Goal: Information Seeking & Learning: Learn about a topic

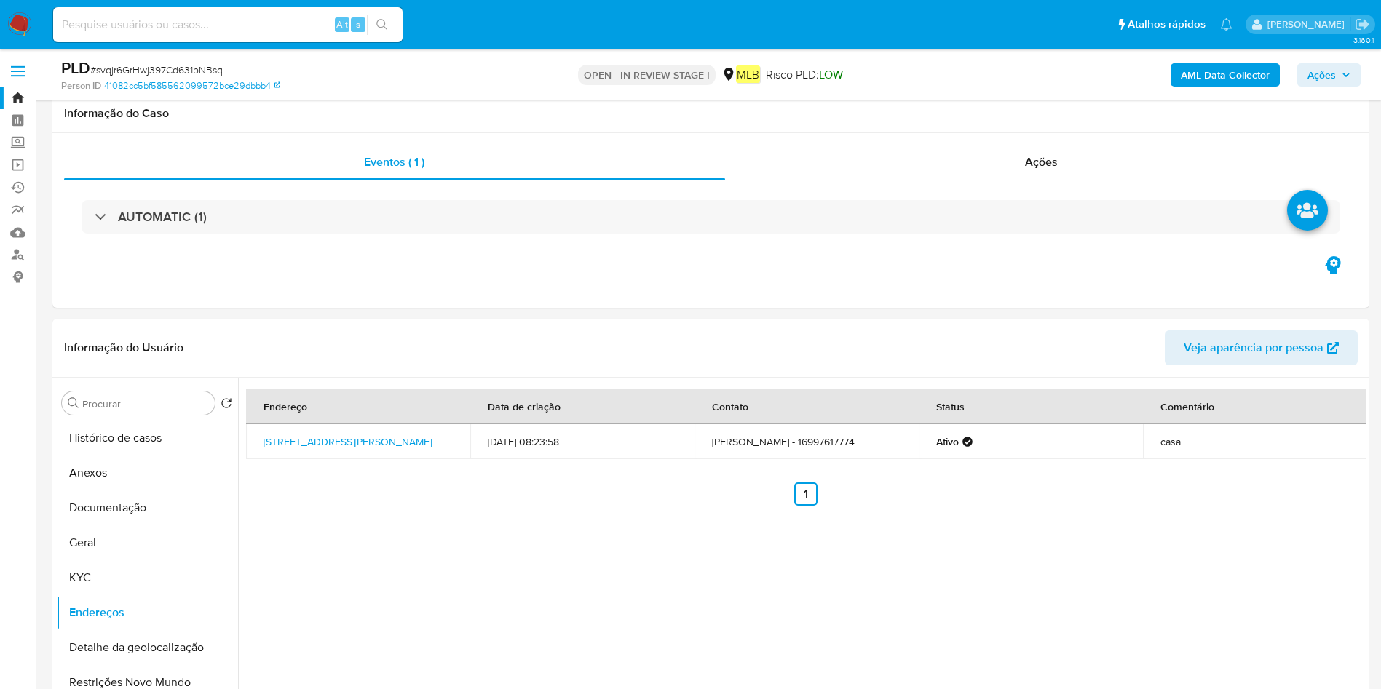
select select "10"
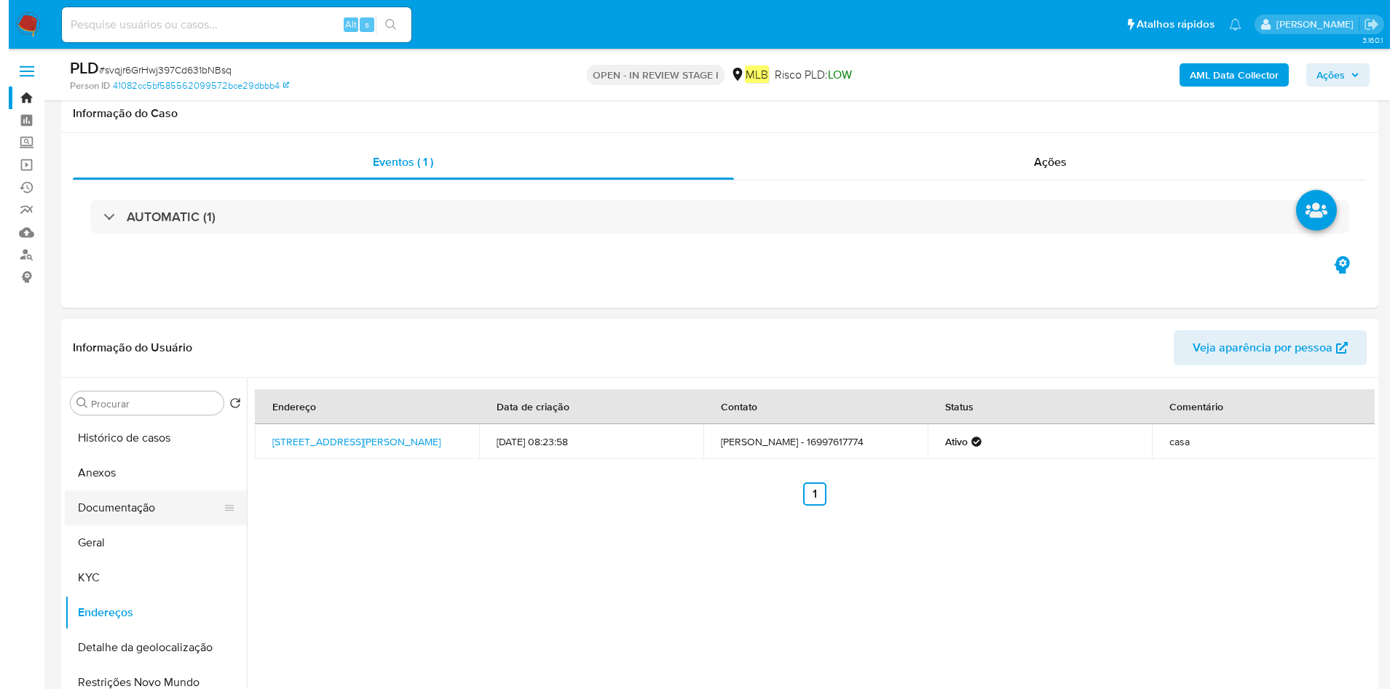
scroll to position [109, 0]
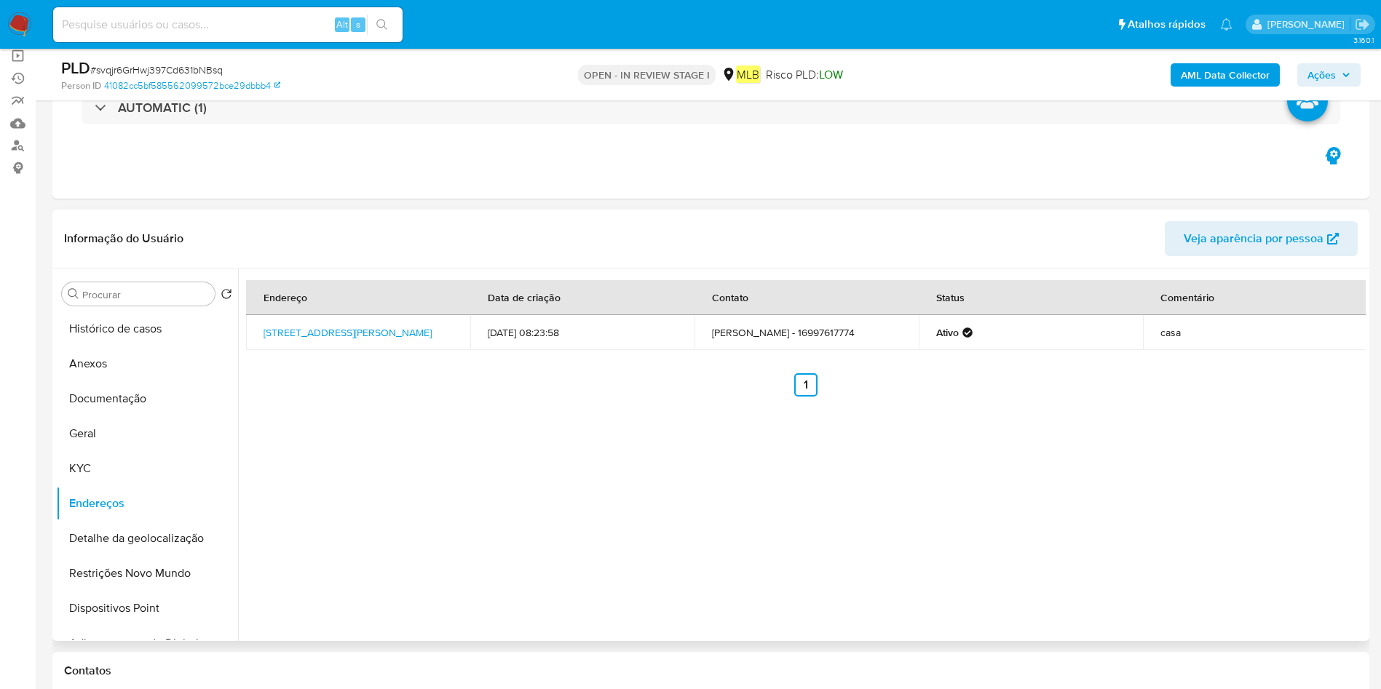
click at [146, 364] on button "Anexos" at bounding box center [147, 364] width 182 height 35
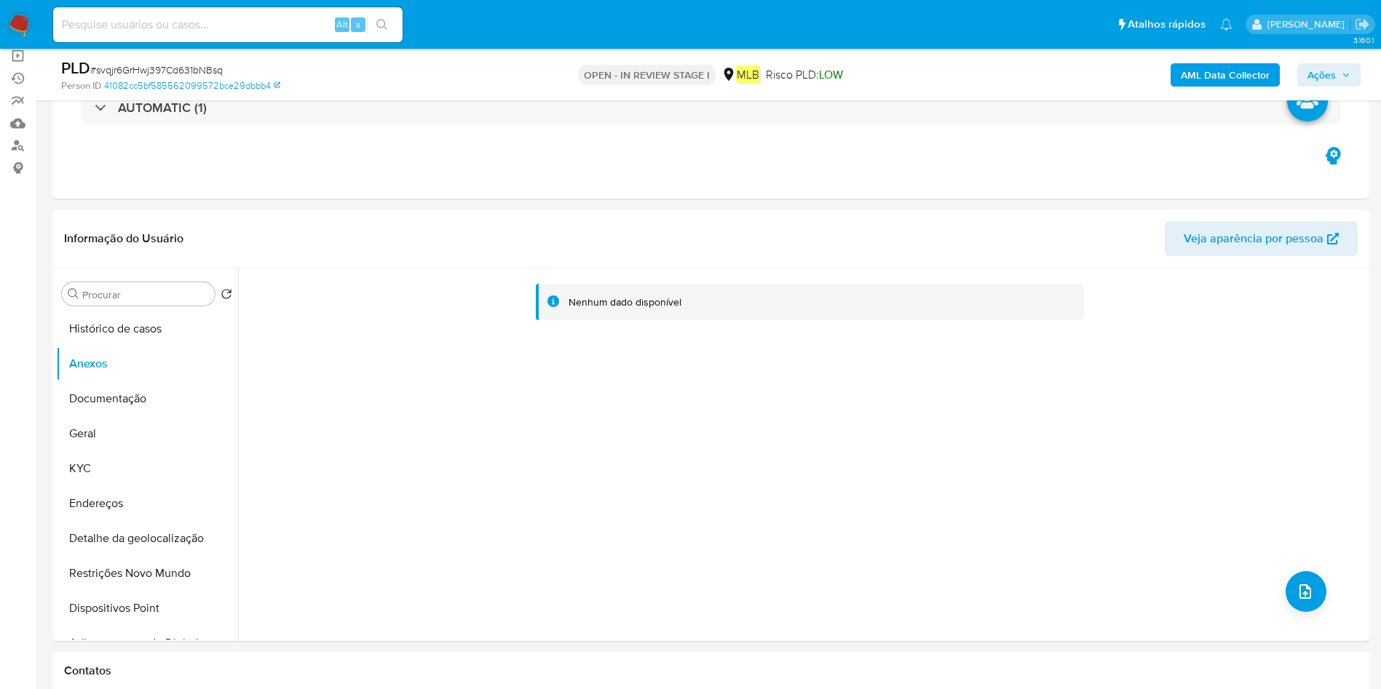
click at [1236, 69] on b "AML Data Collector" at bounding box center [1225, 74] width 89 height 23
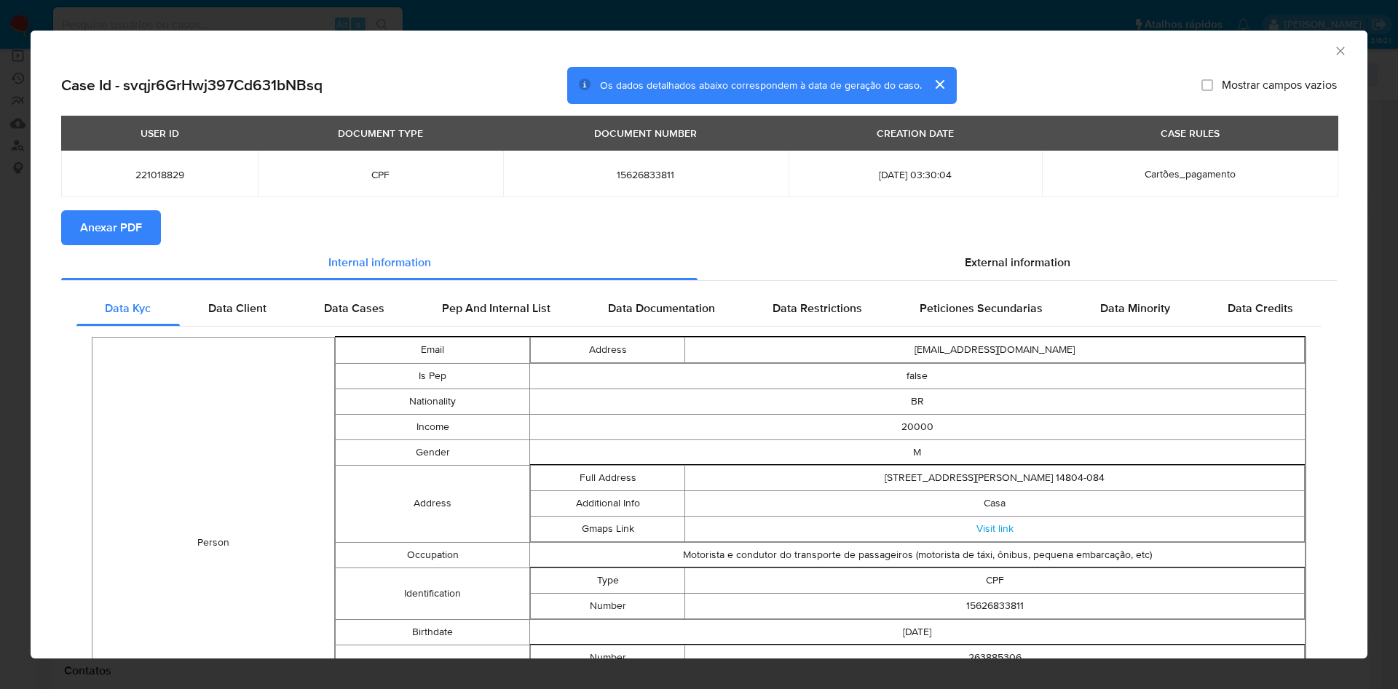
click at [100, 224] on span "Anexar PDF" at bounding box center [111, 228] width 62 height 32
click at [1333, 47] on icon "Fechar a janela" at bounding box center [1340, 51] width 15 height 15
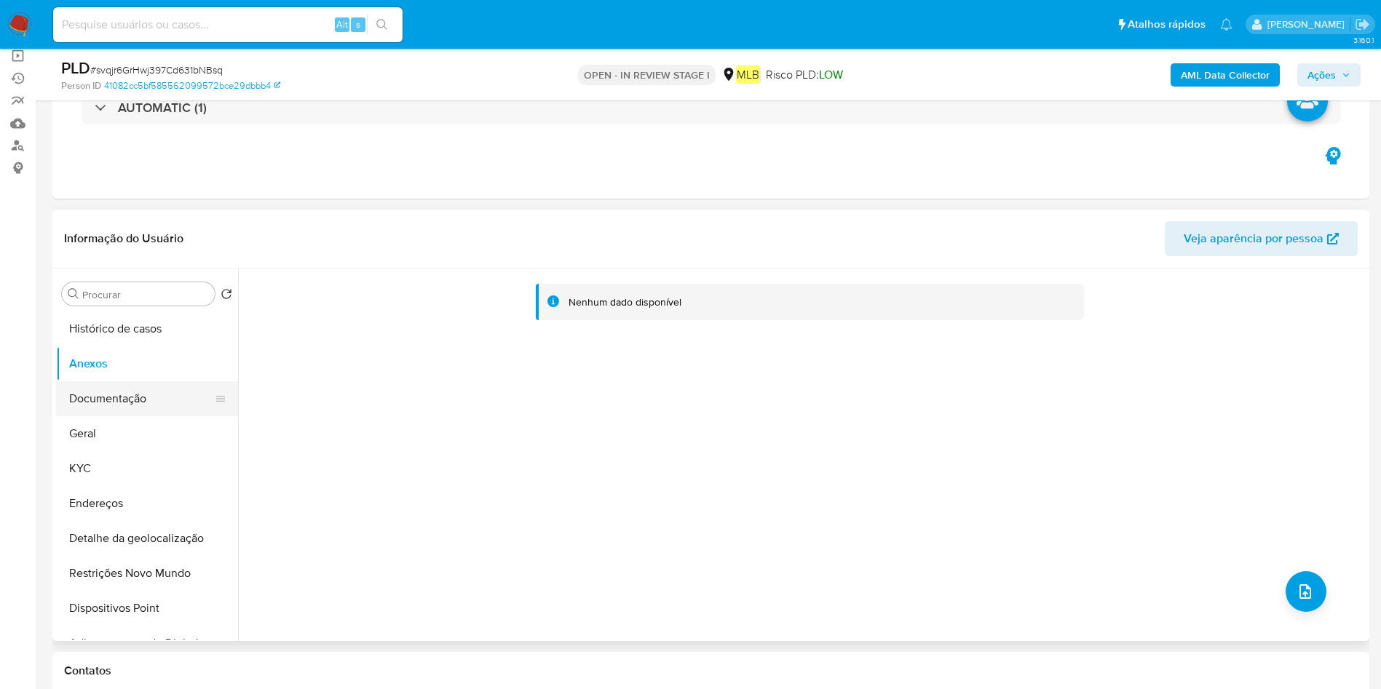
click at [118, 397] on button "Documentação" at bounding box center [141, 399] width 170 height 35
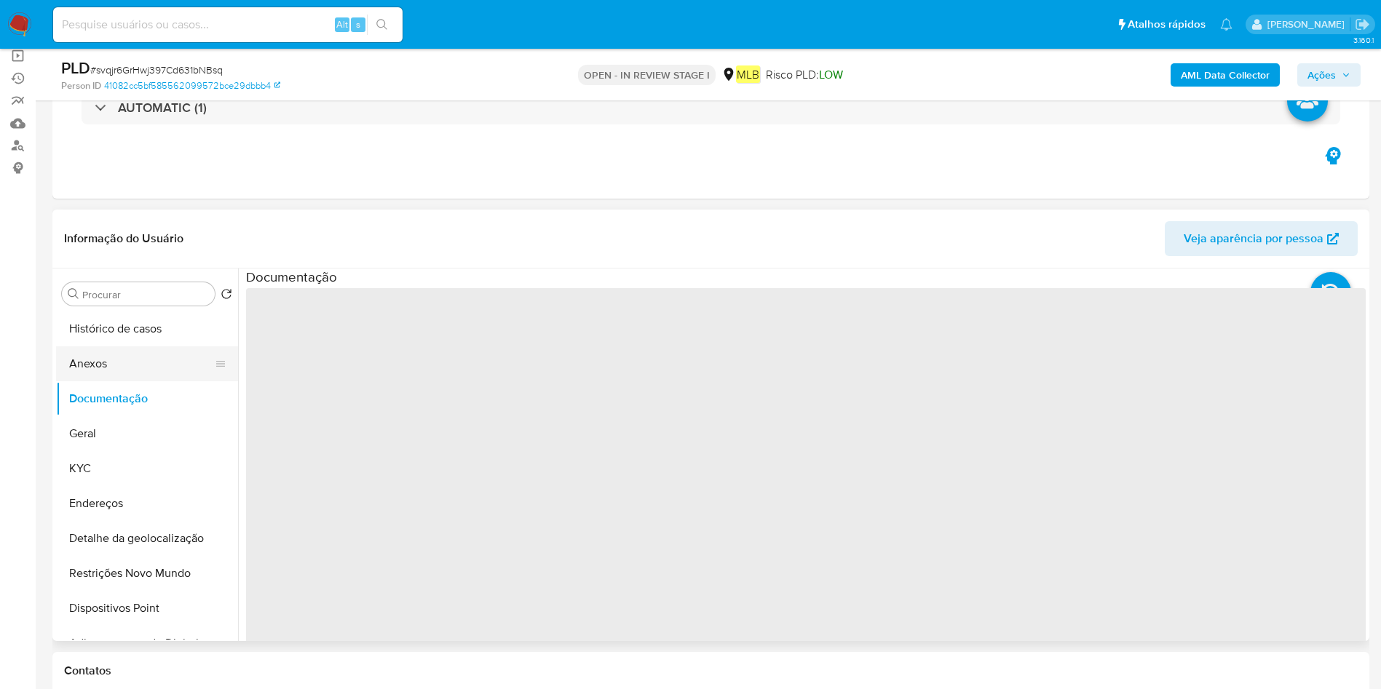
click at [141, 358] on button "Anexos" at bounding box center [141, 364] width 170 height 35
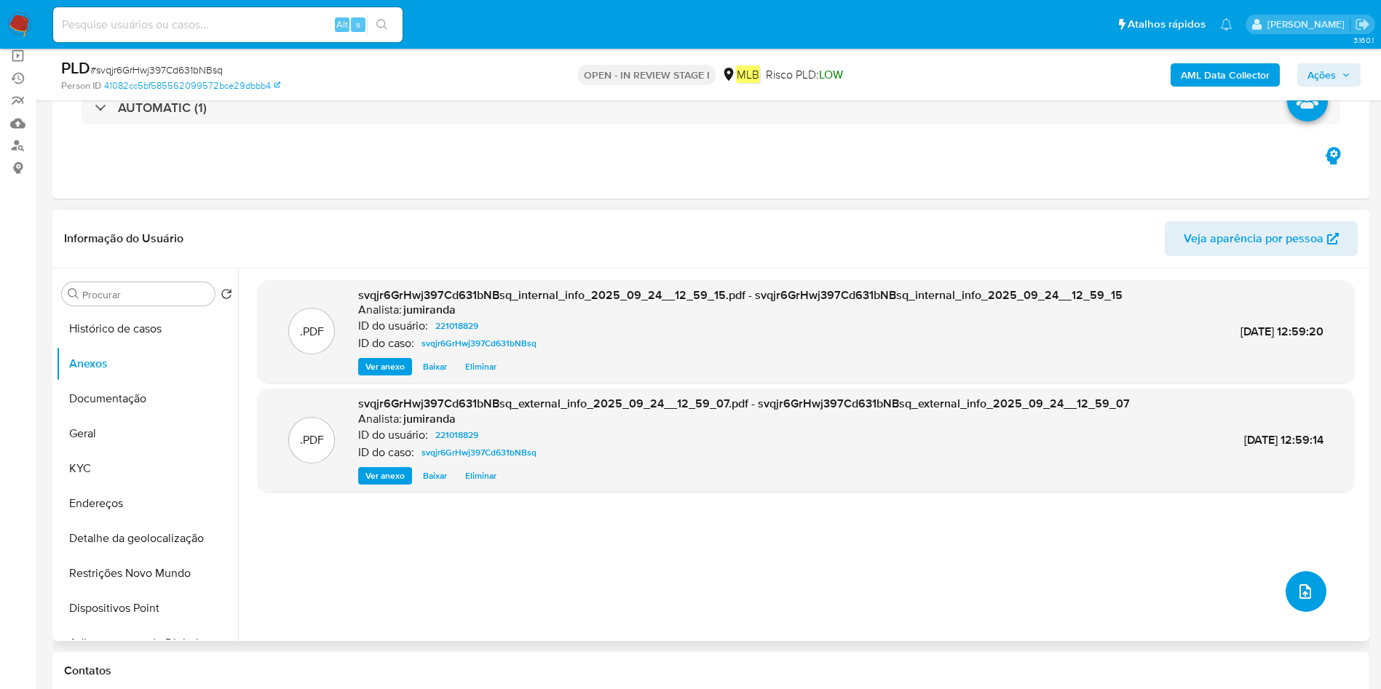
click at [1293, 581] on button "upload-file" at bounding box center [1306, 592] width 41 height 41
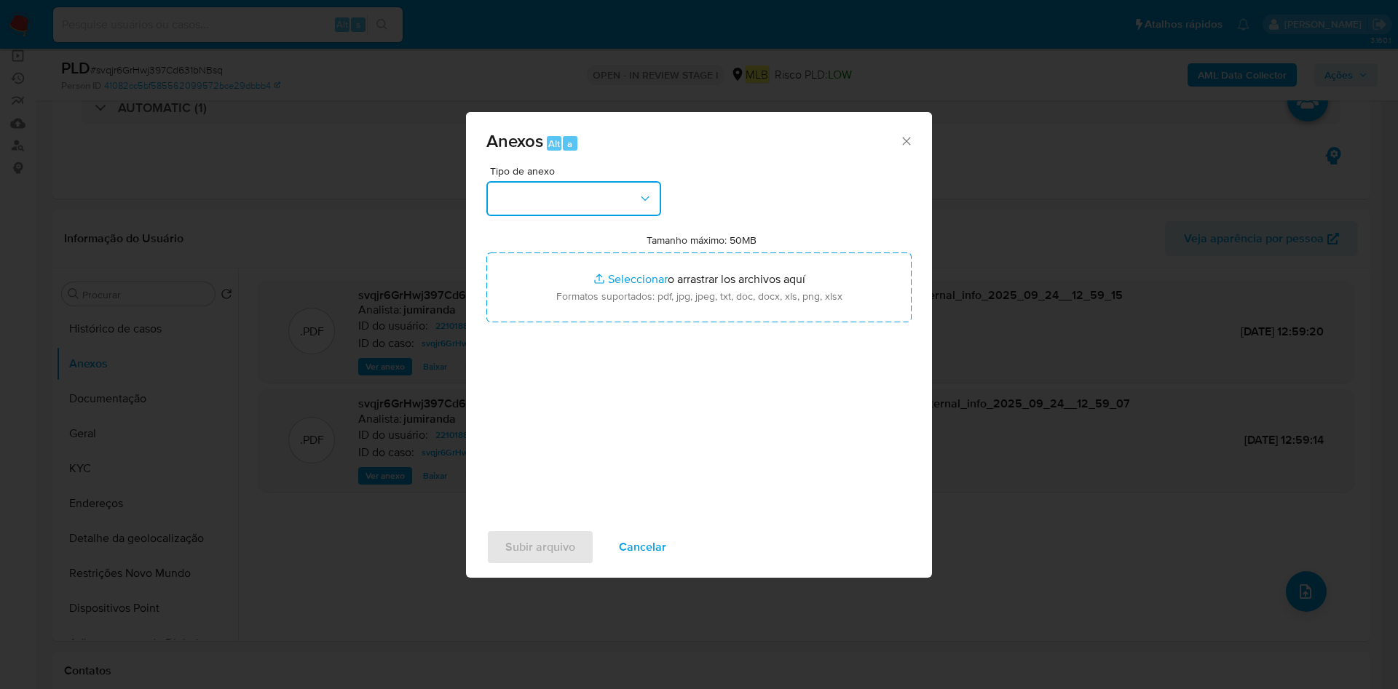
click at [546, 189] on button "button" at bounding box center [573, 198] width 175 height 35
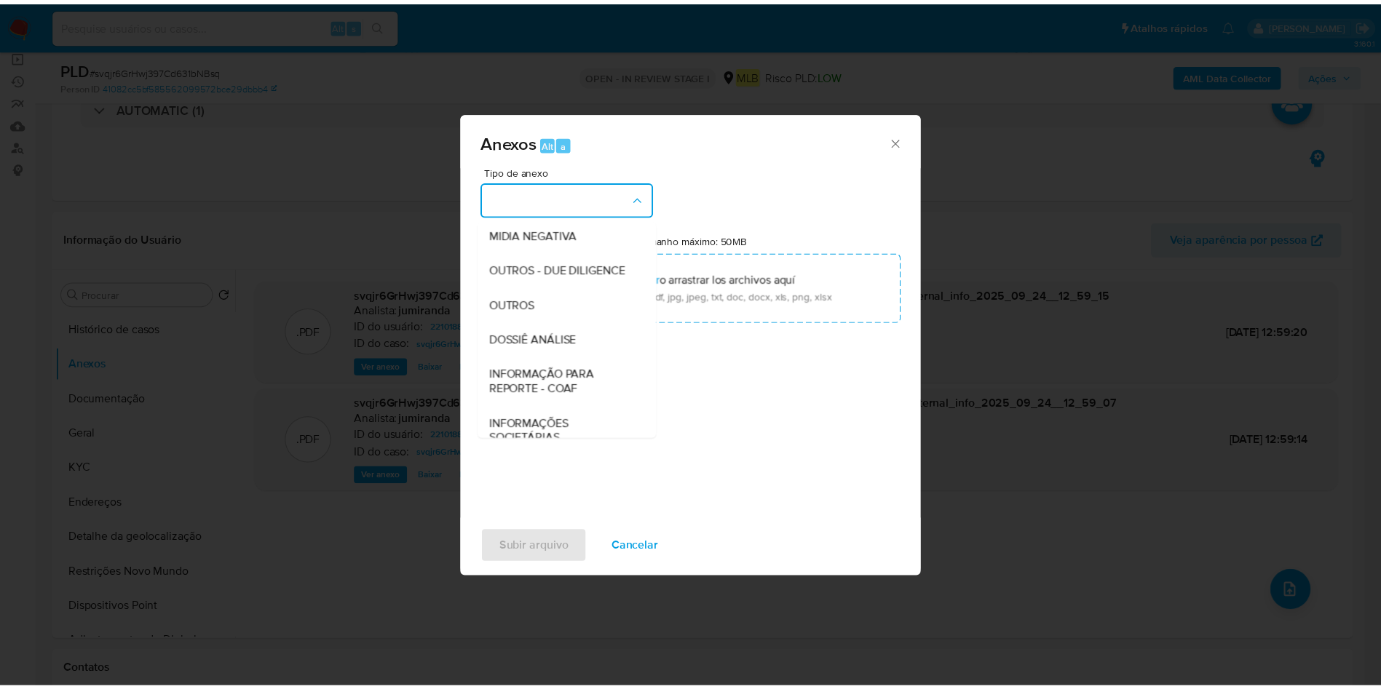
scroll to position [224, 0]
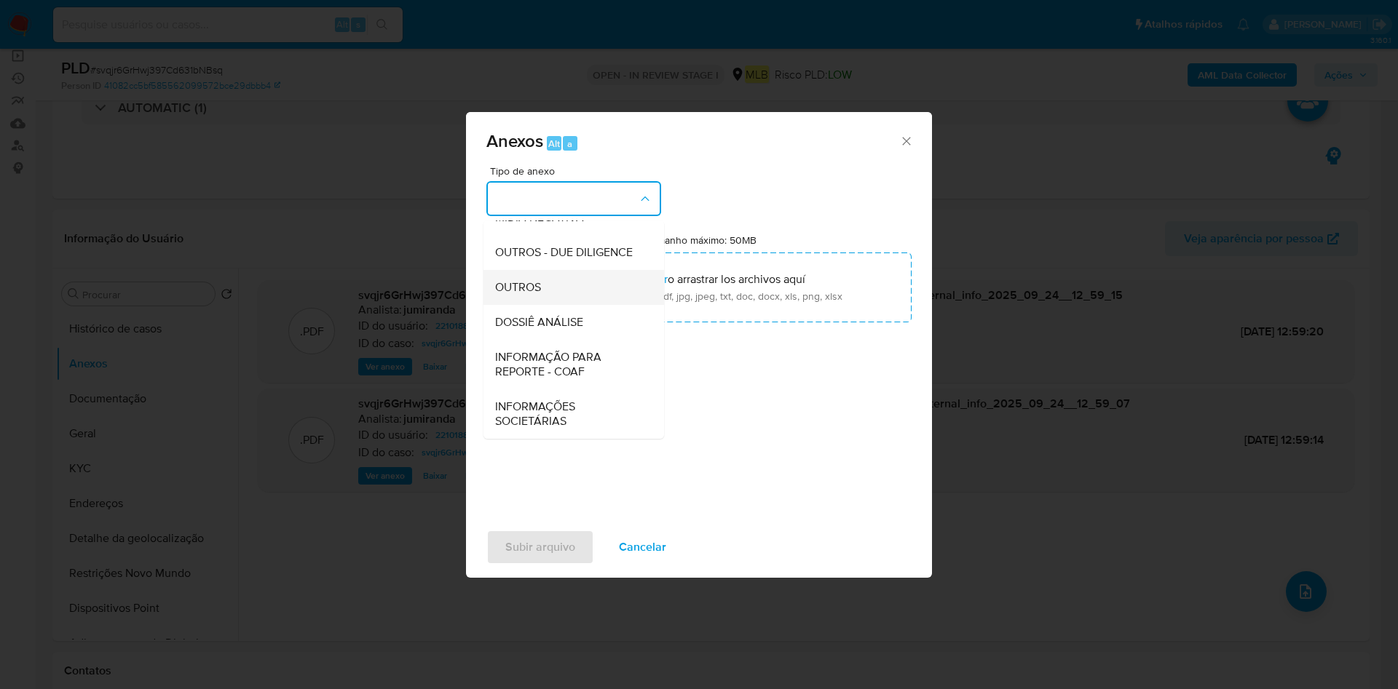
click at [514, 287] on span "OUTROS" at bounding box center [518, 287] width 46 height 15
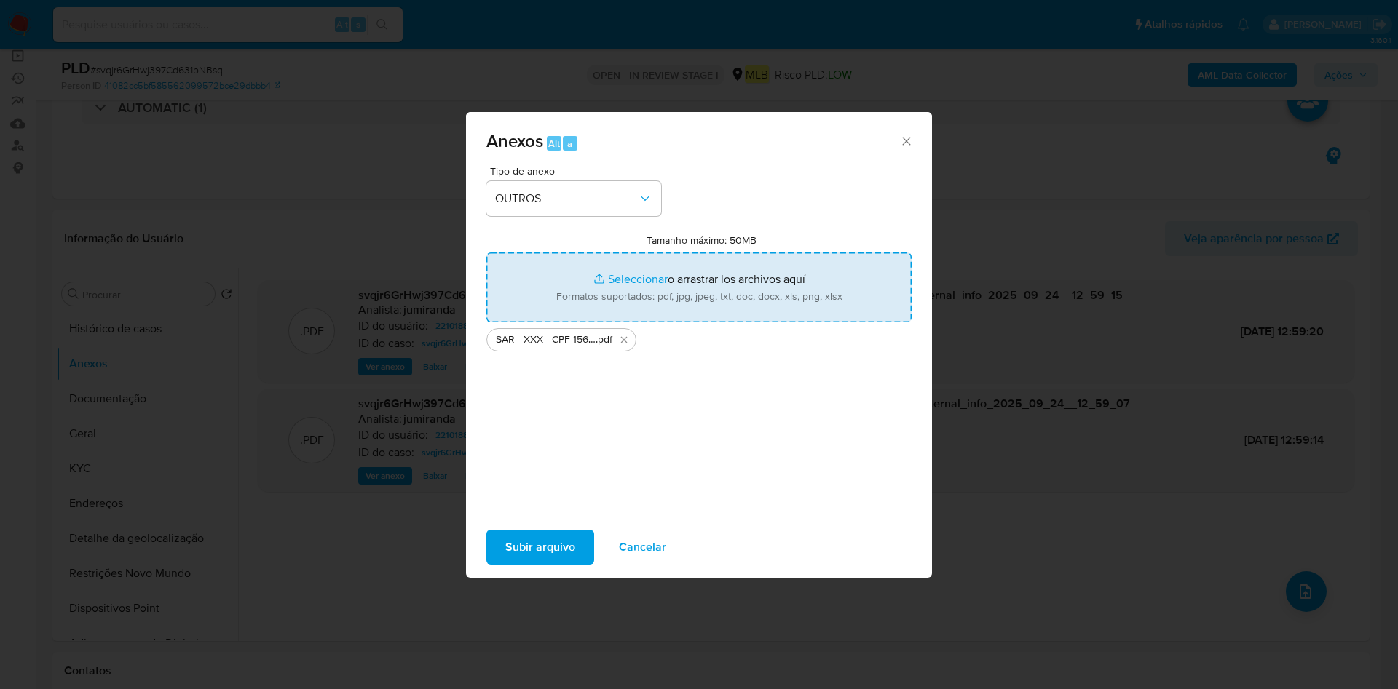
type input "C:\fakepath\Mulan 221018829_2025_09_23_16_04_10.xlsx"
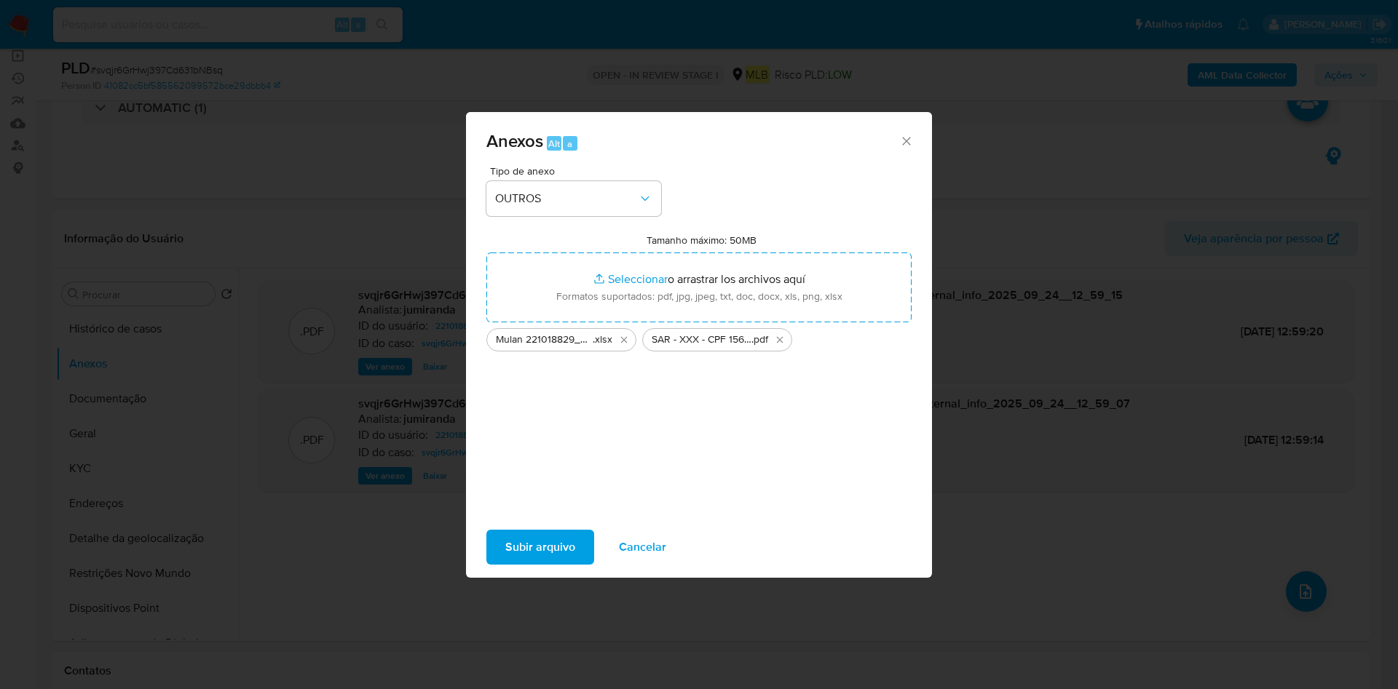
click at [531, 548] on span "Subir arquivo" at bounding box center [540, 548] width 70 height 32
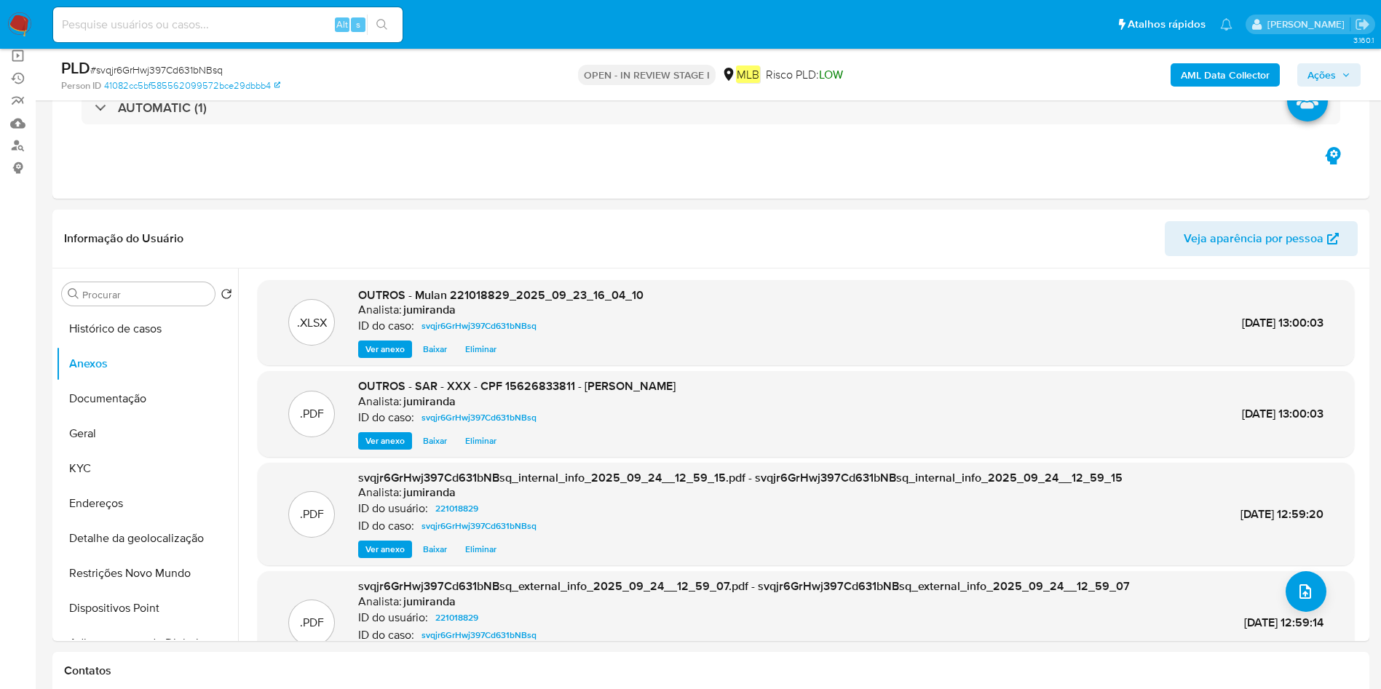
click at [1345, 81] on span "Ações" at bounding box center [1329, 75] width 43 height 20
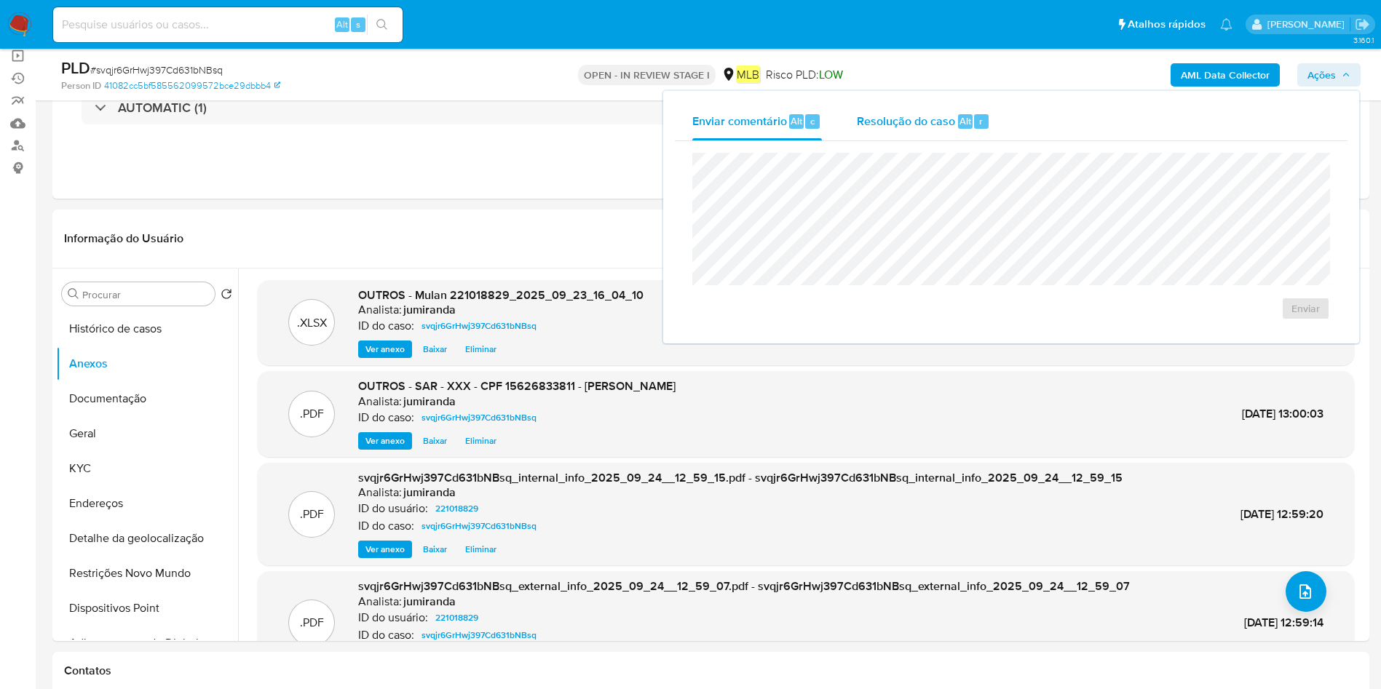
drag, startPoint x: 938, startPoint y: 136, endPoint x: 930, endPoint y: 140, distance: 8.8
click at [930, 140] on div "Resolução do caso Alt r" at bounding box center [923, 122] width 133 height 38
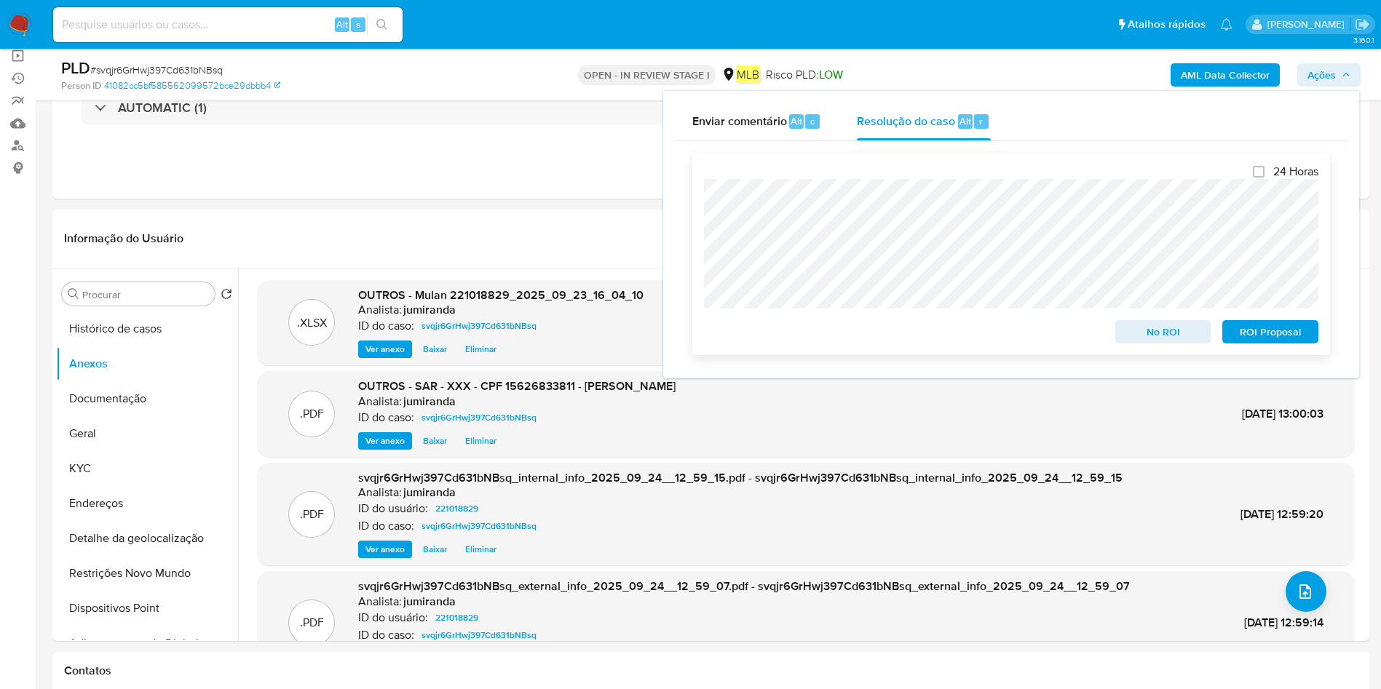
click at [1278, 331] on span "ROI Proposal" at bounding box center [1271, 332] width 76 height 20
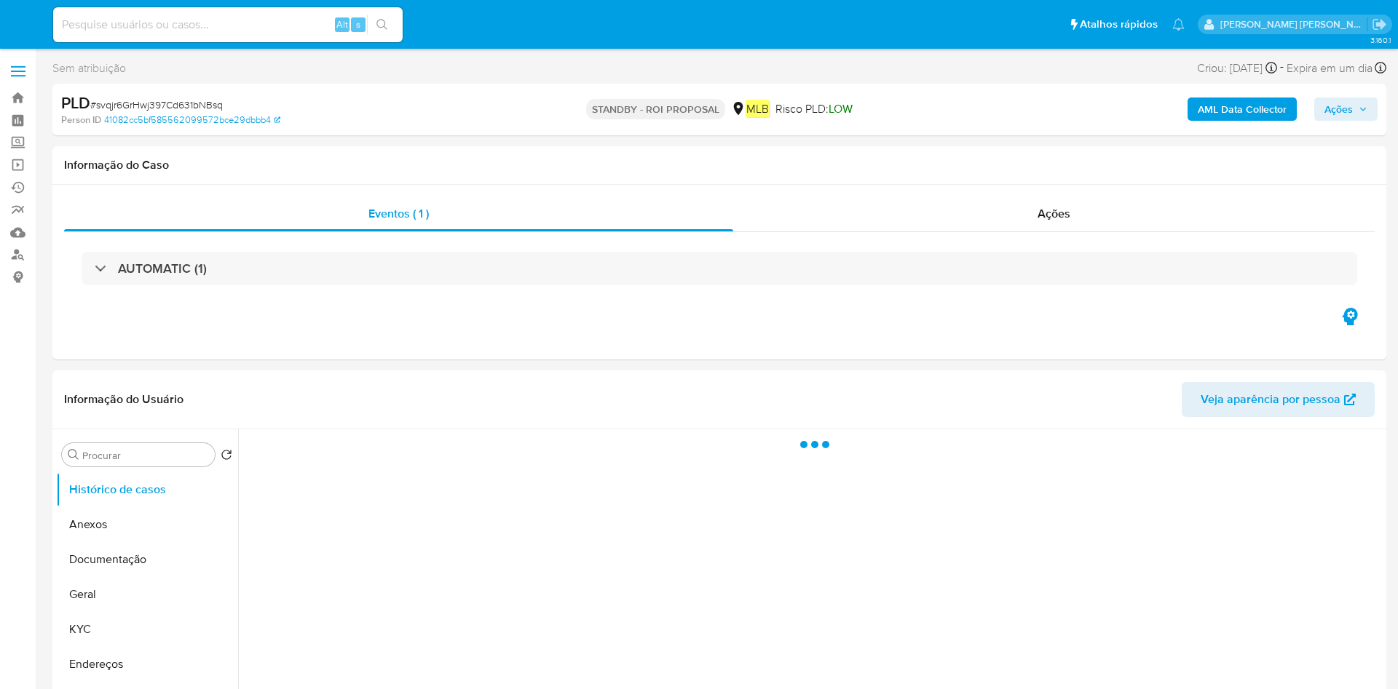
select select "10"
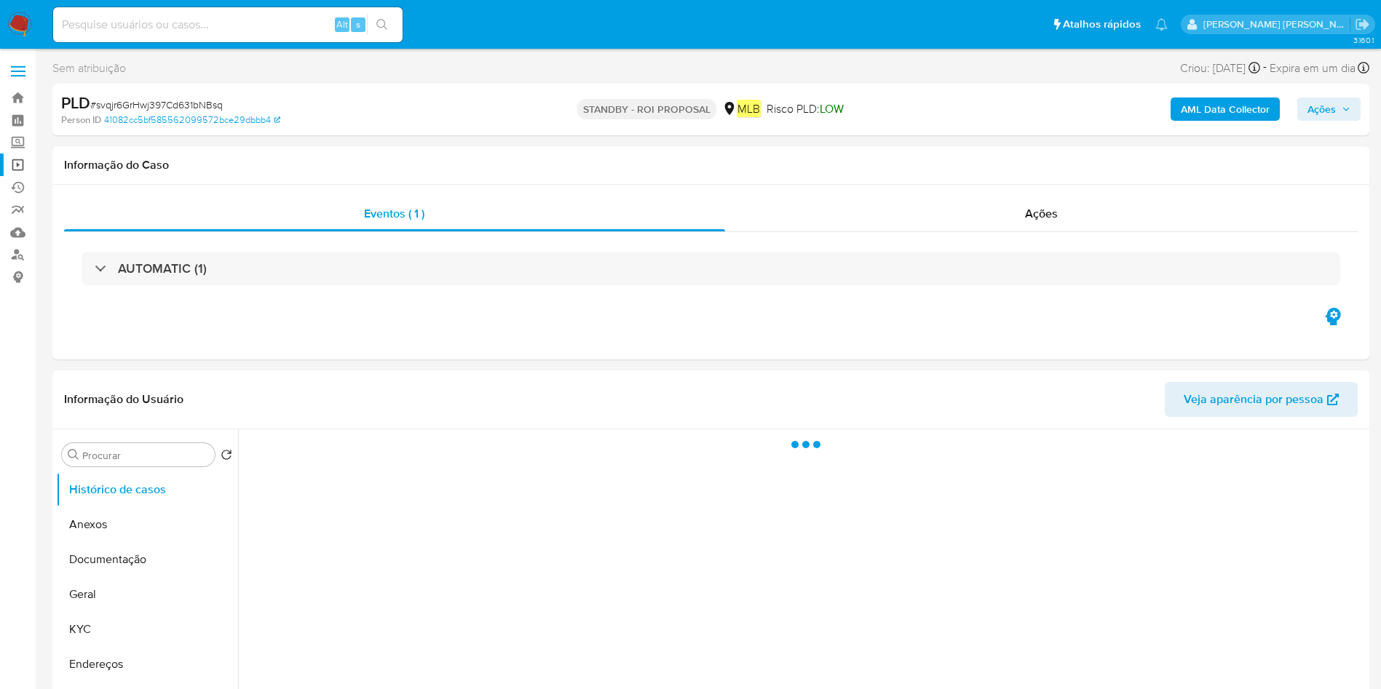
select select "10"
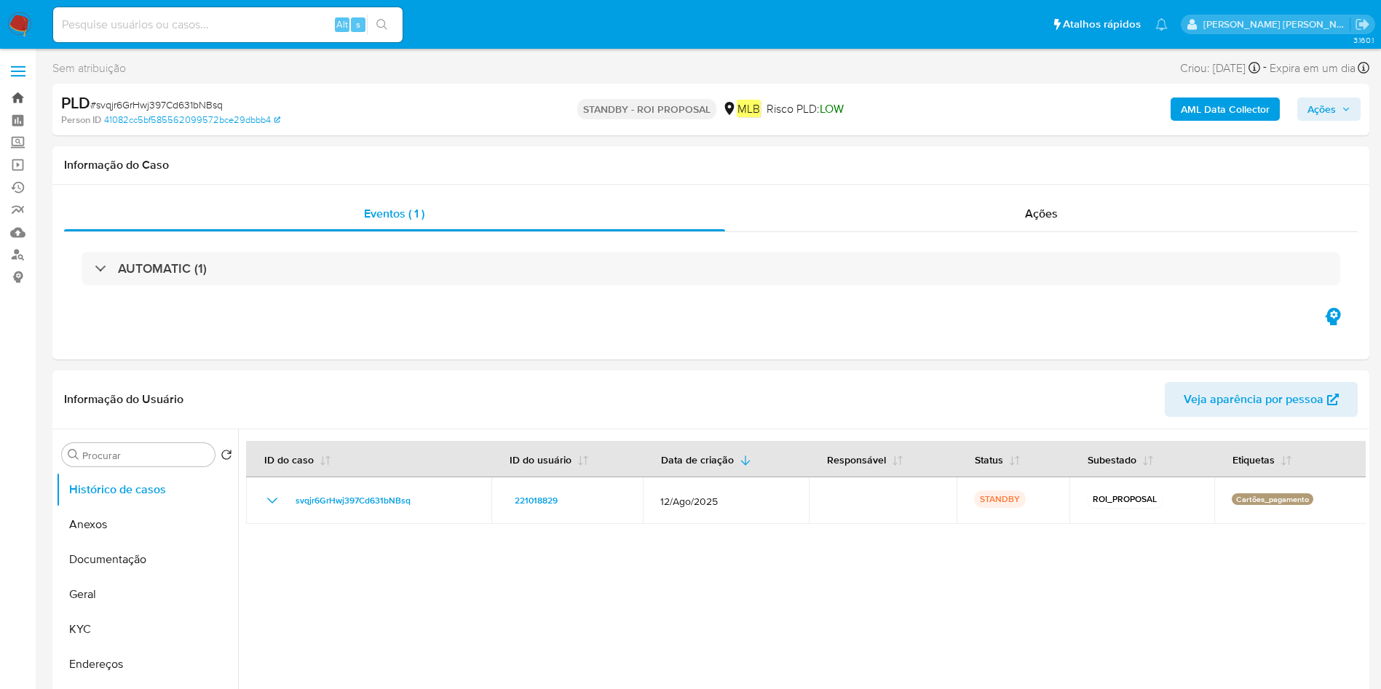
click at [21, 95] on link "Bandeja" at bounding box center [86, 98] width 173 height 23
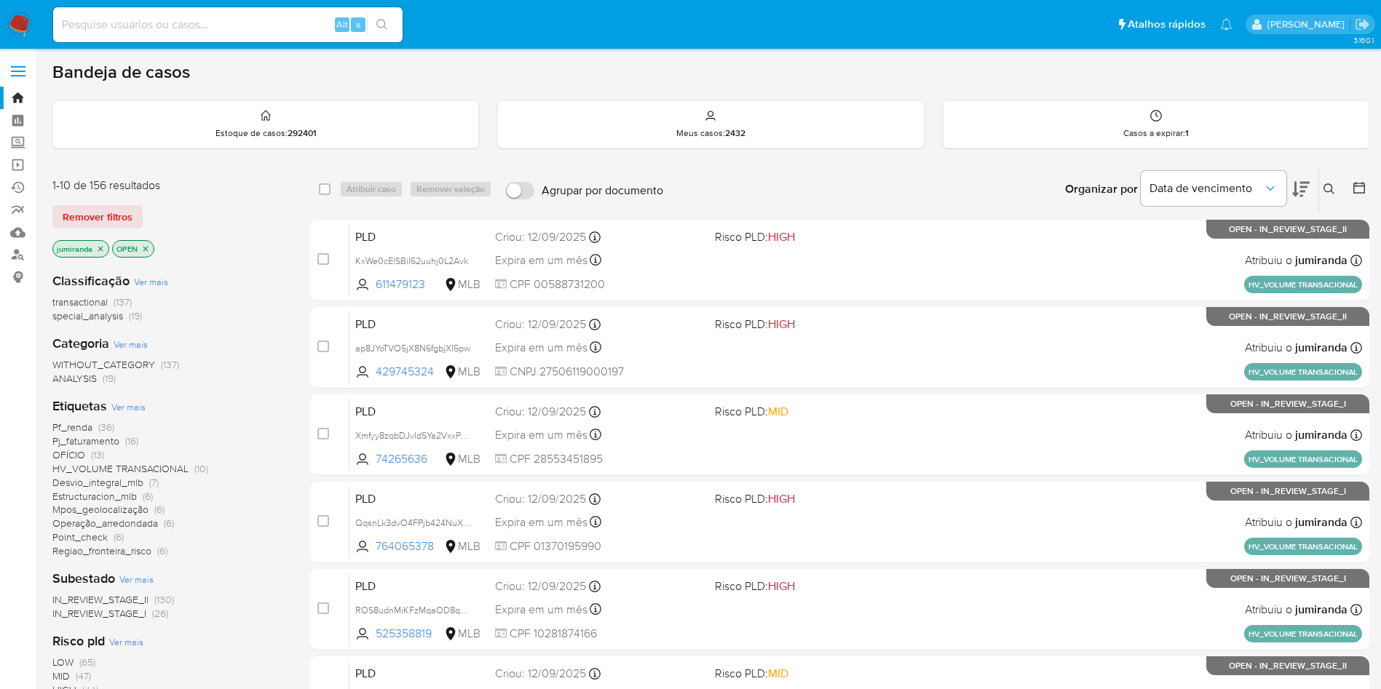
click at [145, 252] on icon "close-filter" at bounding box center [145, 249] width 9 height 9
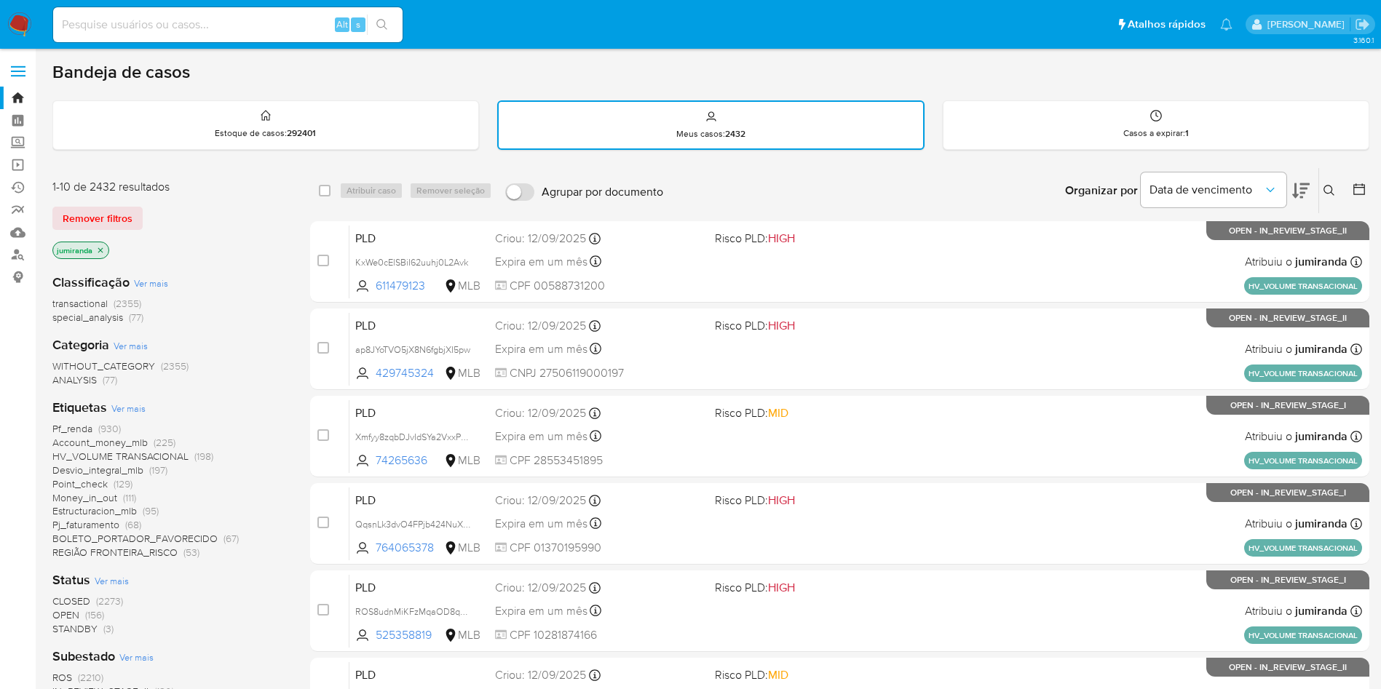
click at [99, 251] on icon "close-filter" at bounding box center [100, 250] width 5 height 5
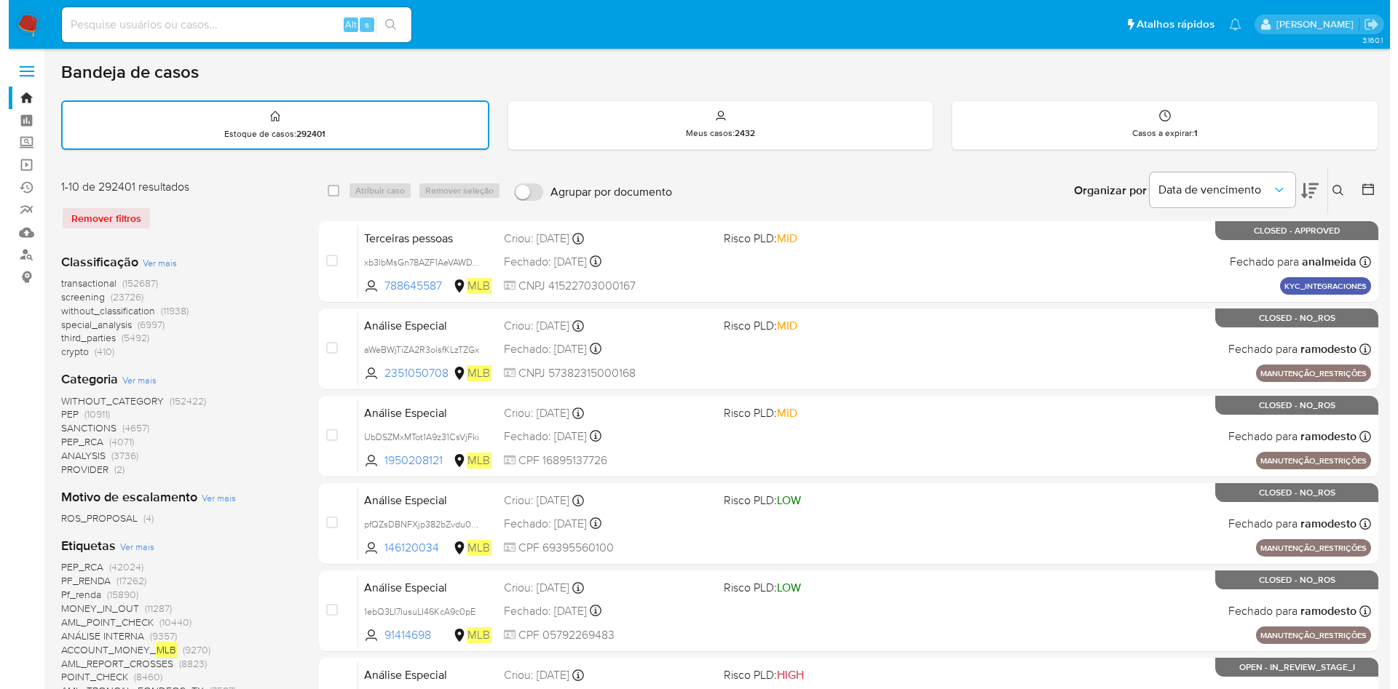
scroll to position [109, 0]
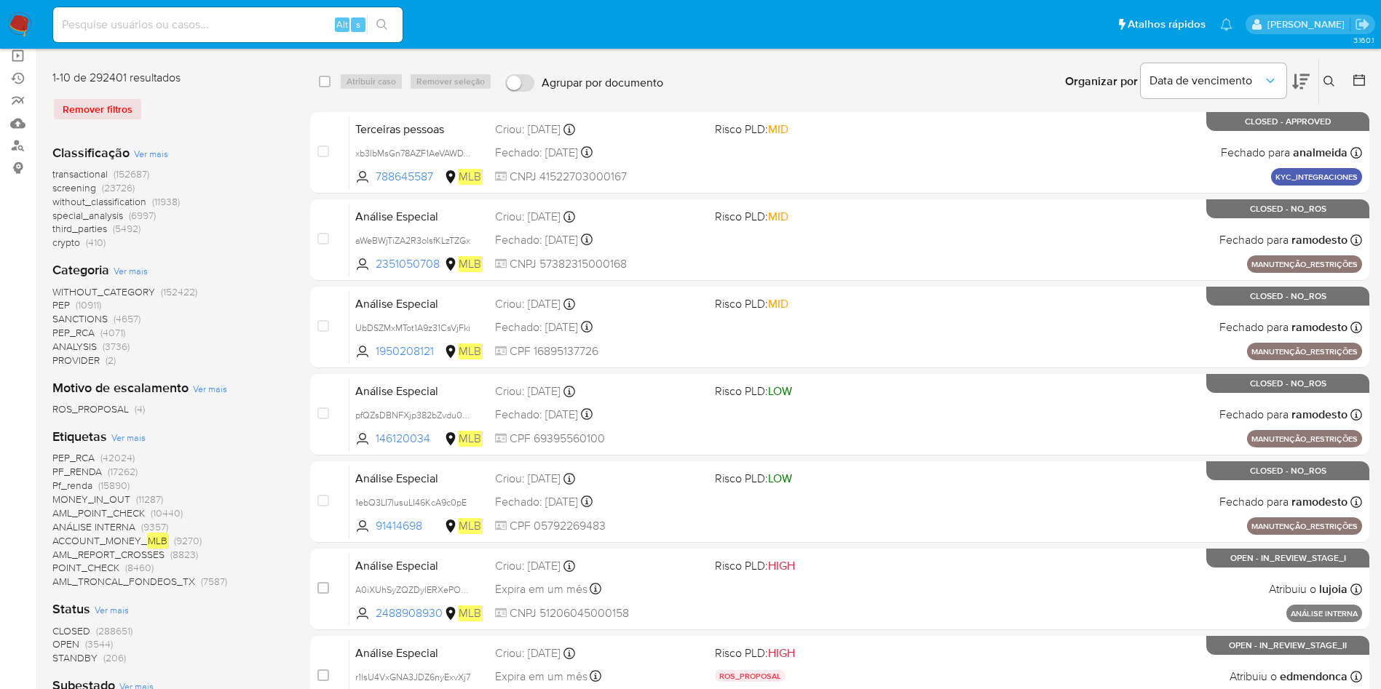
click at [125, 439] on span "Ver mais" at bounding box center [128, 437] width 34 height 13
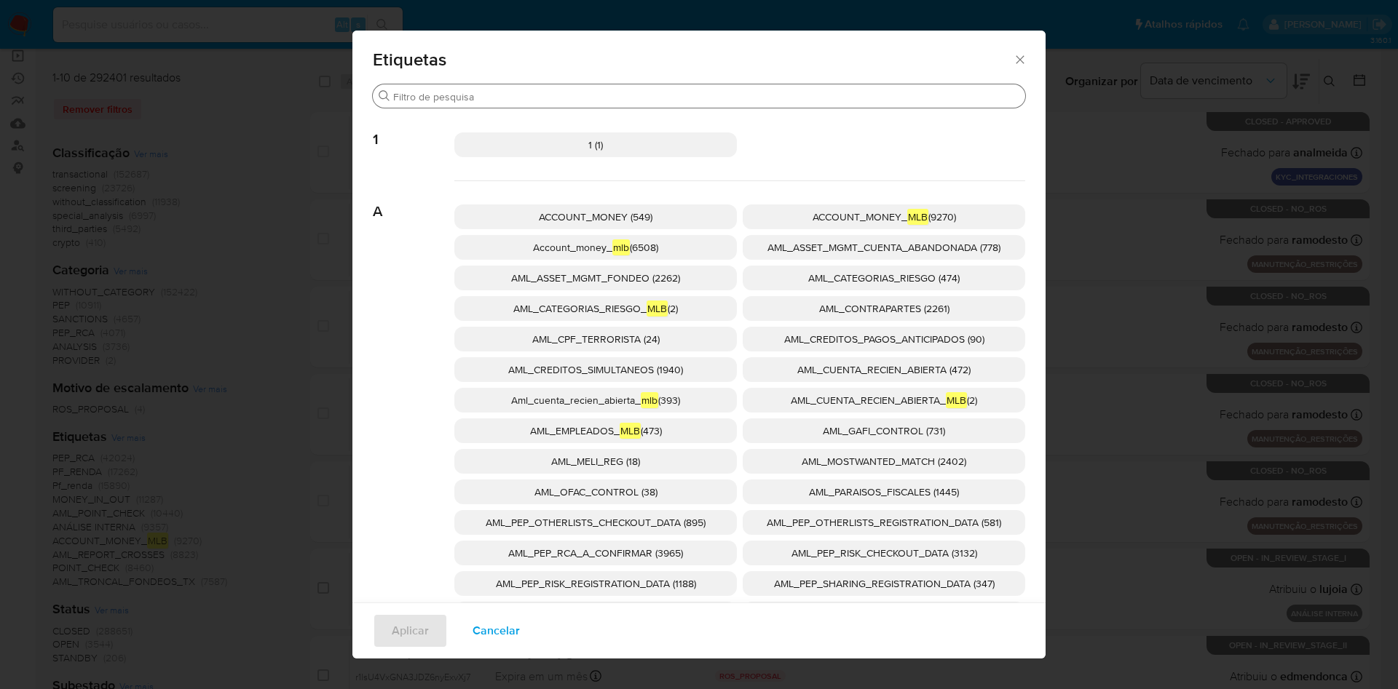
click at [497, 99] on input "Buscar" at bounding box center [706, 96] width 626 height 13
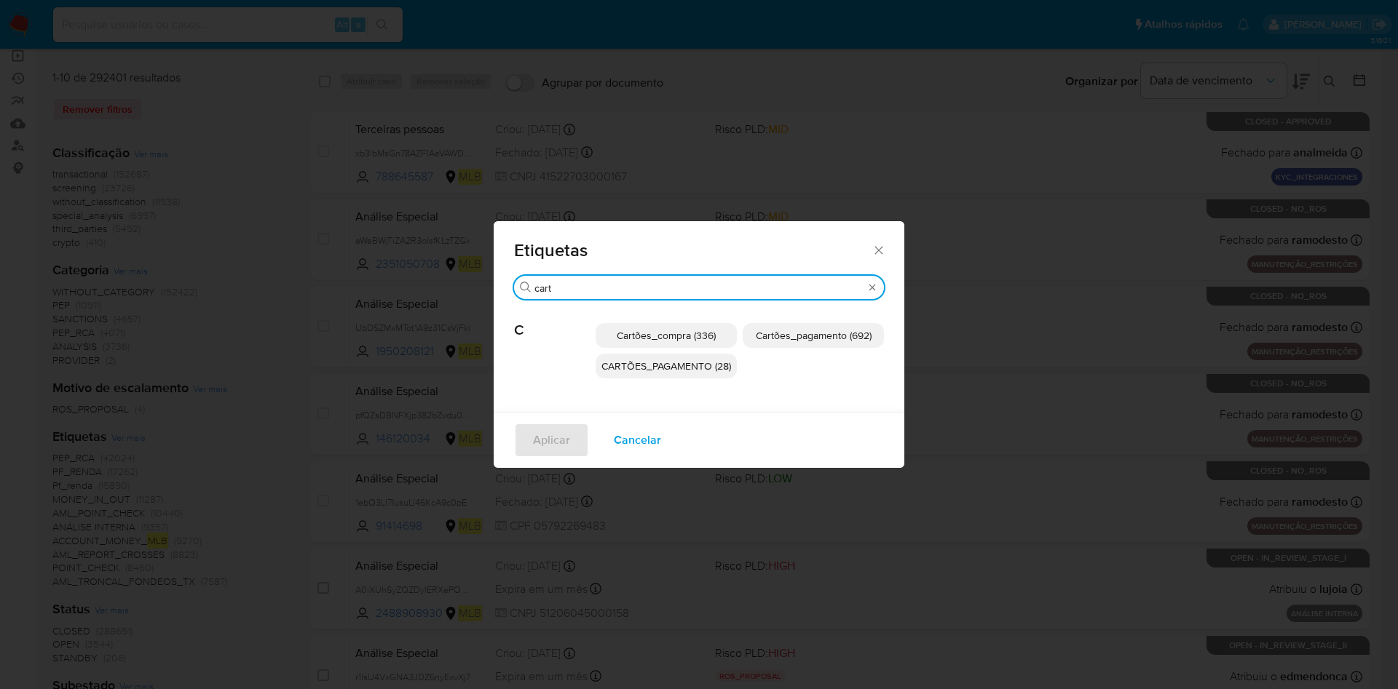
type input "cart"
click at [869, 338] on span "Cartões_pagamento (692)" at bounding box center [814, 335] width 116 height 15
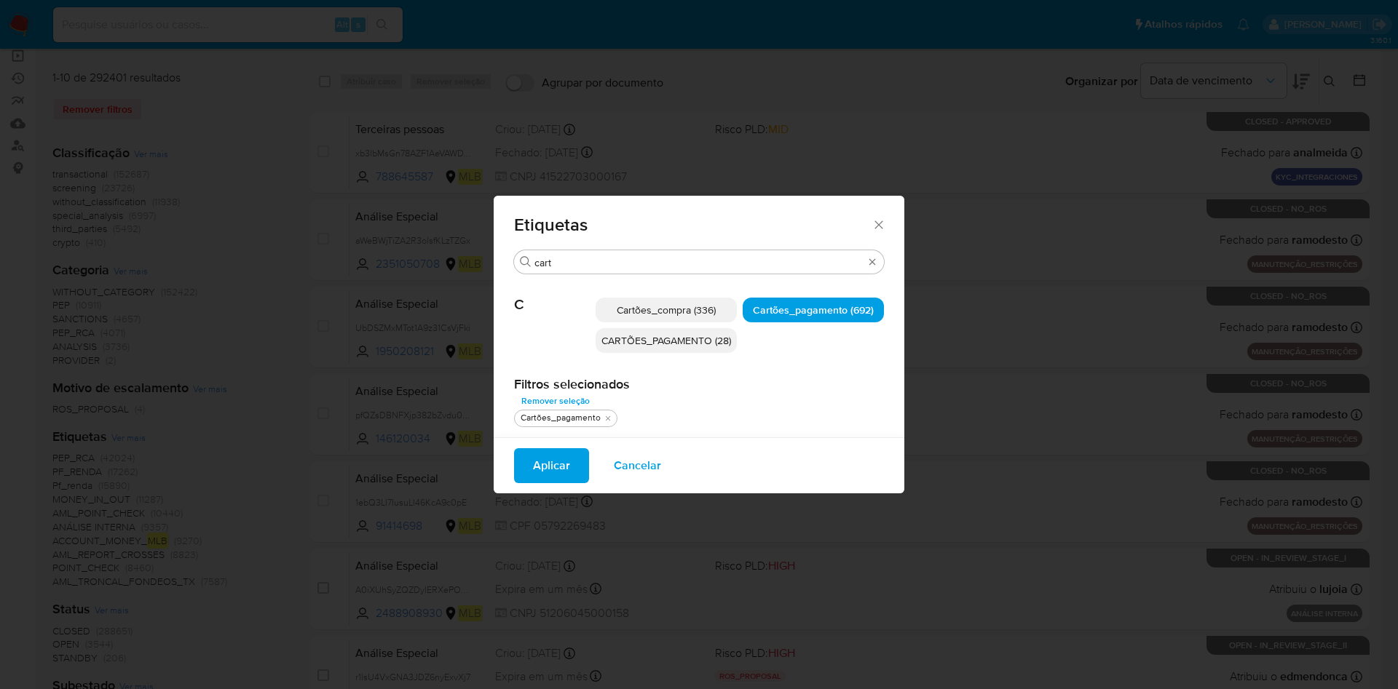
click at [548, 459] on span "Aplicar" at bounding box center [551, 466] width 37 height 32
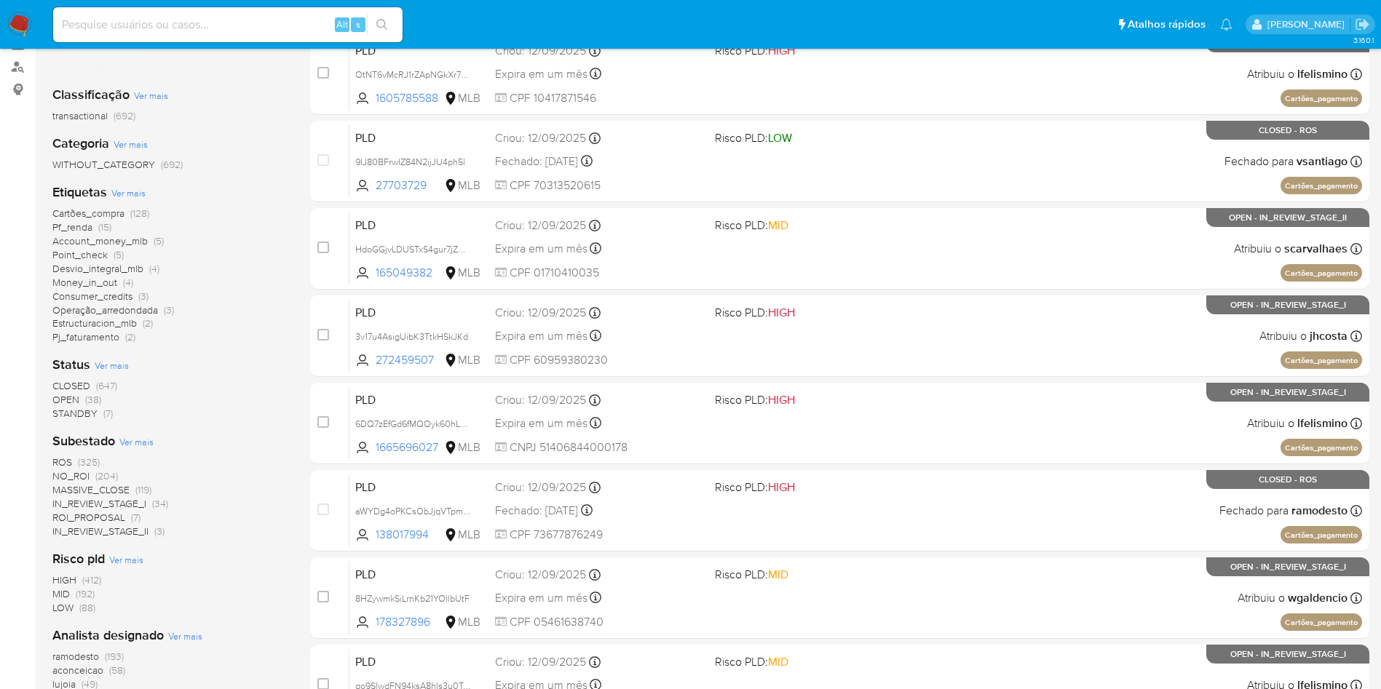
scroll to position [218, 0]
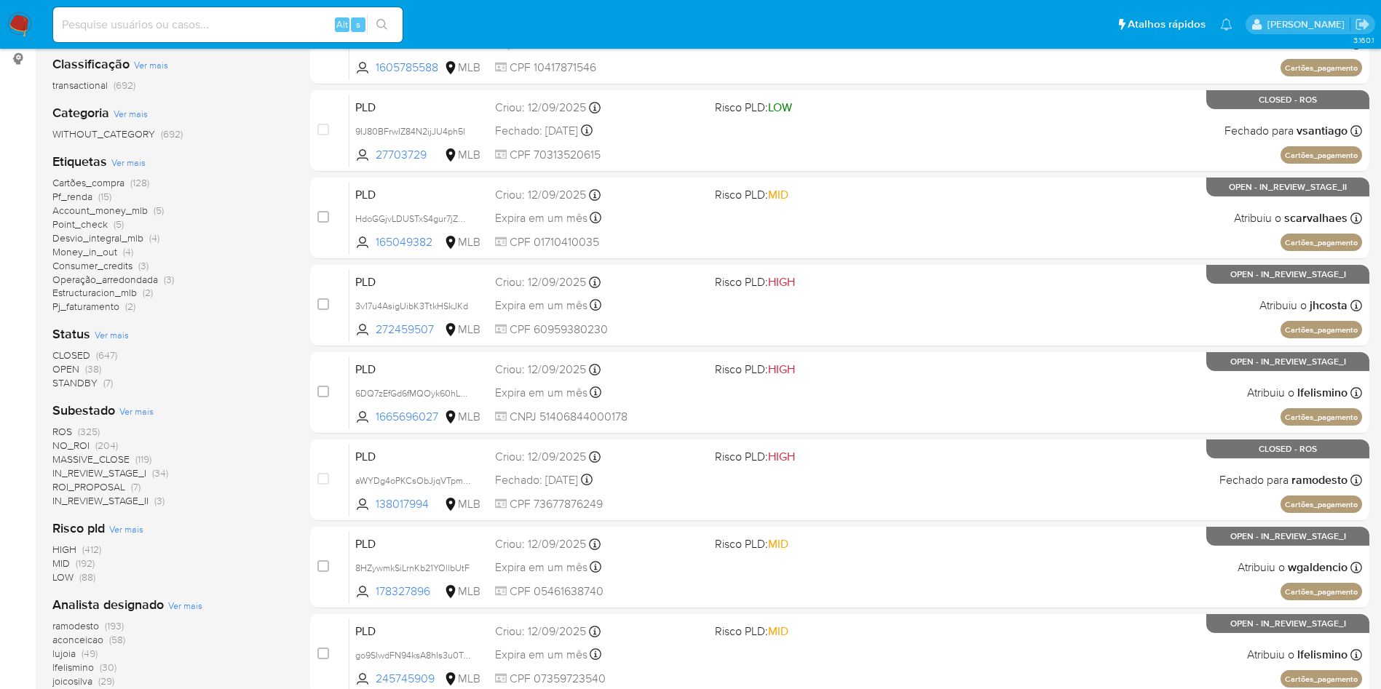
click at [76, 352] on span "CLOSED" at bounding box center [71, 355] width 38 height 15
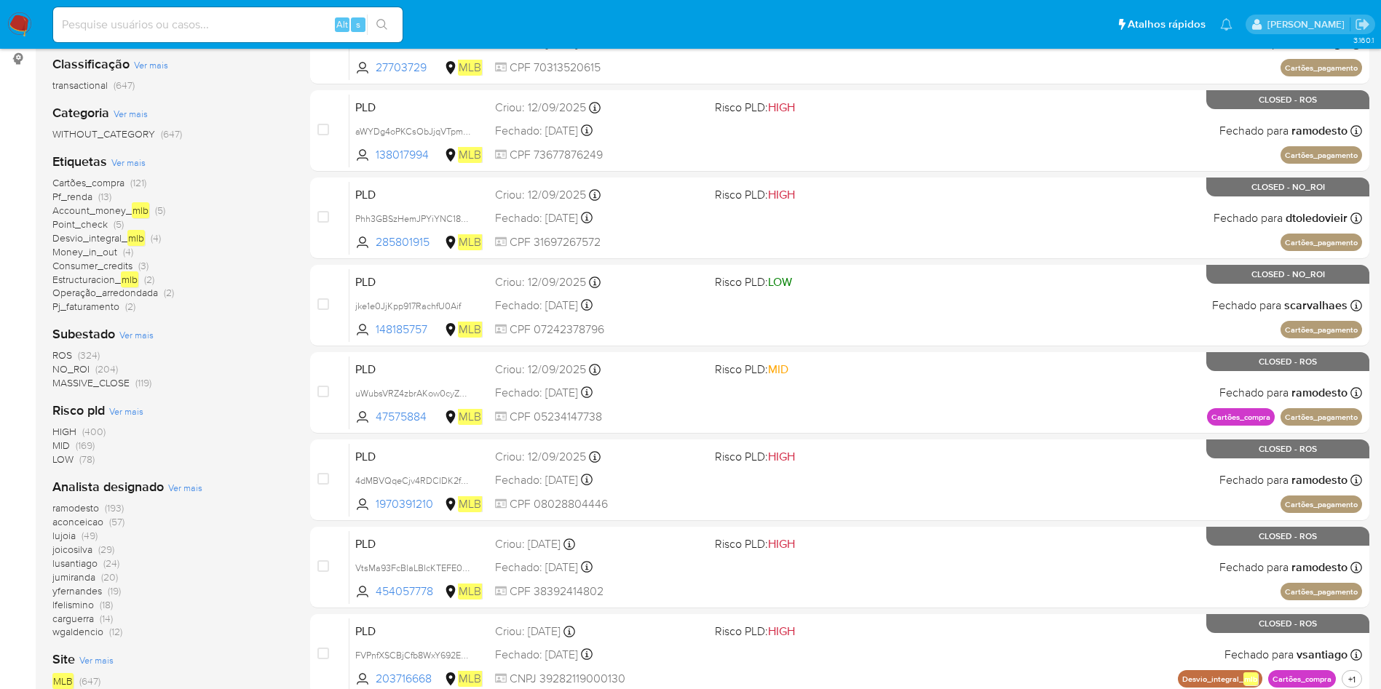
click at [66, 355] on span "ROS" at bounding box center [62, 355] width 20 height 15
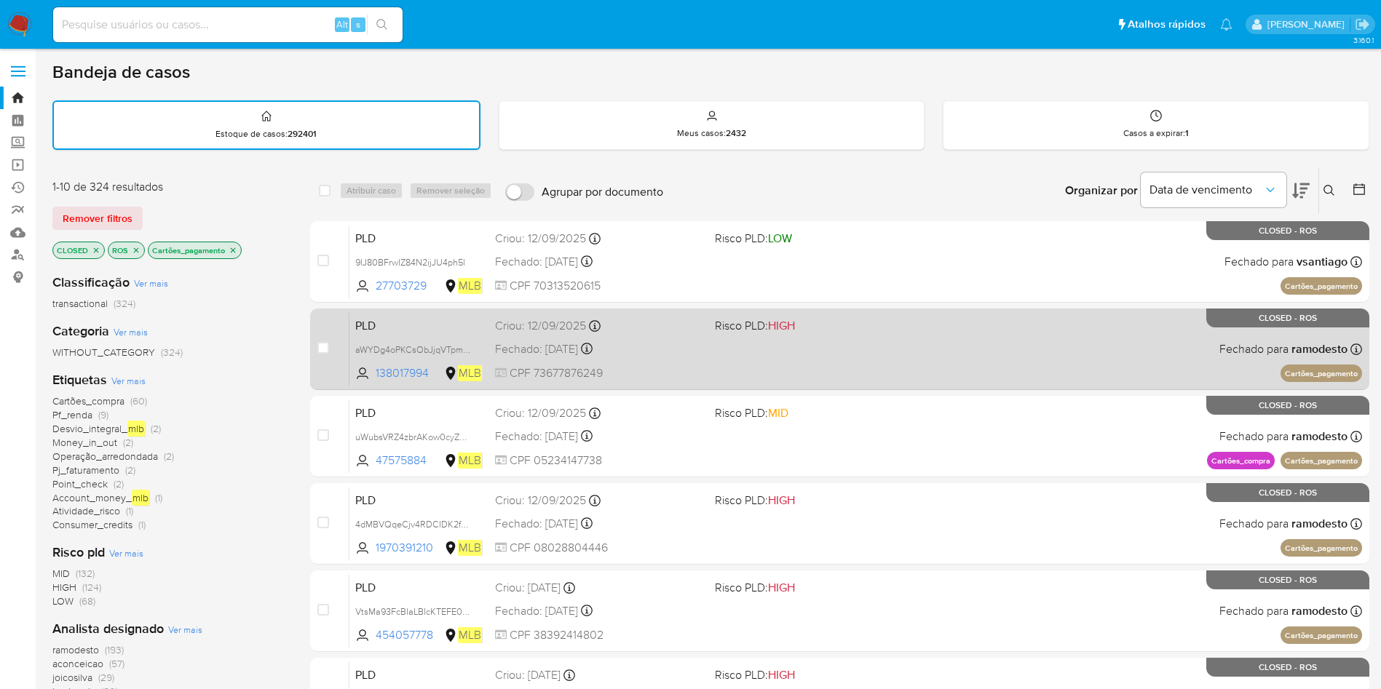
click at [803, 360] on div "PLD aWYDg4oPKCsObJjqVTpmzDhT 138017994 MLB Risco PLD: HIGH Criou: 12/09/2025 Cr…" at bounding box center [855, 349] width 1013 height 74
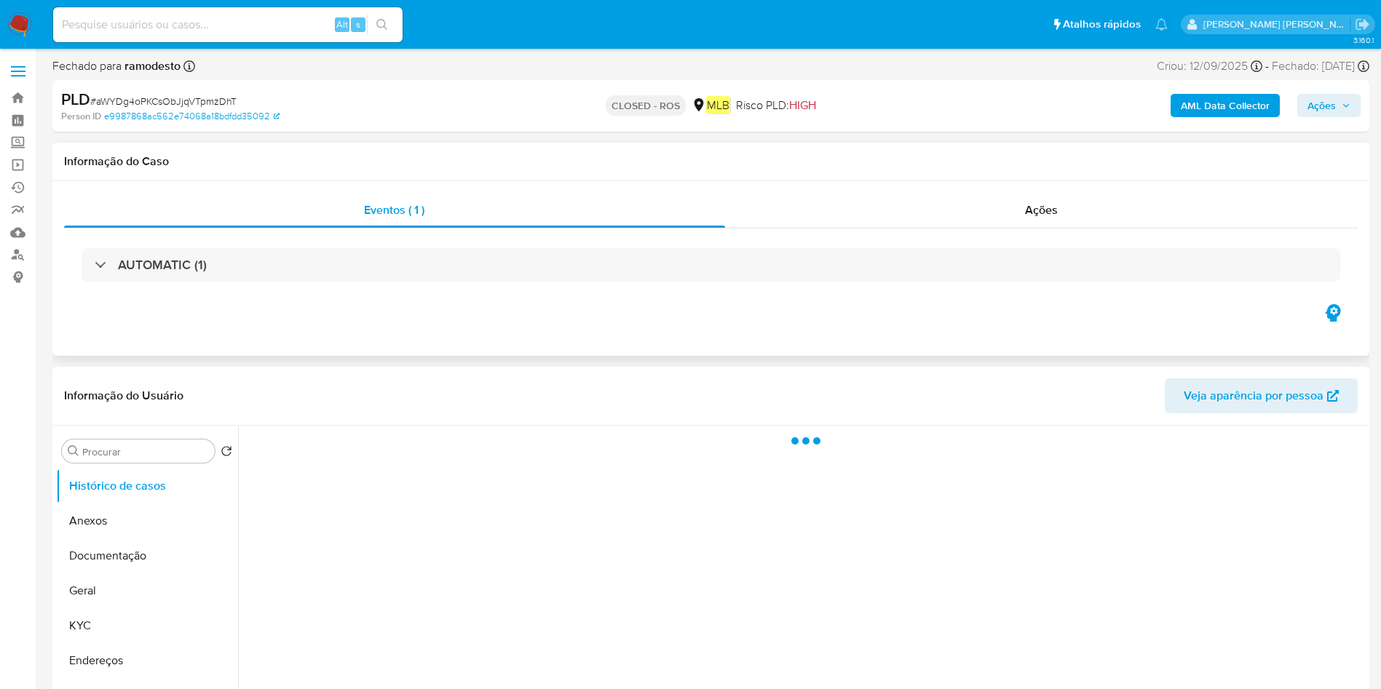
select select "10"
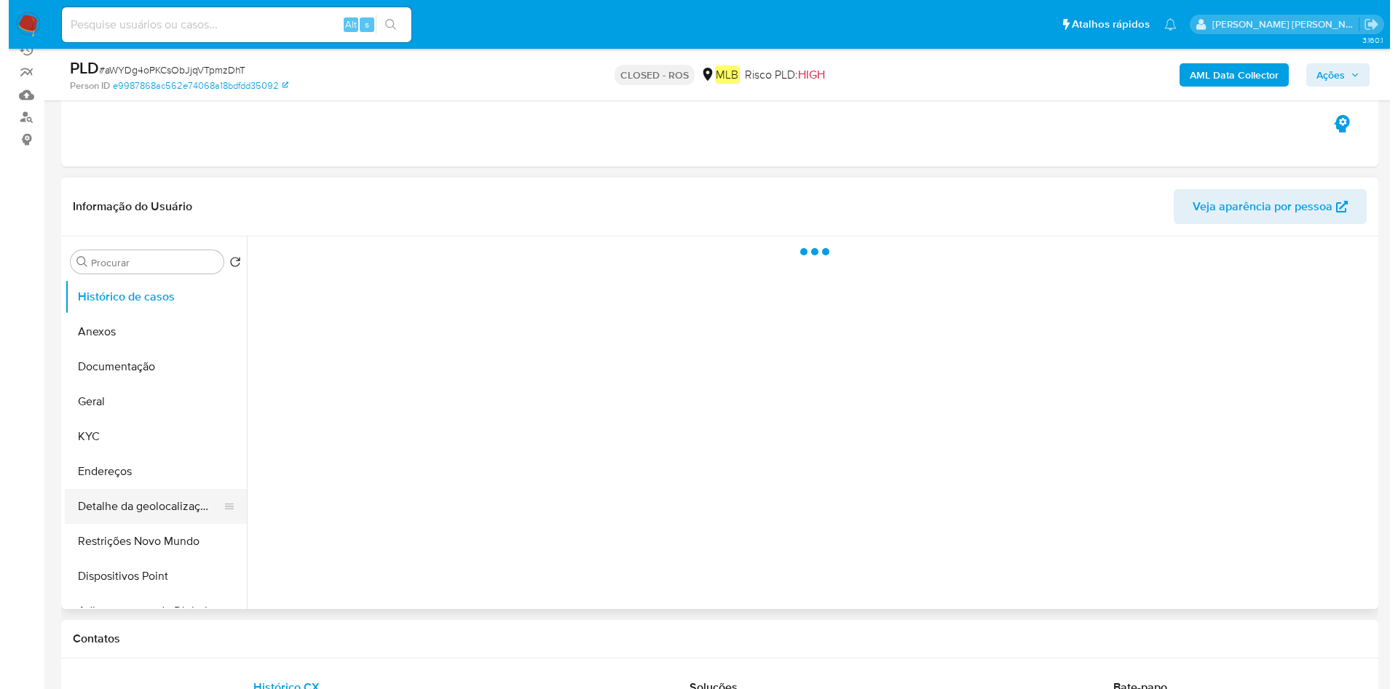
scroll to position [218, 0]
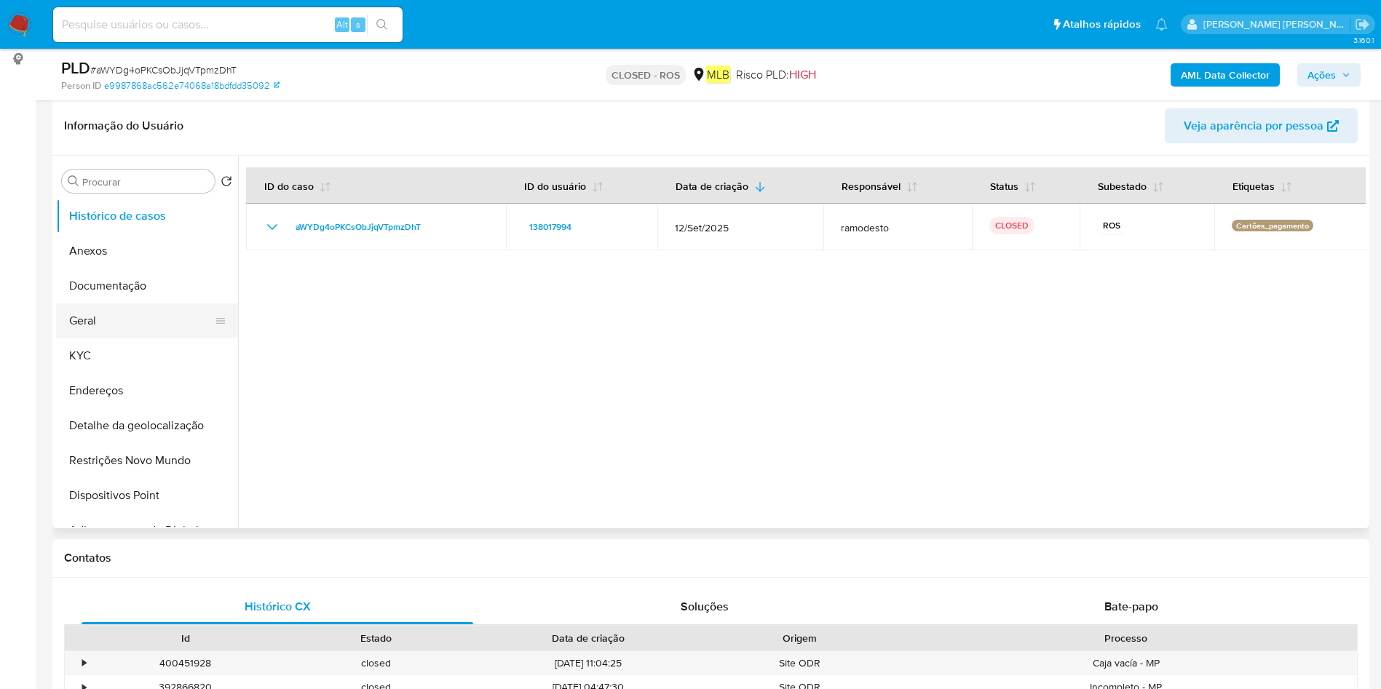
click at [120, 320] on button "Geral" at bounding box center [141, 321] width 170 height 35
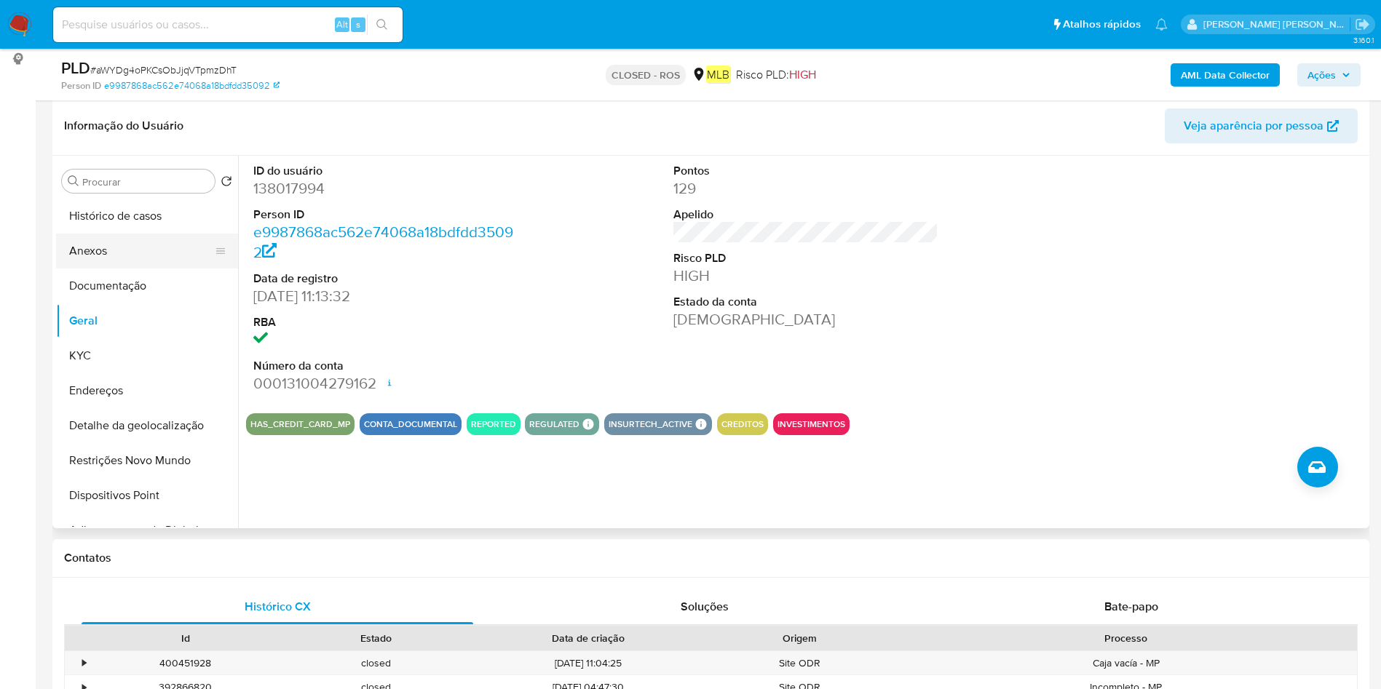
click at [143, 253] on button "Anexos" at bounding box center [141, 251] width 170 height 35
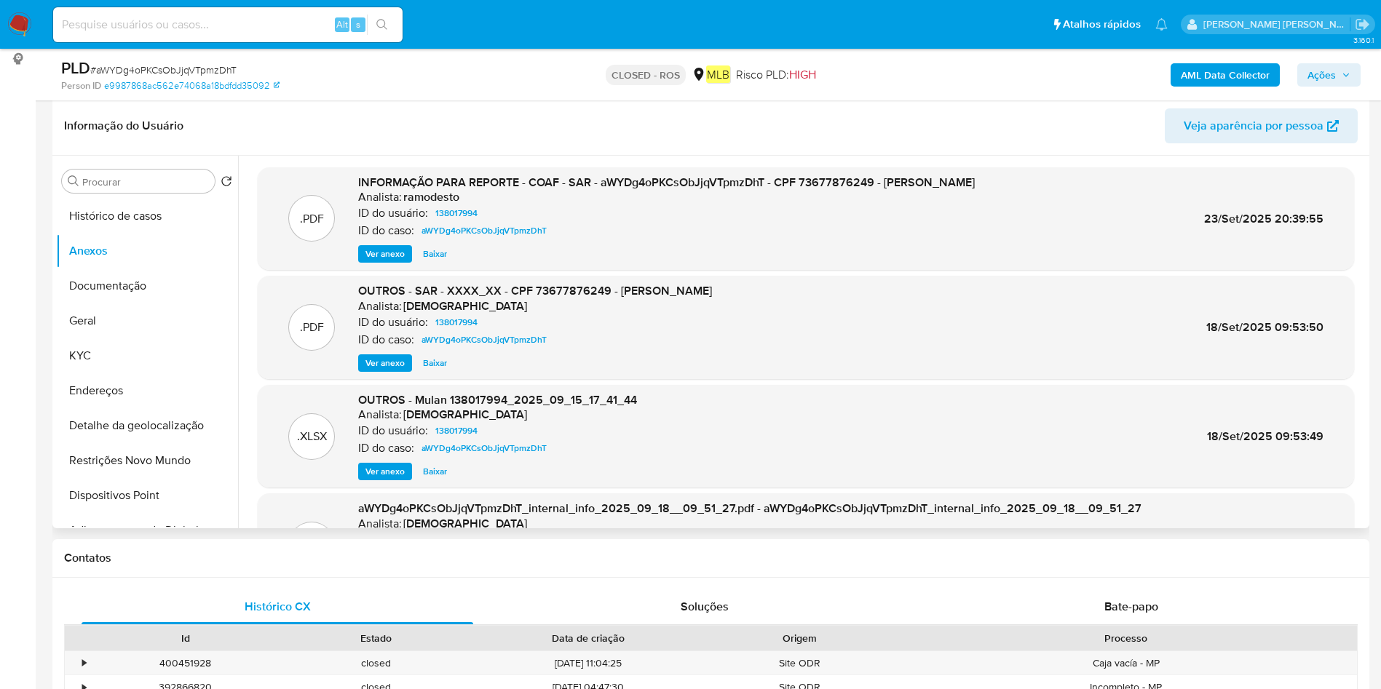
click at [384, 258] on span "Ver anexo" at bounding box center [385, 254] width 39 height 15
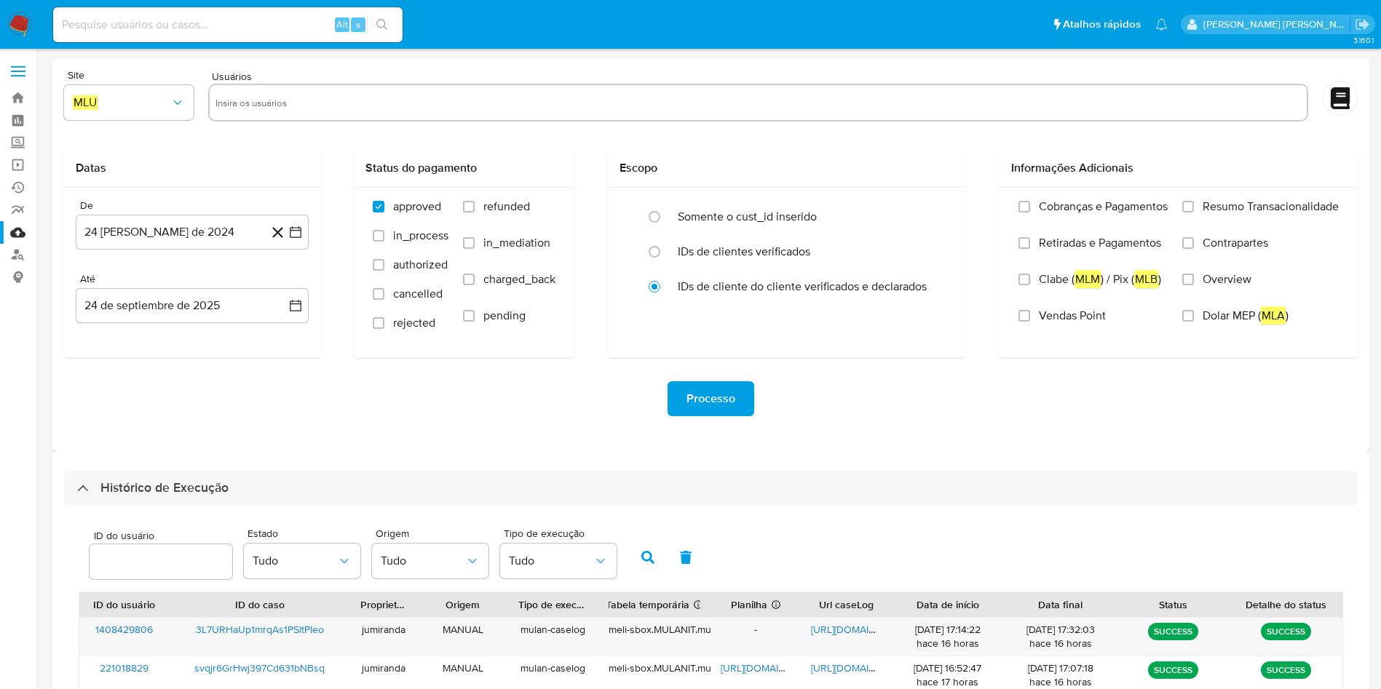
select select "10"
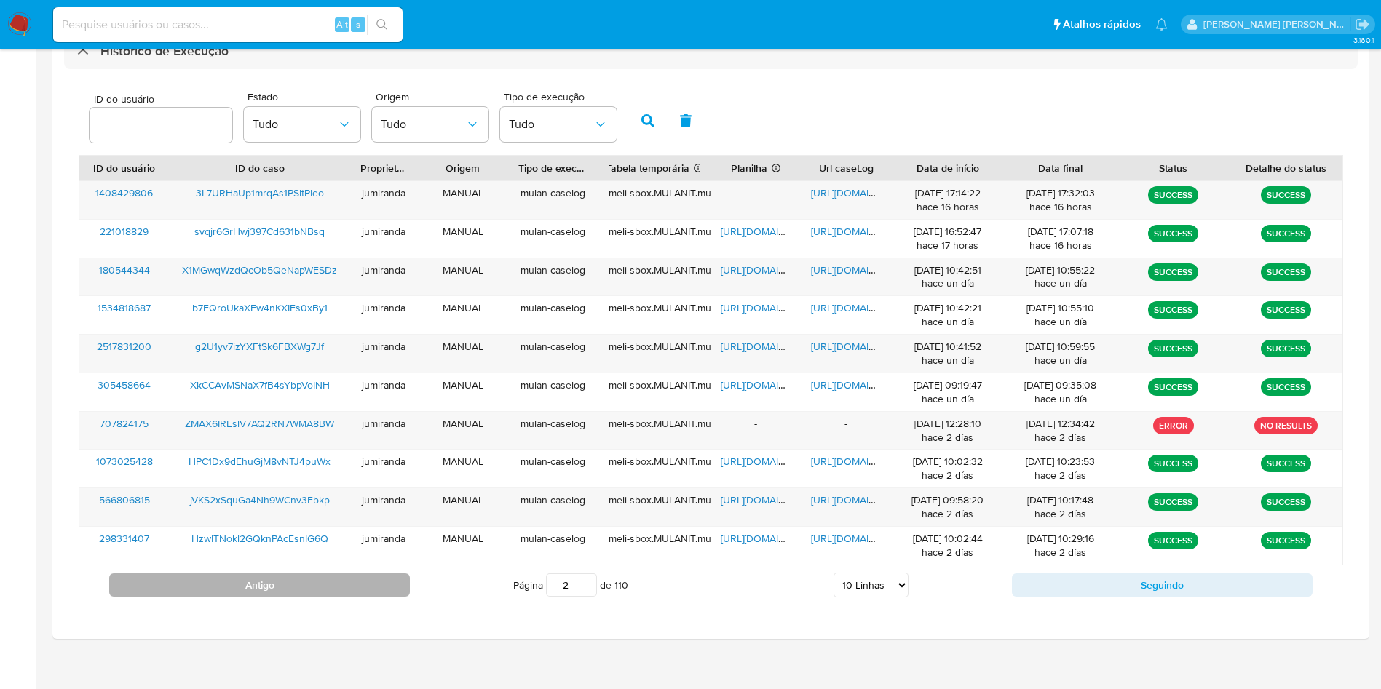
click at [407, 579] on button "Antigo" at bounding box center [259, 585] width 301 height 23
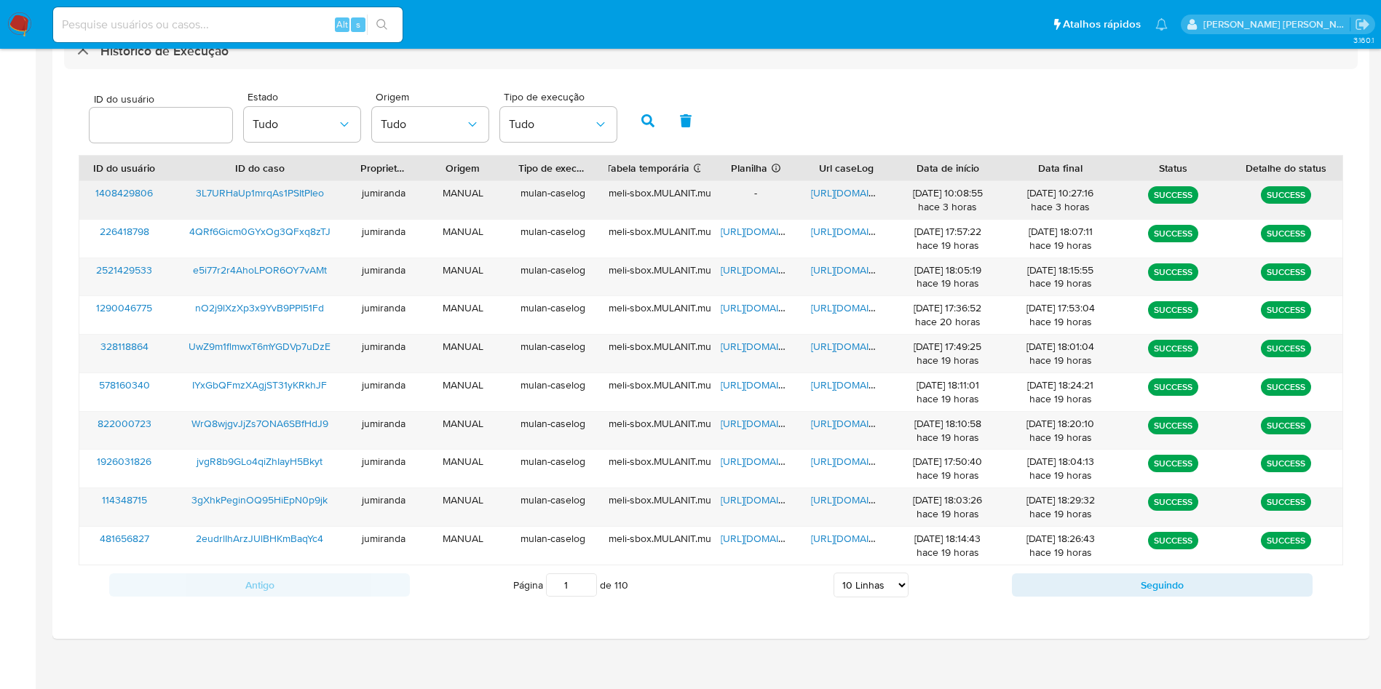
click at [865, 194] on span "https://docs.google.com/document/d/1rkP_uJ71_GdgEOke6AKQxBUfnapOjdudSN-QZ4pfXc8…" at bounding box center [861, 193] width 100 height 15
click at [1067, 577] on button "Seguindo" at bounding box center [1162, 585] width 301 height 23
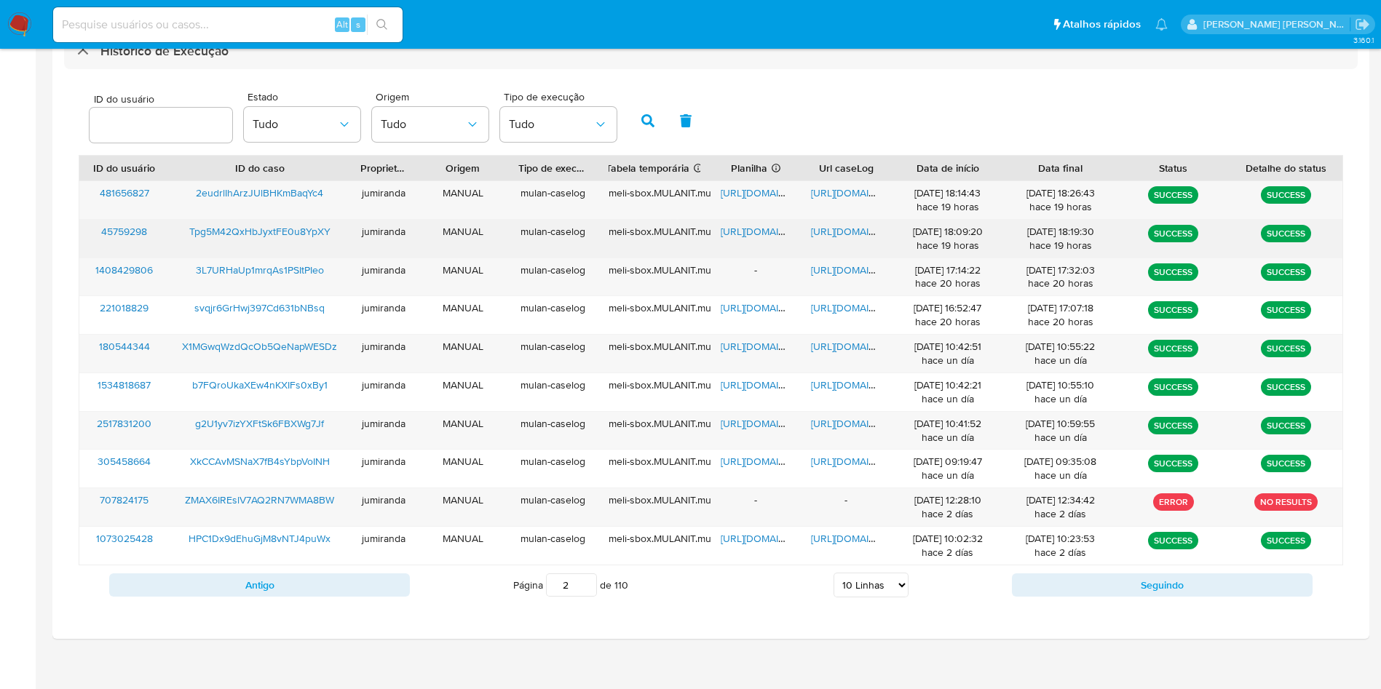
click at [752, 229] on span "https://docs.google.com/spreadsheets/d/1VnnSl8Rj5SlGnKm-l9wpDcxIDLFTgyieUZOZGkH…" at bounding box center [771, 231] width 100 height 15
click at [842, 223] on div "https://docs.google.com/document/d/1Bnv2ZAESWCVxNdr6F4RA7rxYrhDGslKAHRxMc2XzS4o…" at bounding box center [846, 239] width 90 height 38
click at [823, 230] on span "https://docs.google.com/document/d/1Bnv2ZAESWCVxNdr6F4RA7rxYrhDGslKAHRxMc2XzS4o…" at bounding box center [861, 231] width 100 height 15
click at [301, 231] on span "Tpg5M42QxHbJyxtFE0u8YpXY" at bounding box center [259, 231] width 141 height 15
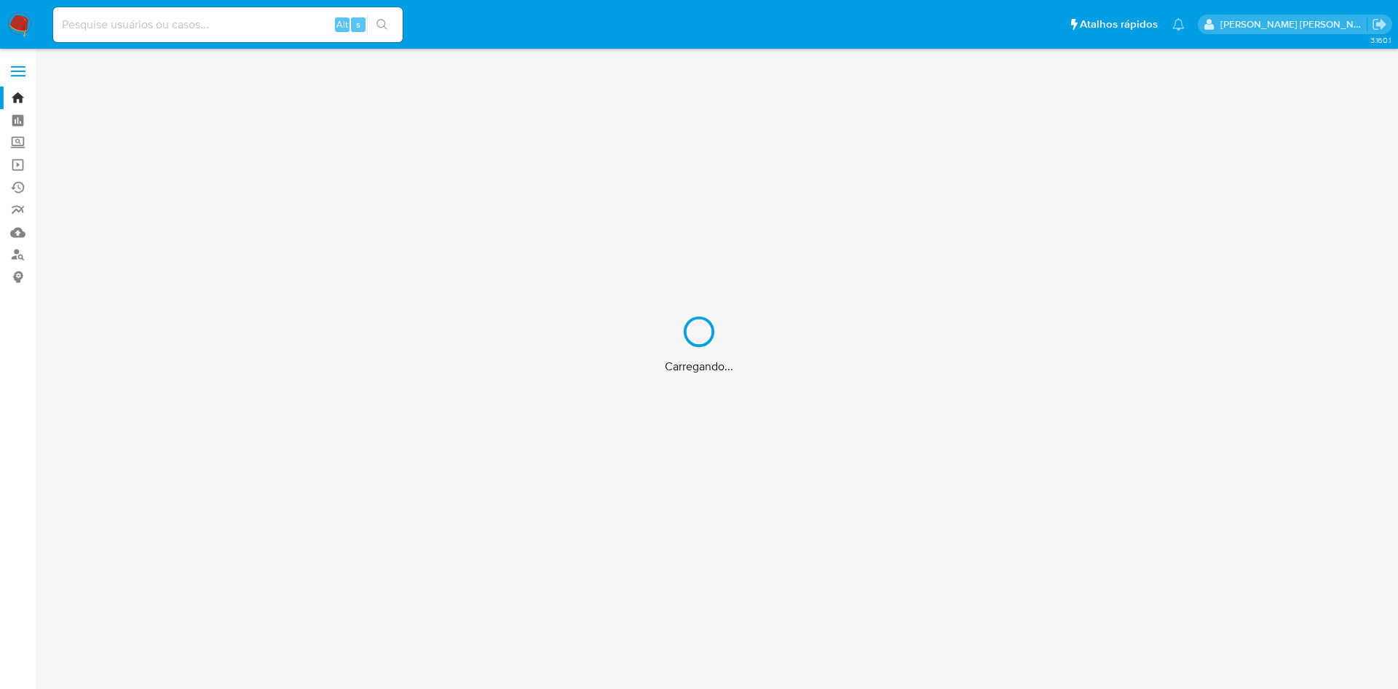
click at [248, 17] on div "Carregando..." at bounding box center [699, 344] width 1398 height 689
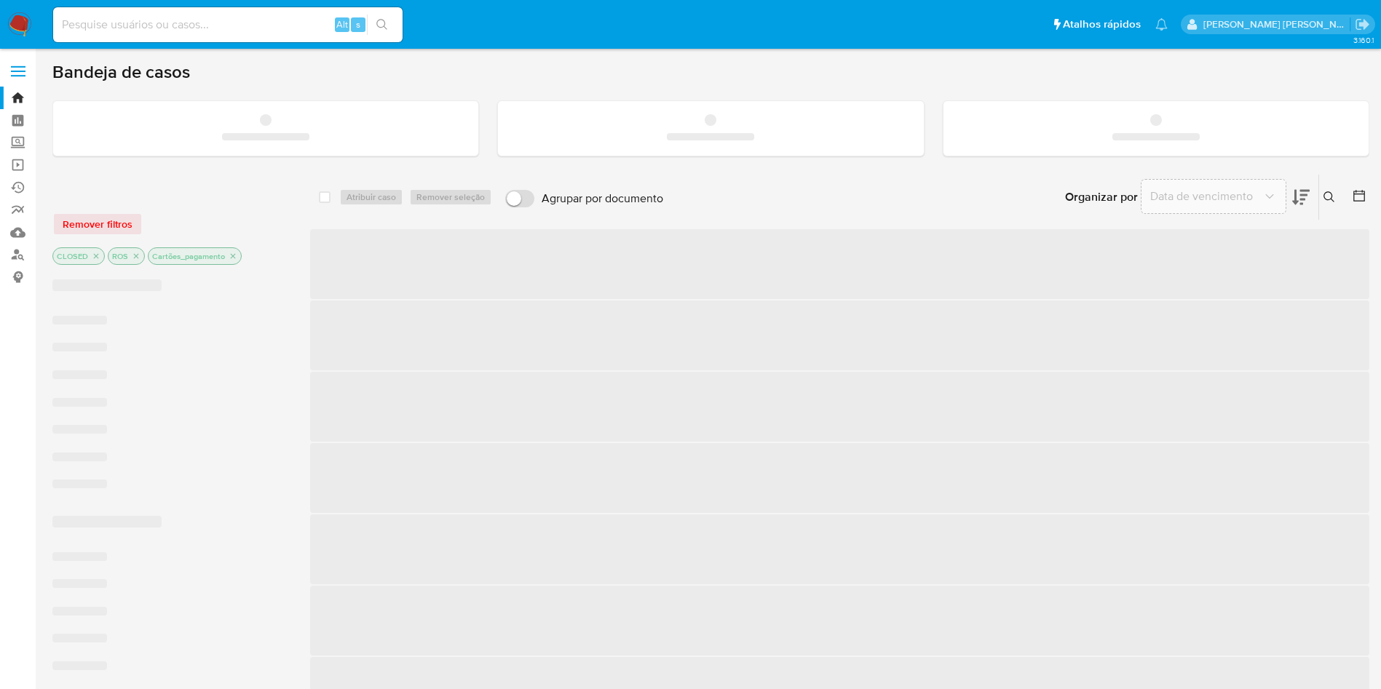
click at [249, 27] on input at bounding box center [227, 24] width 349 height 19
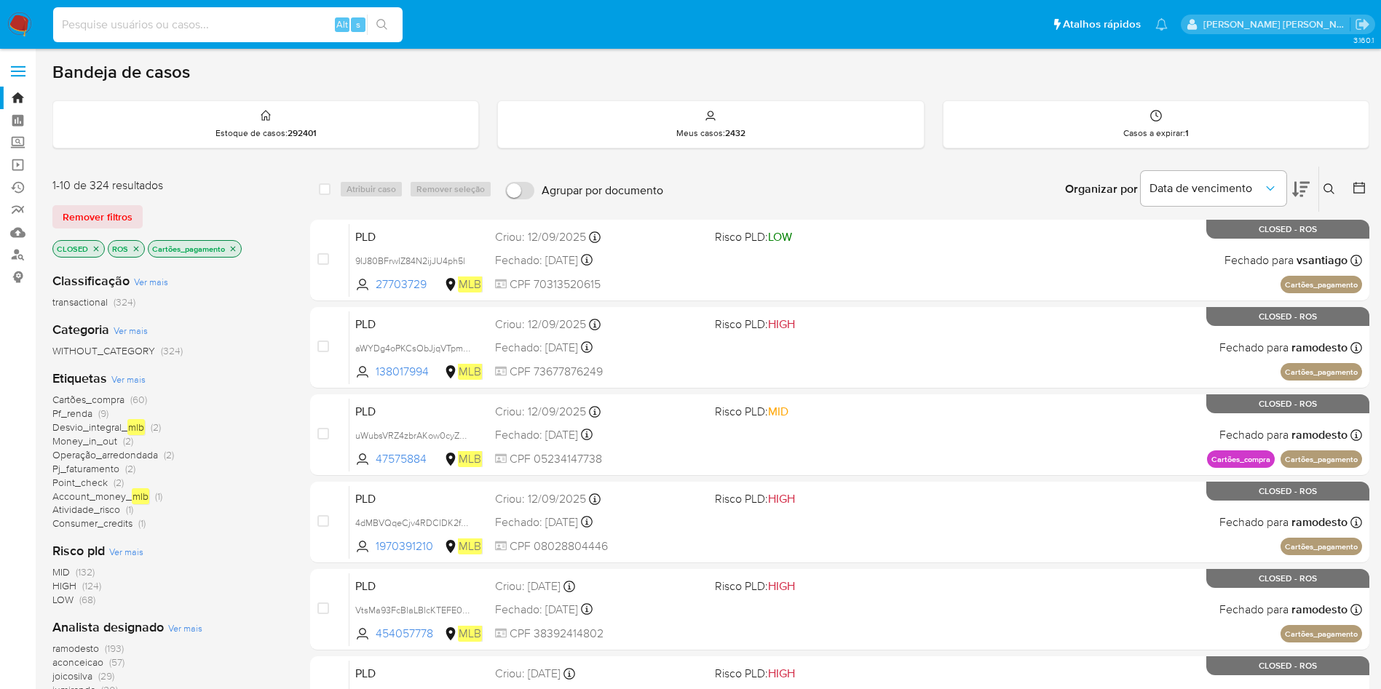
paste input "3L7URHaUp1mrqAs1PSItPIeo"
type input "3L7URHaUp1mrqAs1PSItPIeo"
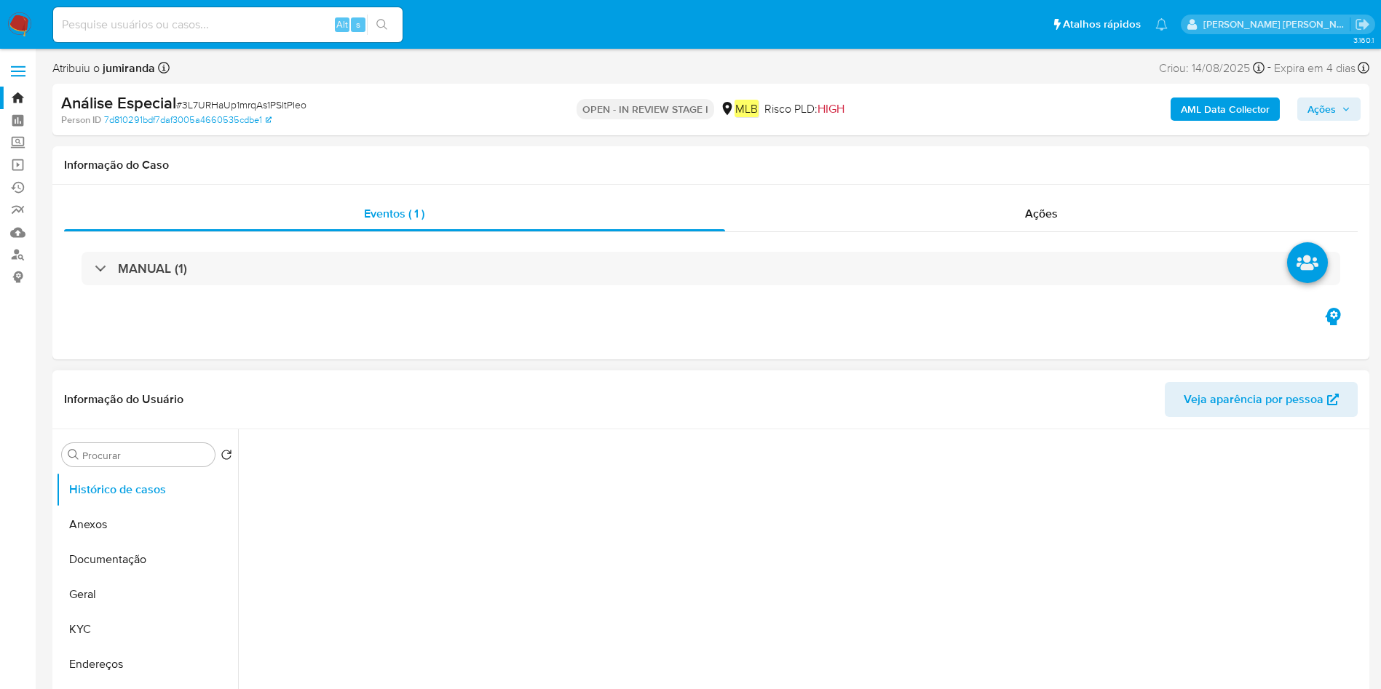
select select "10"
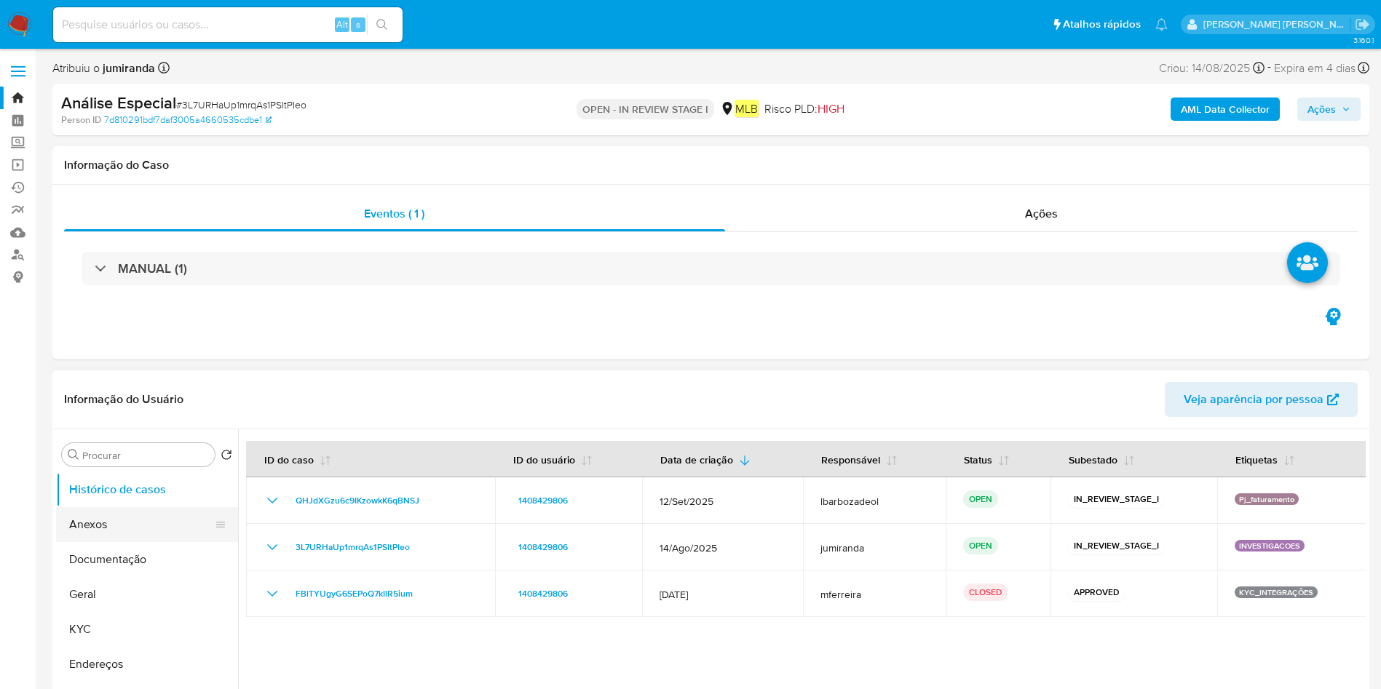
click at [129, 535] on button "Anexos" at bounding box center [141, 524] width 170 height 35
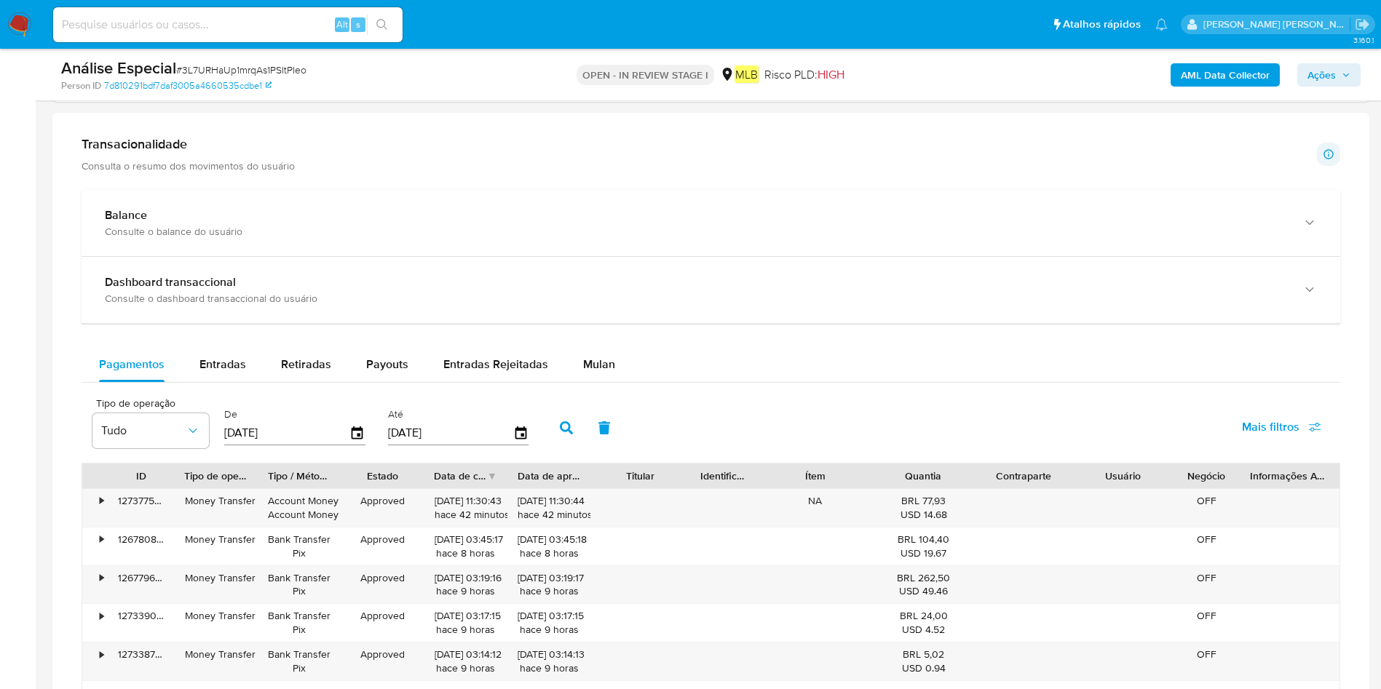
scroll to position [983, 0]
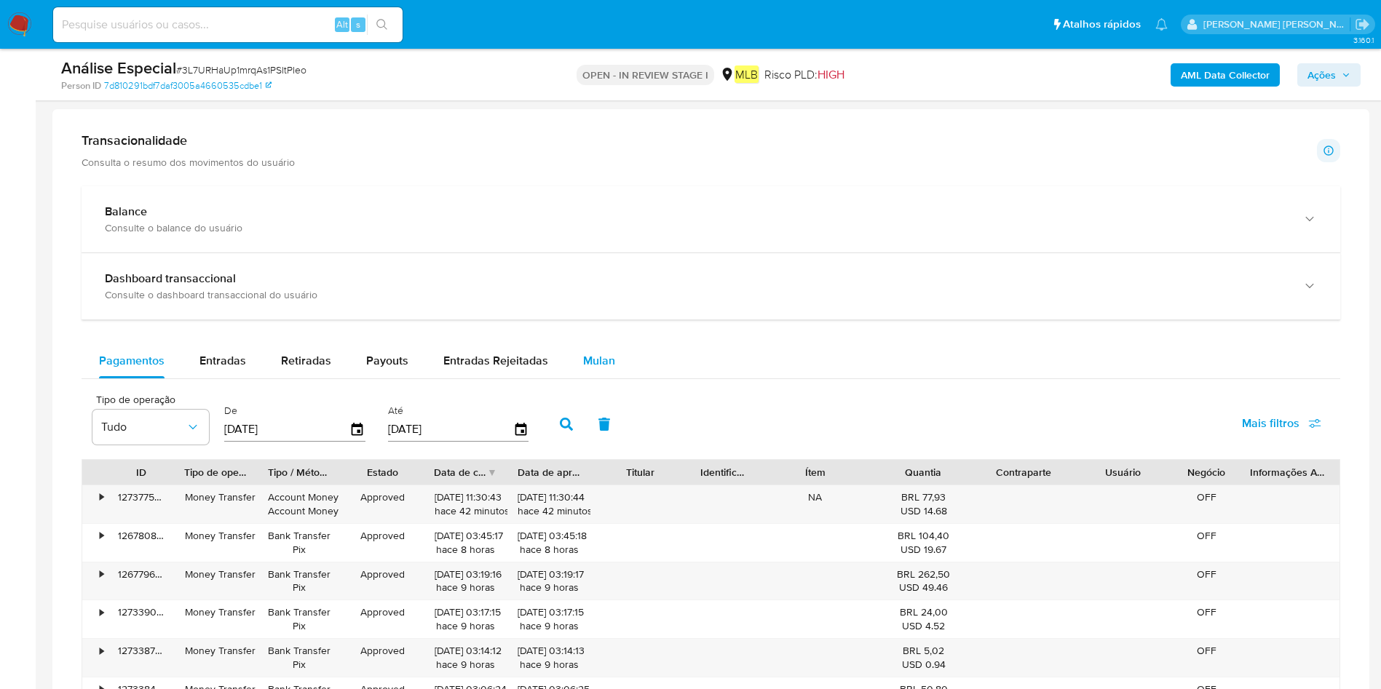
click at [600, 364] on span "Mulan" at bounding box center [599, 360] width 32 height 17
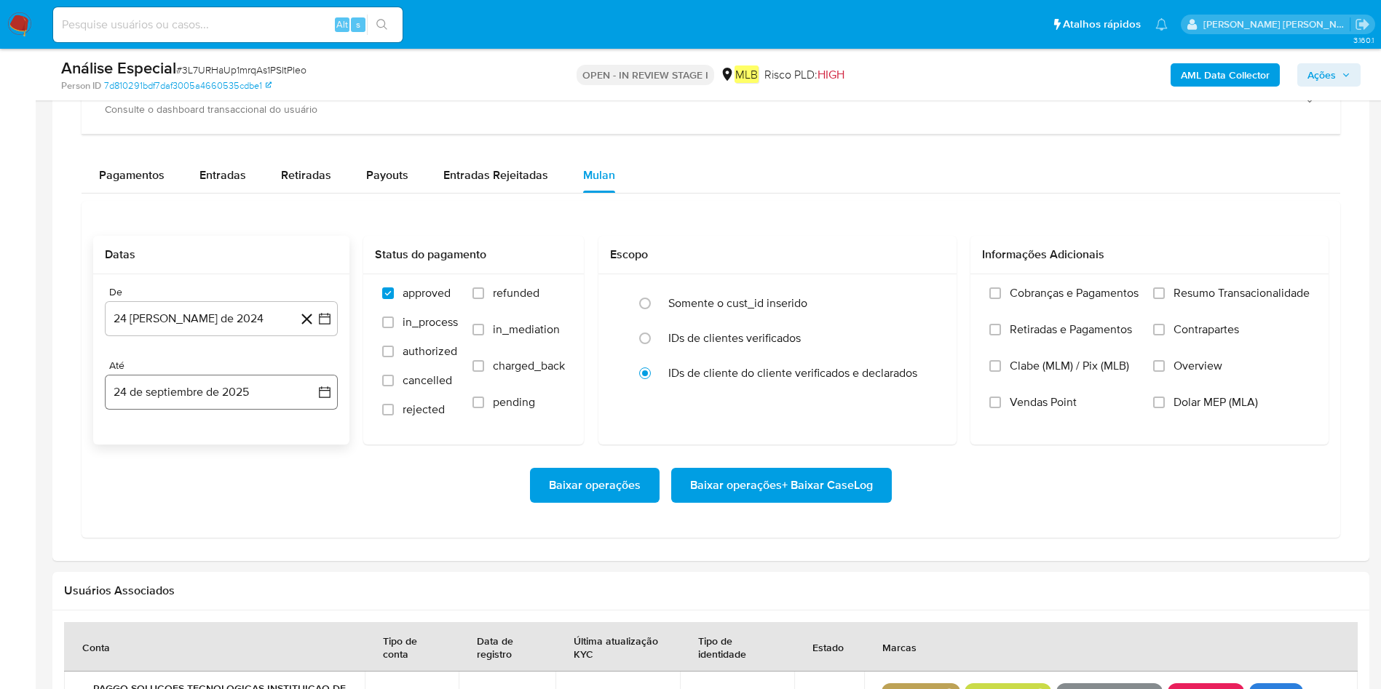
scroll to position [1201, 0]
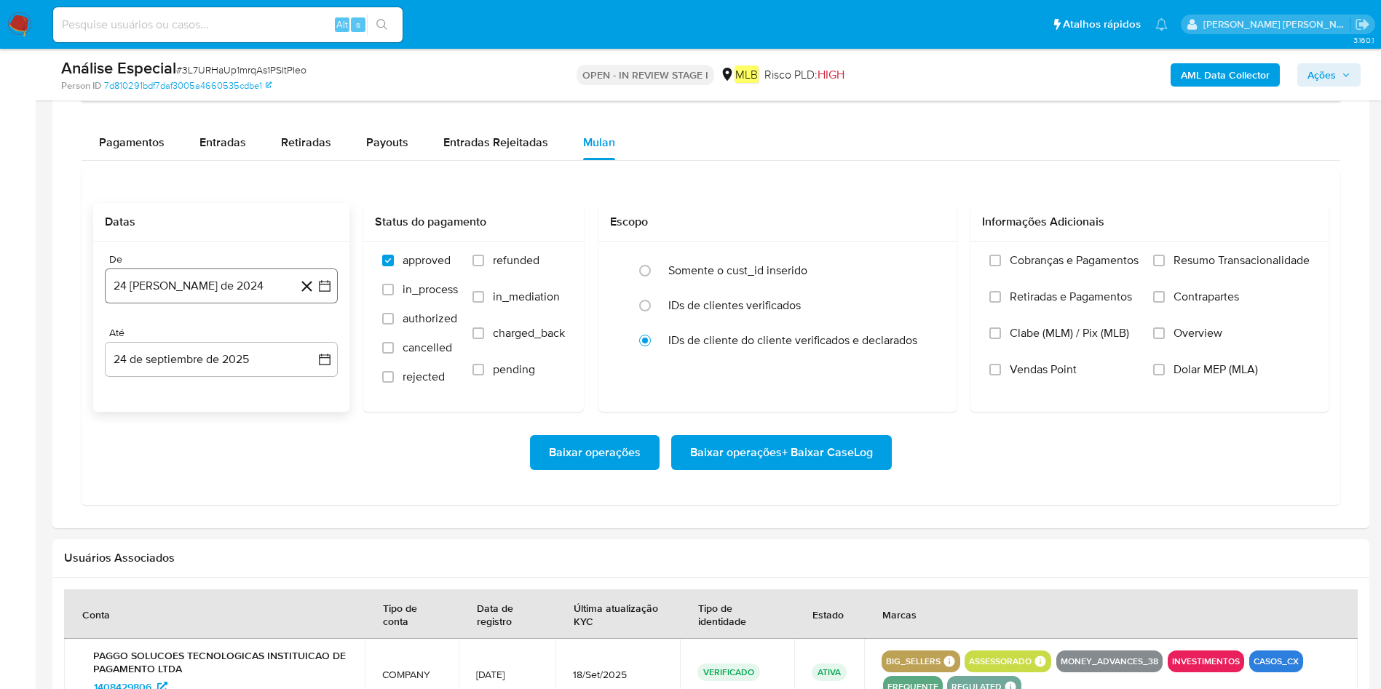
click at [176, 289] on button "24 [PERSON_NAME] de 2024" at bounding box center [221, 286] width 233 height 35
click at [224, 336] on span "agosto 2024" at bounding box center [214, 338] width 66 height 15
click at [317, 335] on icon "Año siguiente" at bounding box center [308, 338] width 17 height 17
click at [286, 471] on span "sep" at bounding box center [282, 473] width 19 height 12
click at [133, 392] on button "1" at bounding box center [133, 392] width 23 height 23
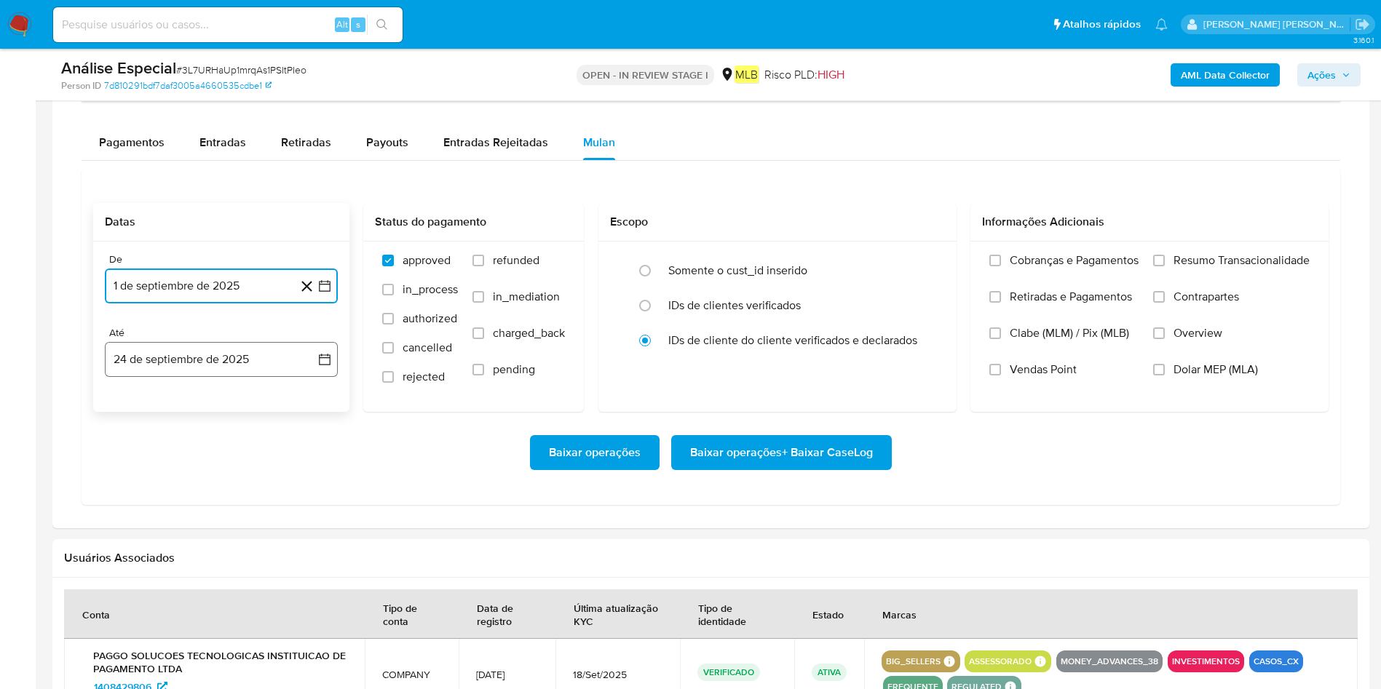
click at [220, 360] on button "24 de septiembre de 2025" at bounding box center [221, 359] width 233 height 35
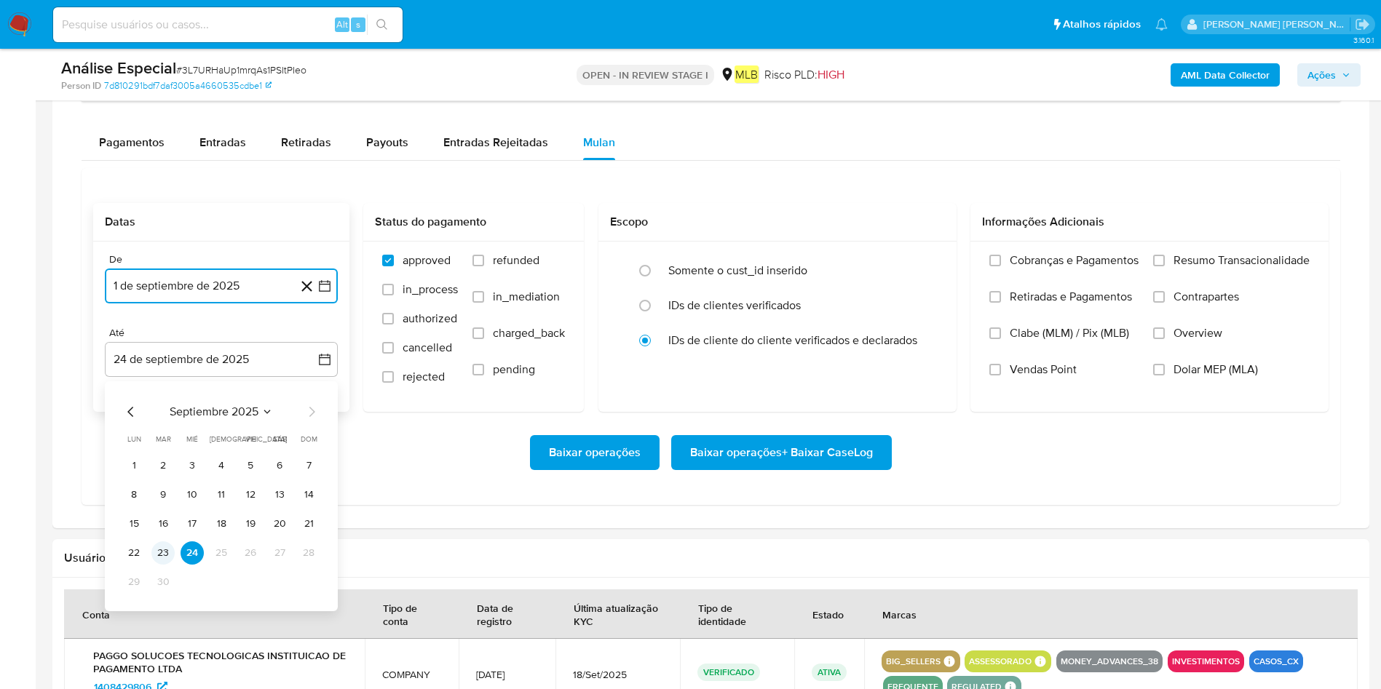
click at [166, 550] on button "23" at bounding box center [162, 553] width 23 height 23
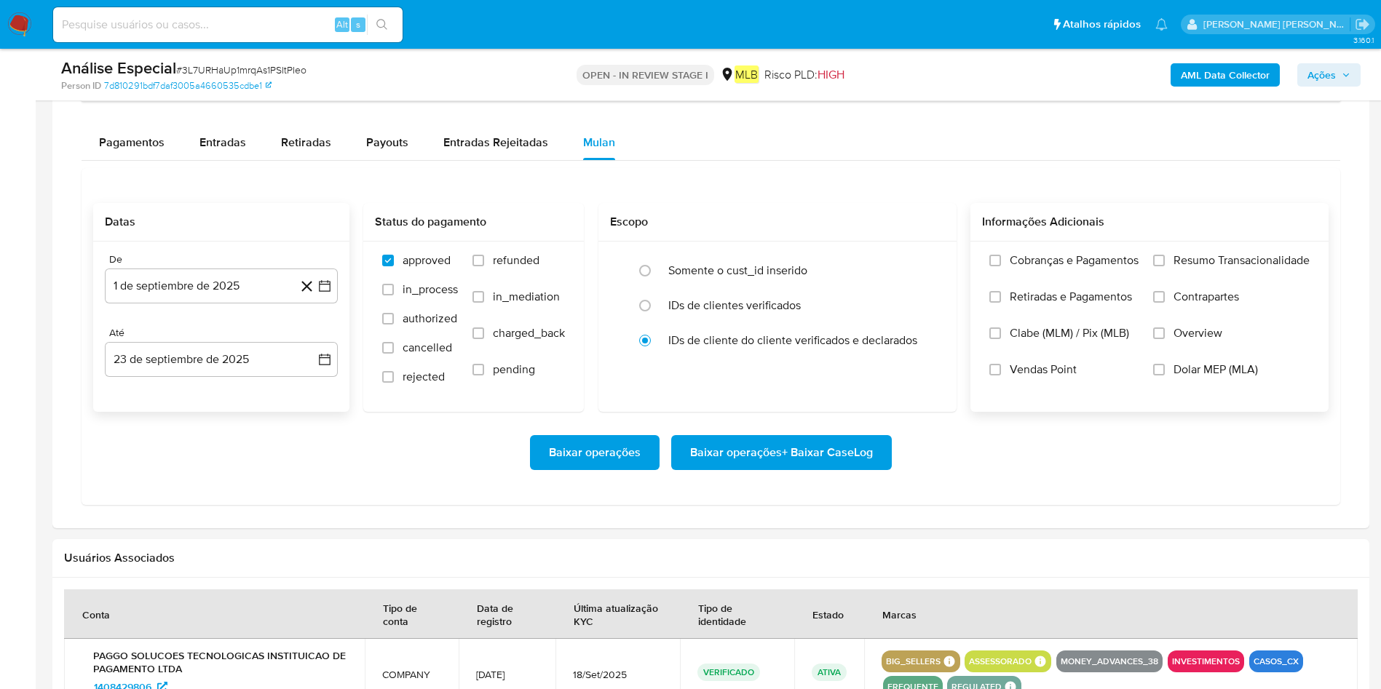
click at [1171, 254] on label "Resumo Transacionalidade" at bounding box center [1231, 271] width 157 height 36
click at [1165, 255] on input "Resumo Transacionalidade" at bounding box center [1159, 261] width 12 height 12
click at [740, 452] on span "Baixar operações + Baixar CaseLog" at bounding box center [781, 453] width 183 height 32
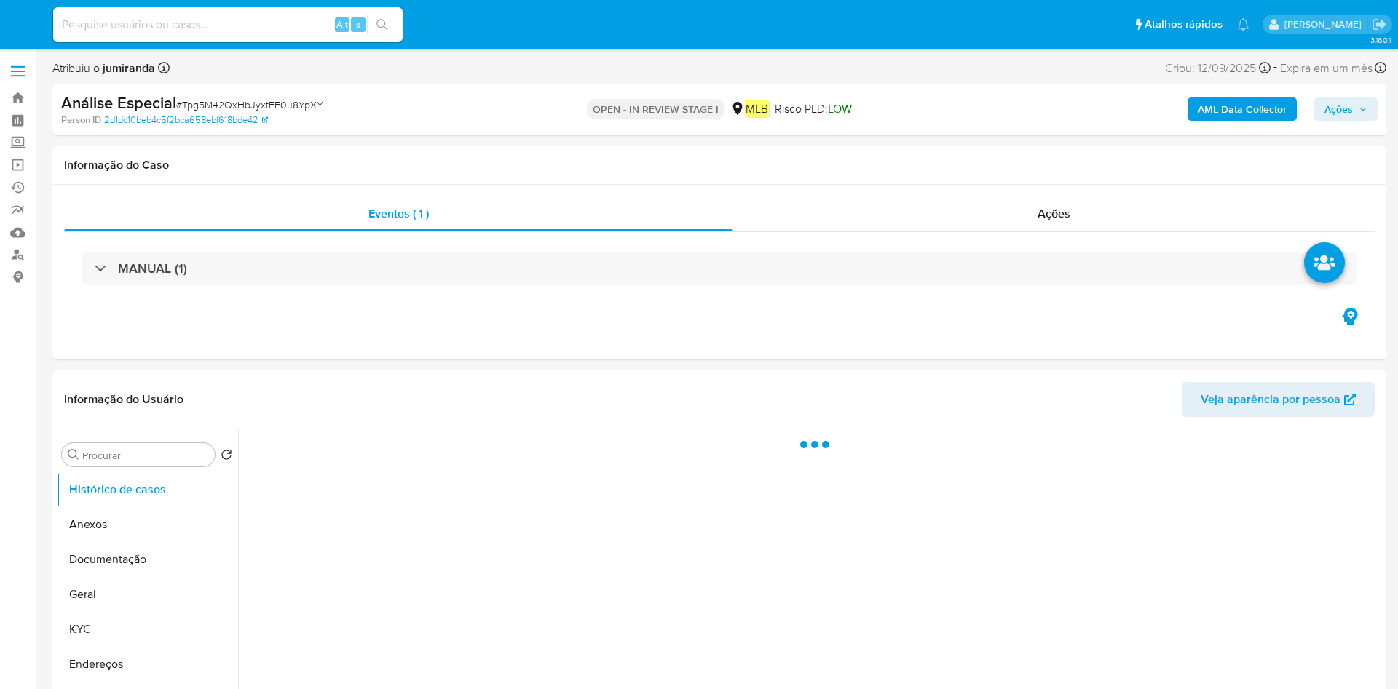
select select "10"
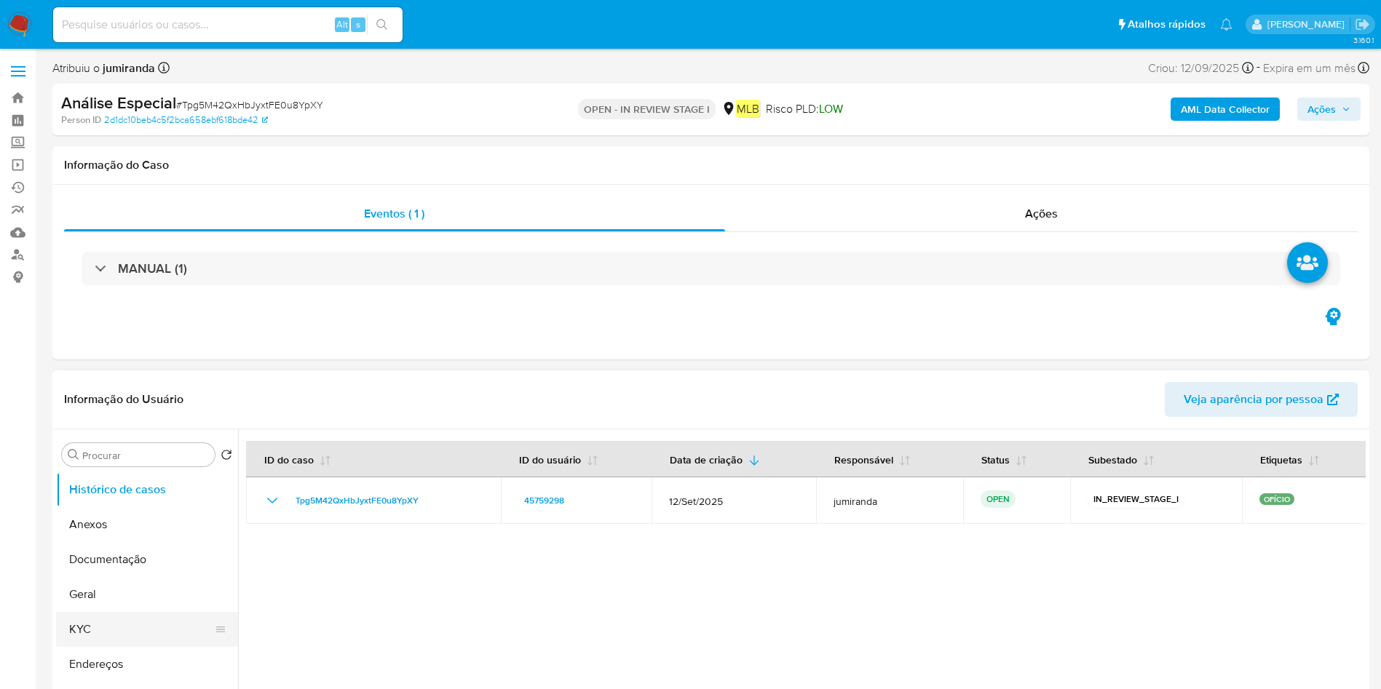
click at [75, 620] on button "KYC" at bounding box center [141, 629] width 170 height 35
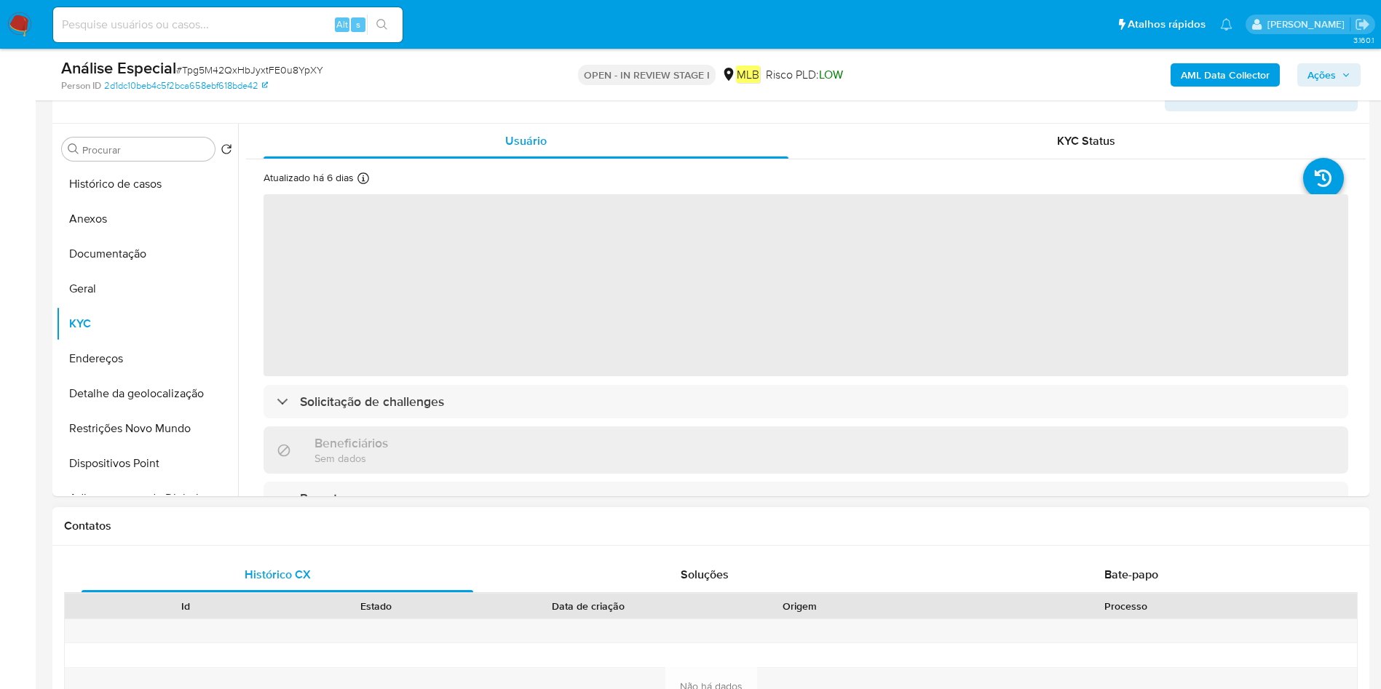
scroll to position [218, 0]
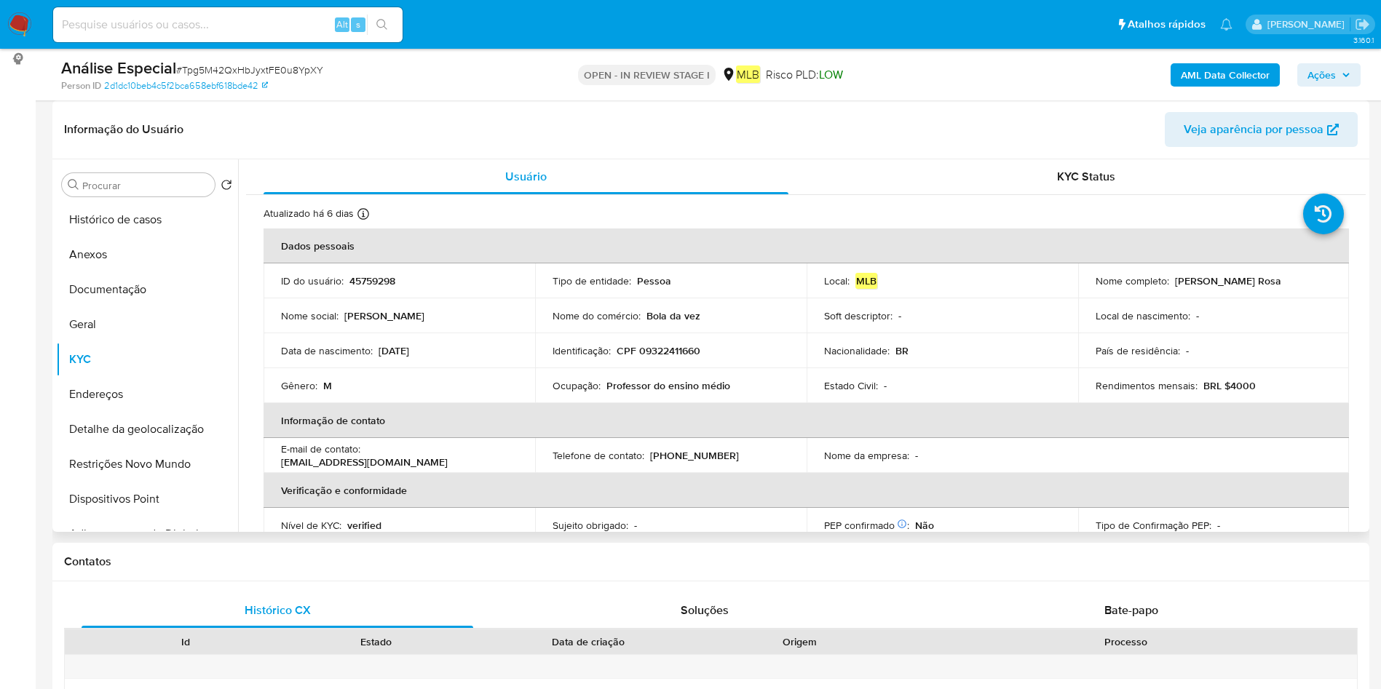
click at [687, 379] on td "Ocupação : Professor do ensino médio" at bounding box center [671, 385] width 272 height 35
click at [687, 379] on p "Professor do ensino médio" at bounding box center [668, 385] width 124 height 13
click at [112, 323] on button "Geral" at bounding box center [141, 324] width 170 height 35
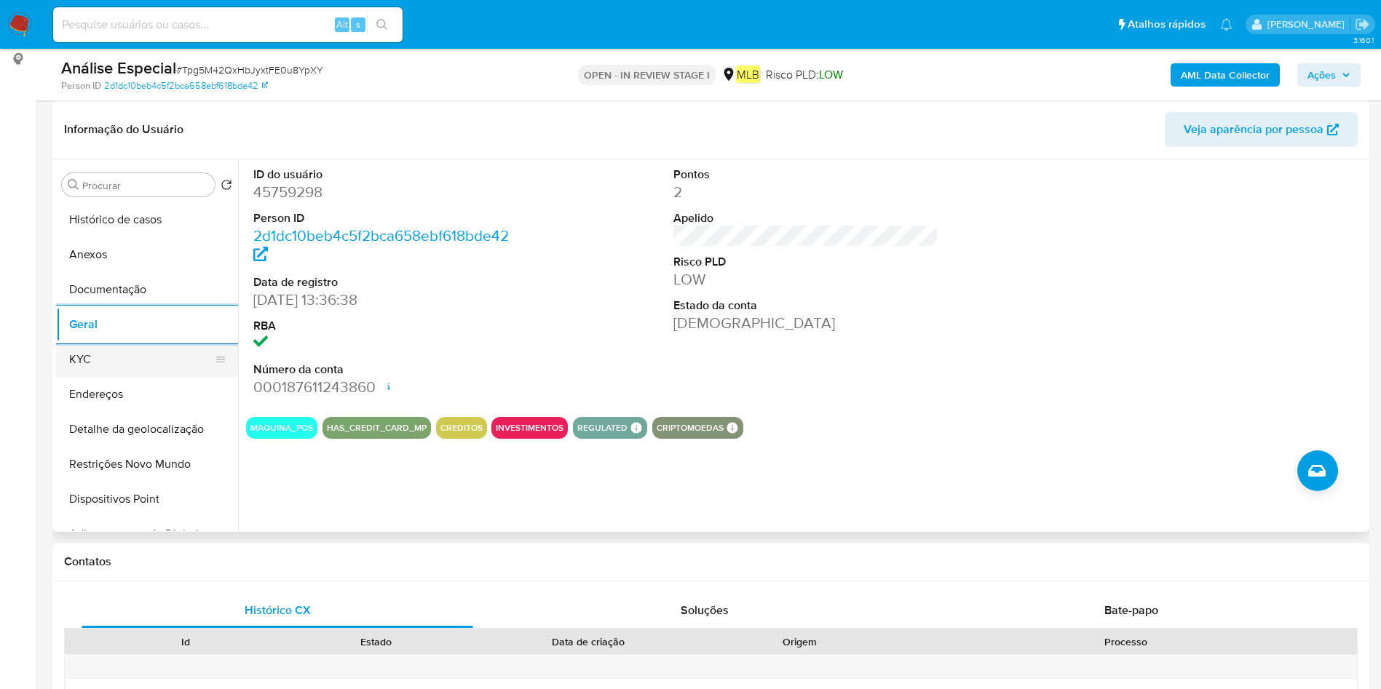
click at [96, 363] on button "KYC" at bounding box center [141, 359] width 170 height 35
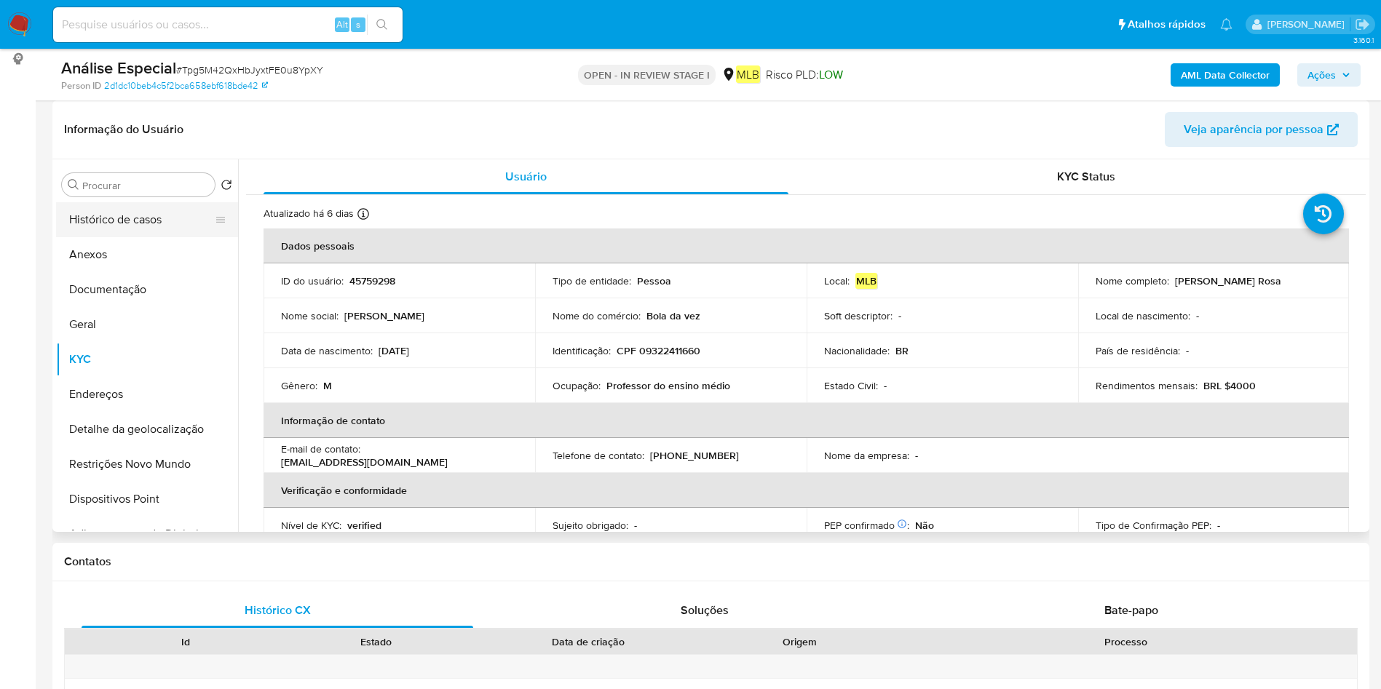
click at [150, 208] on button "Histórico de casos" at bounding box center [141, 219] width 170 height 35
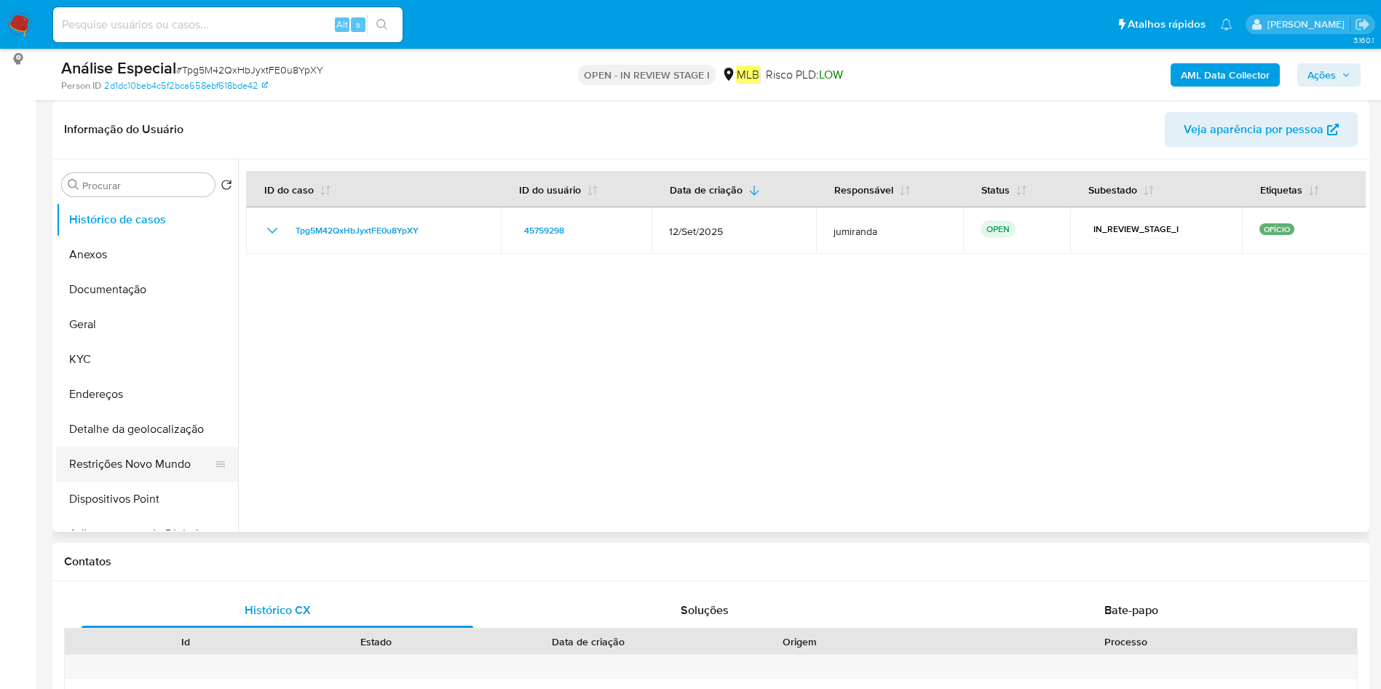
click at [115, 464] on button "Restrições Novo Mundo" at bounding box center [141, 464] width 170 height 35
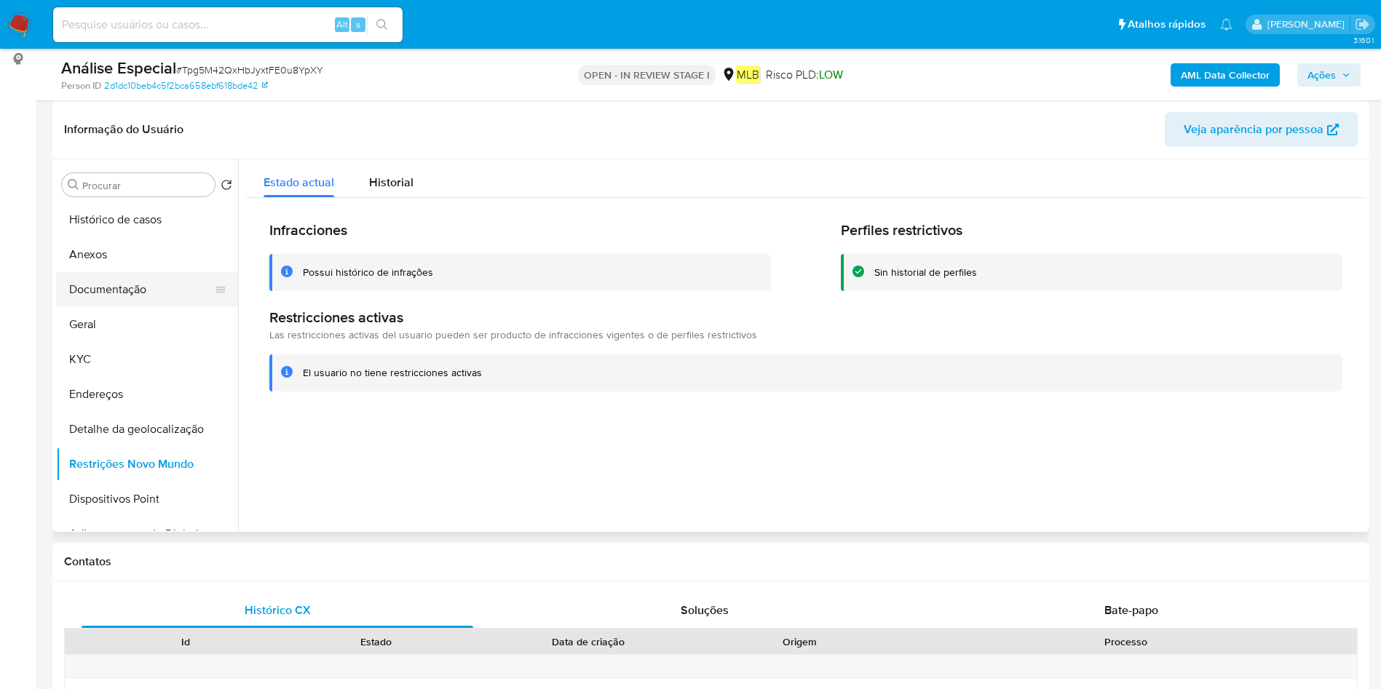
click at [157, 287] on button "Documentação" at bounding box center [141, 289] width 170 height 35
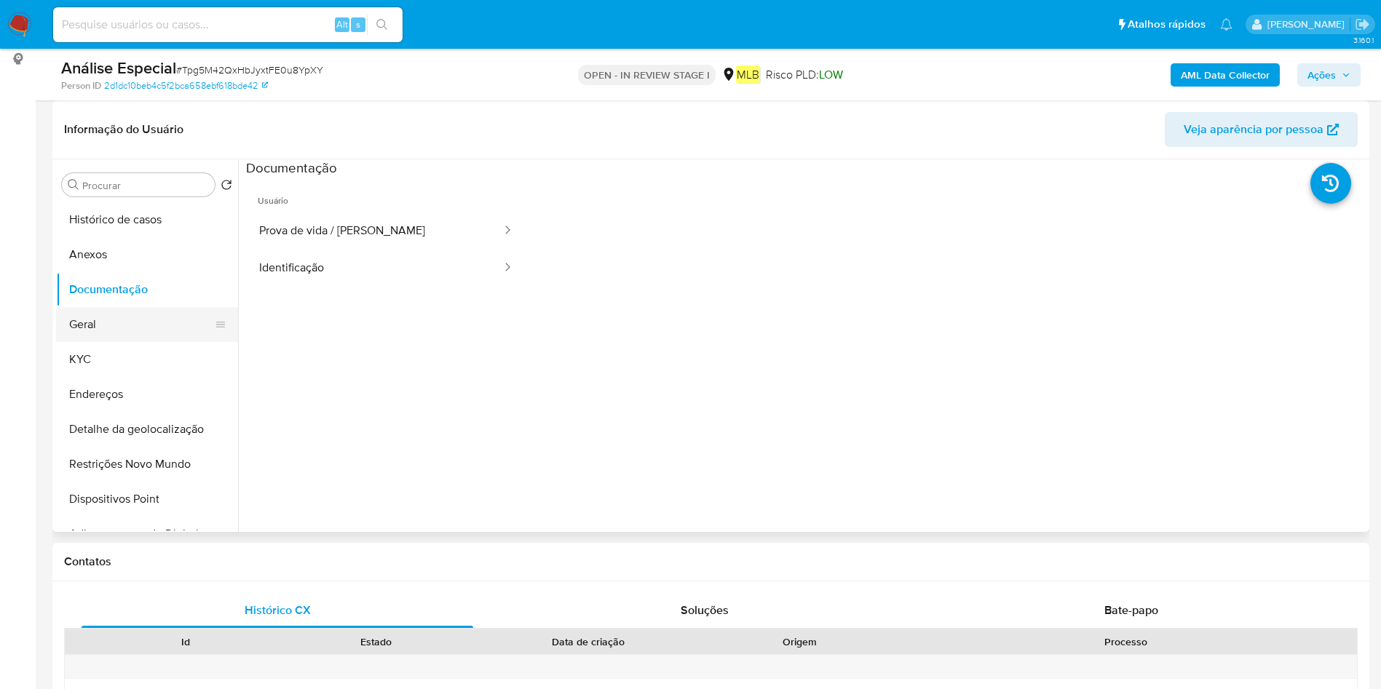
click at [109, 312] on button "Geral" at bounding box center [141, 324] width 170 height 35
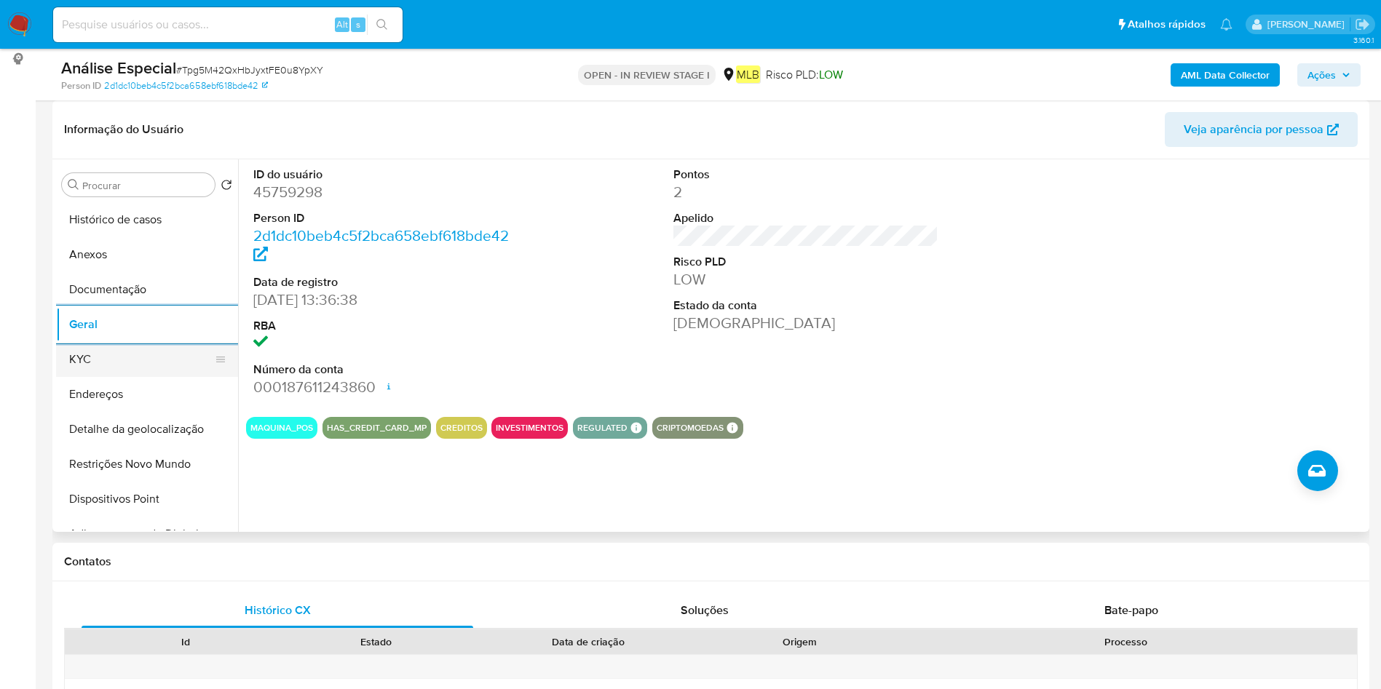
click at [143, 355] on button "KYC" at bounding box center [141, 359] width 170 height 35
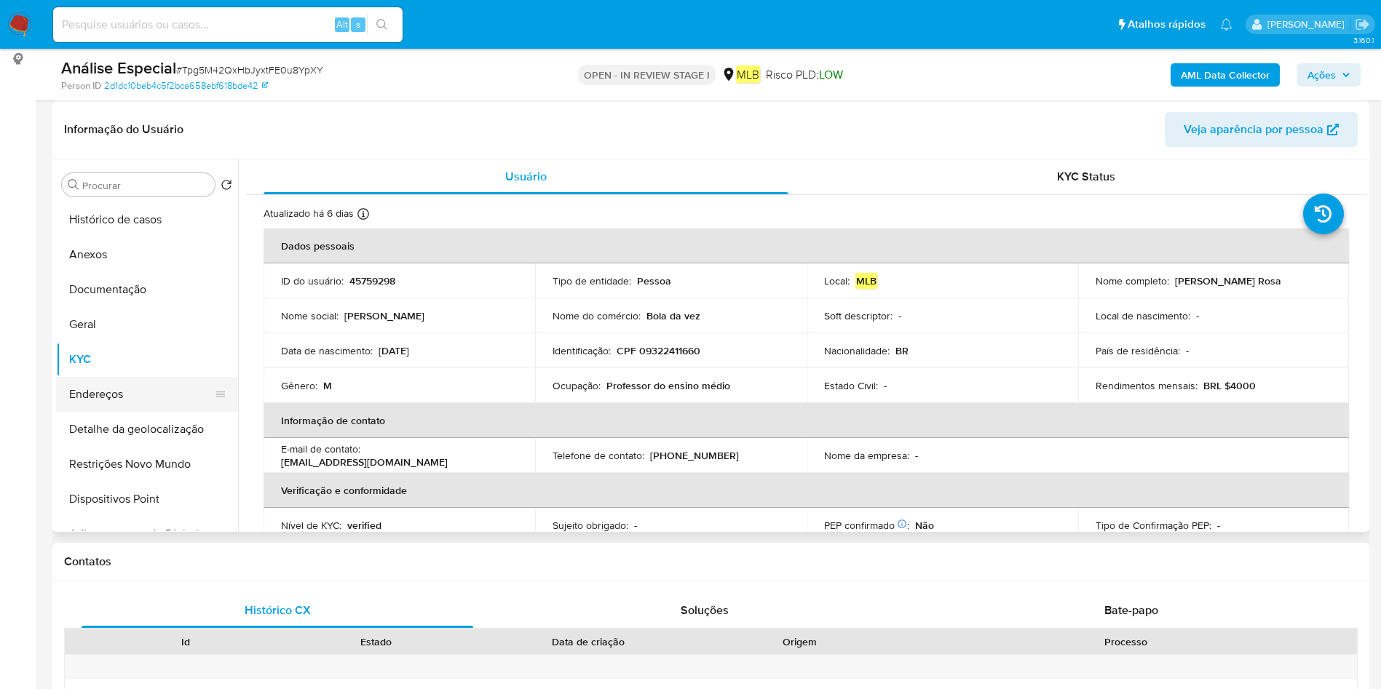
click at [103, 399] on button "Endereços" at bounding box center [141, 394] width 170 height 35
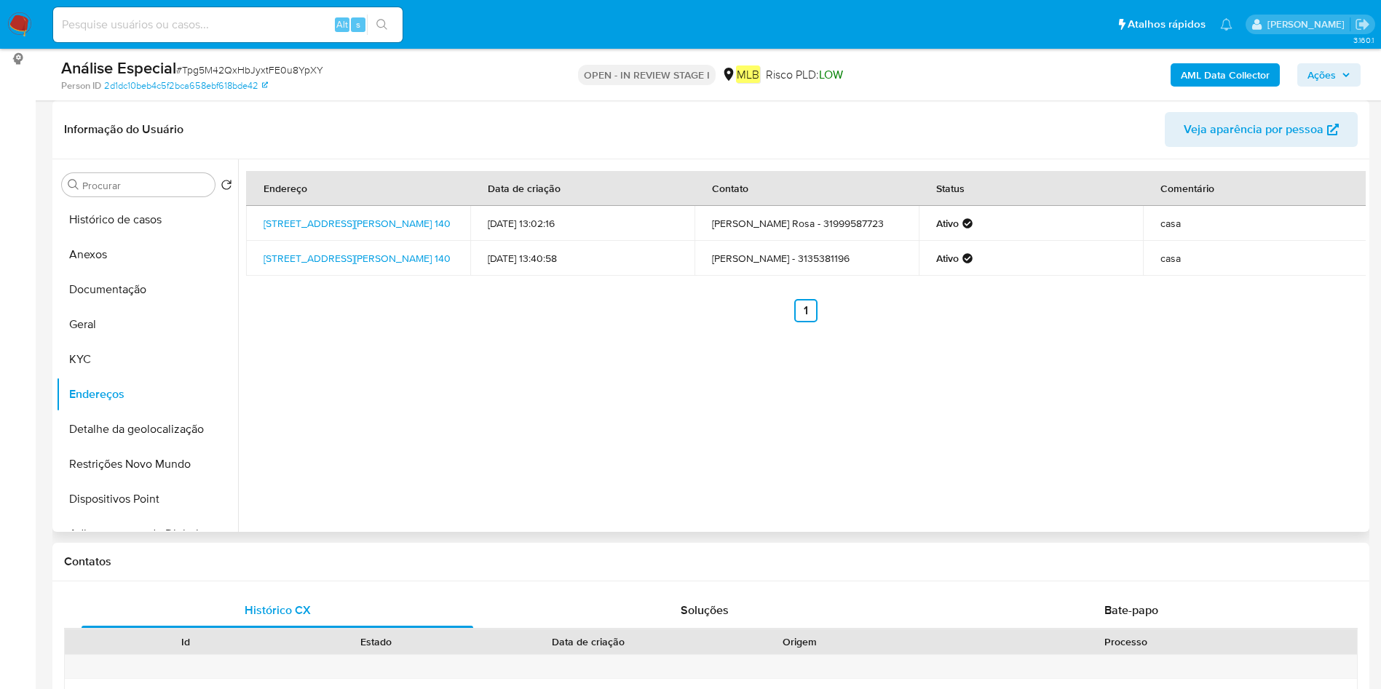
click at [167, 435] on button "Detalhe da geolocalização" at bounding box center [147, 429] width 182 height 35
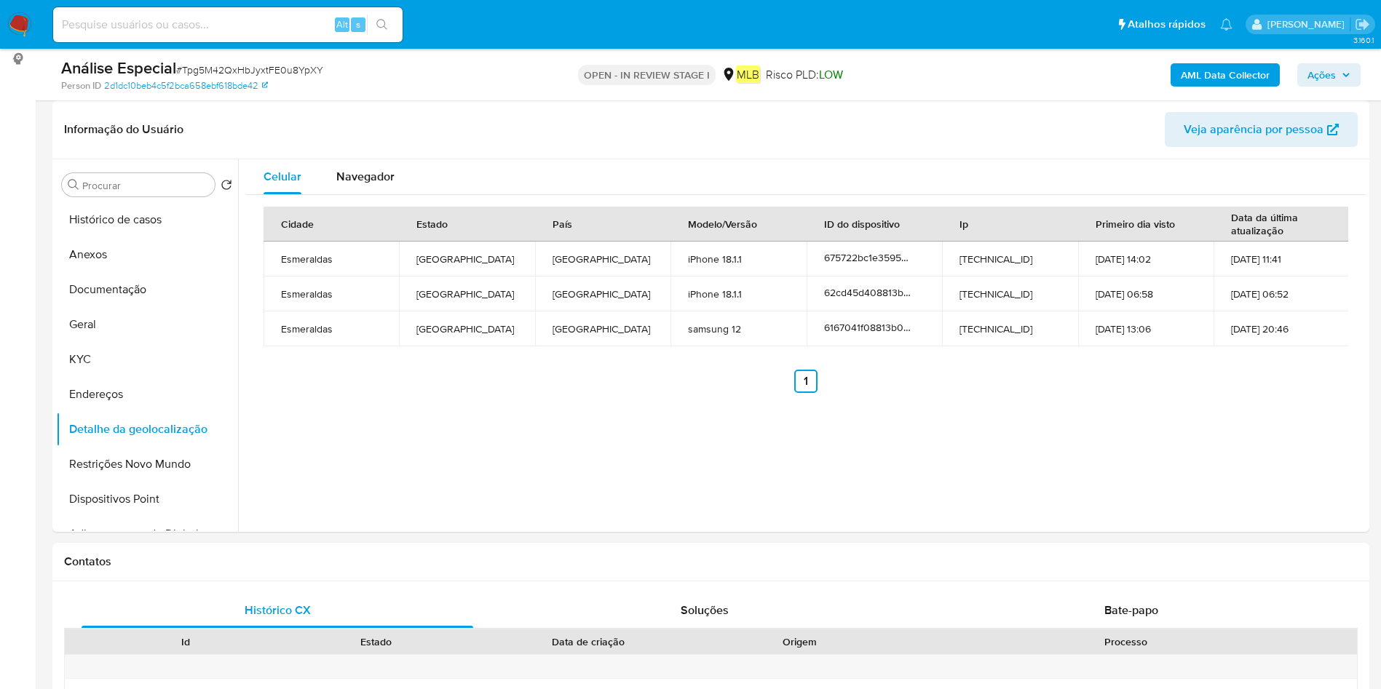
drag, startPoint x: 87, startPoint y: 462, endPoint x: 380, endPoint y: 459, distance: 292.7
click at [88, 462] on button "Restrições Novo Mundo" at bounding box center [147, 464] width 182 height 35
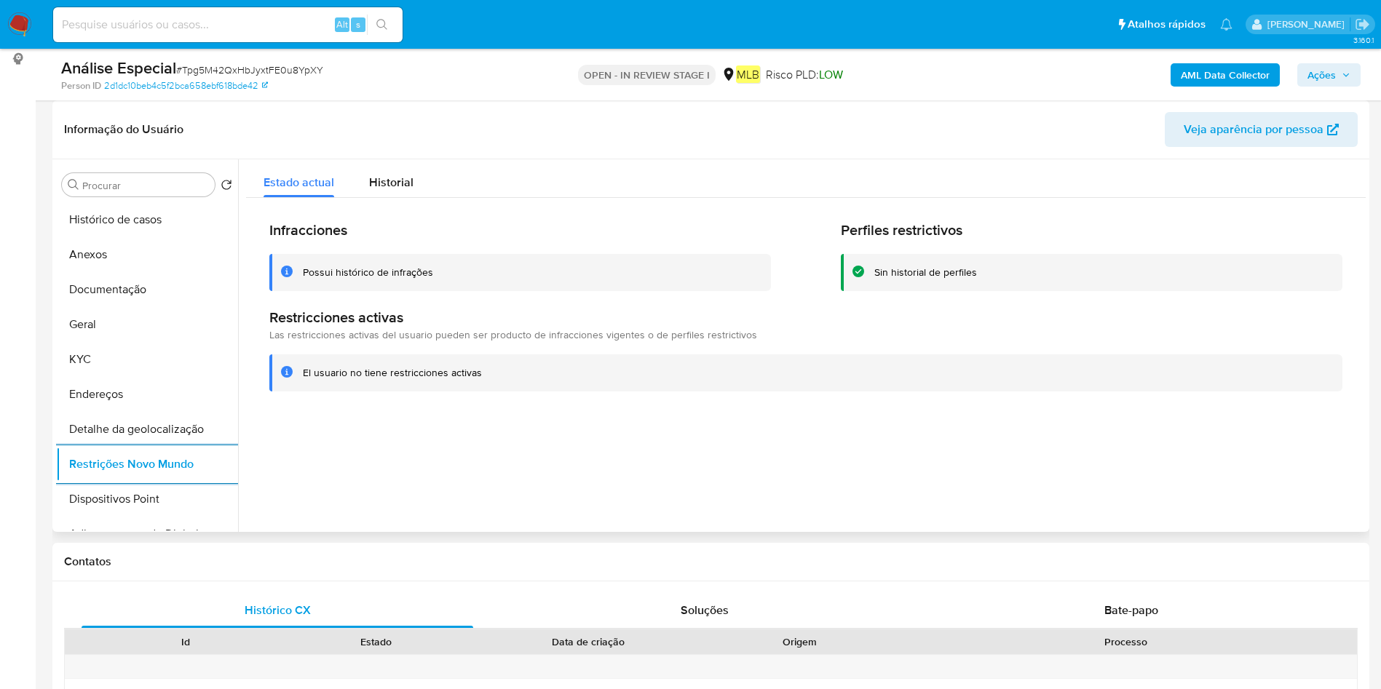
drag, startPoint x: 116, startPoint y: 487, endPoint x: 247, endPoint y: 486, distance: 131.1
click at [116, 488] on button "Dispositivos Point" at bounding box center [147, 499] width 182 height 35
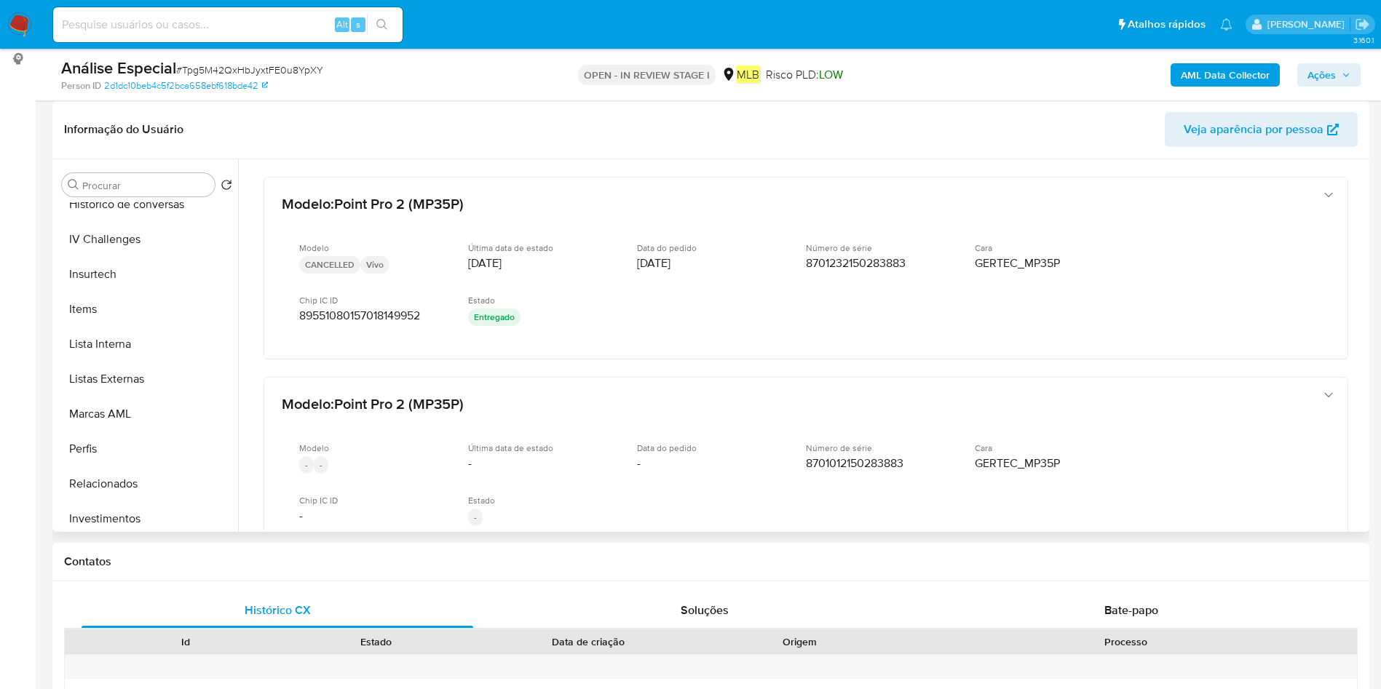
scroll to position [655, 0]
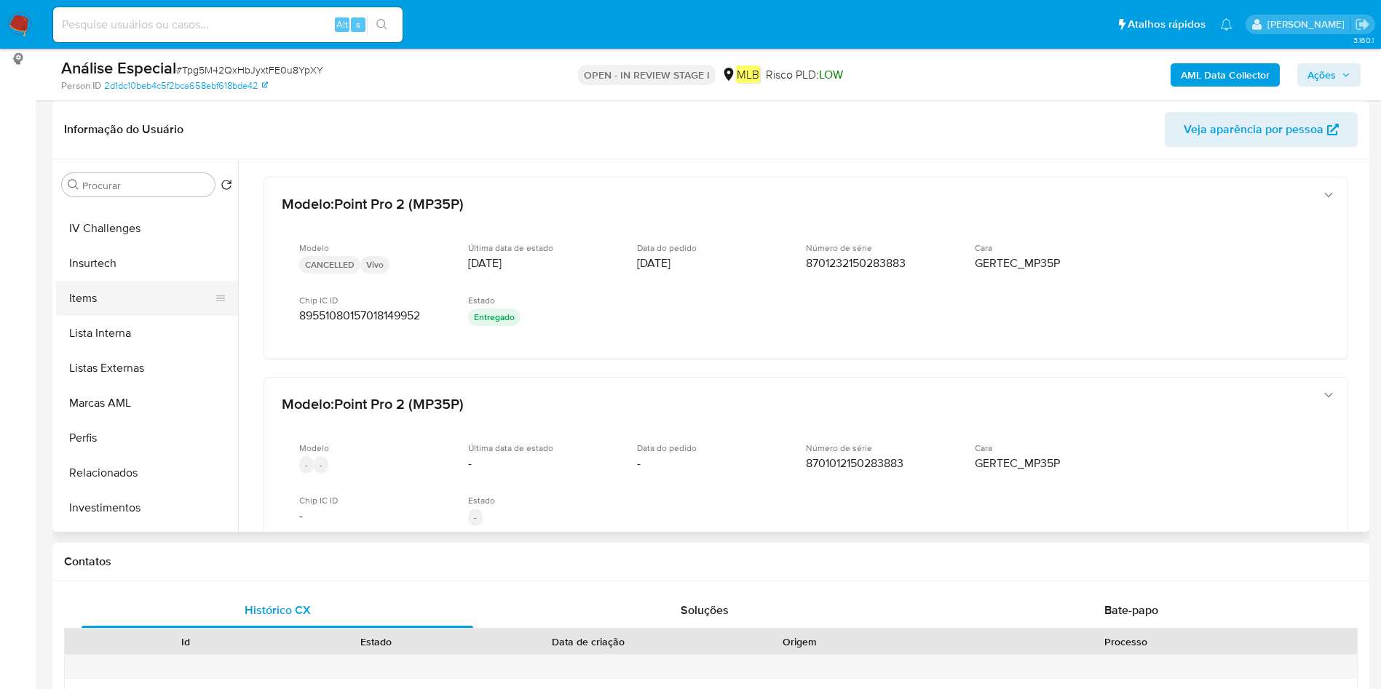
click at [106, 315] on button "Items" at bounding box center [141, 298] width 170 height 35
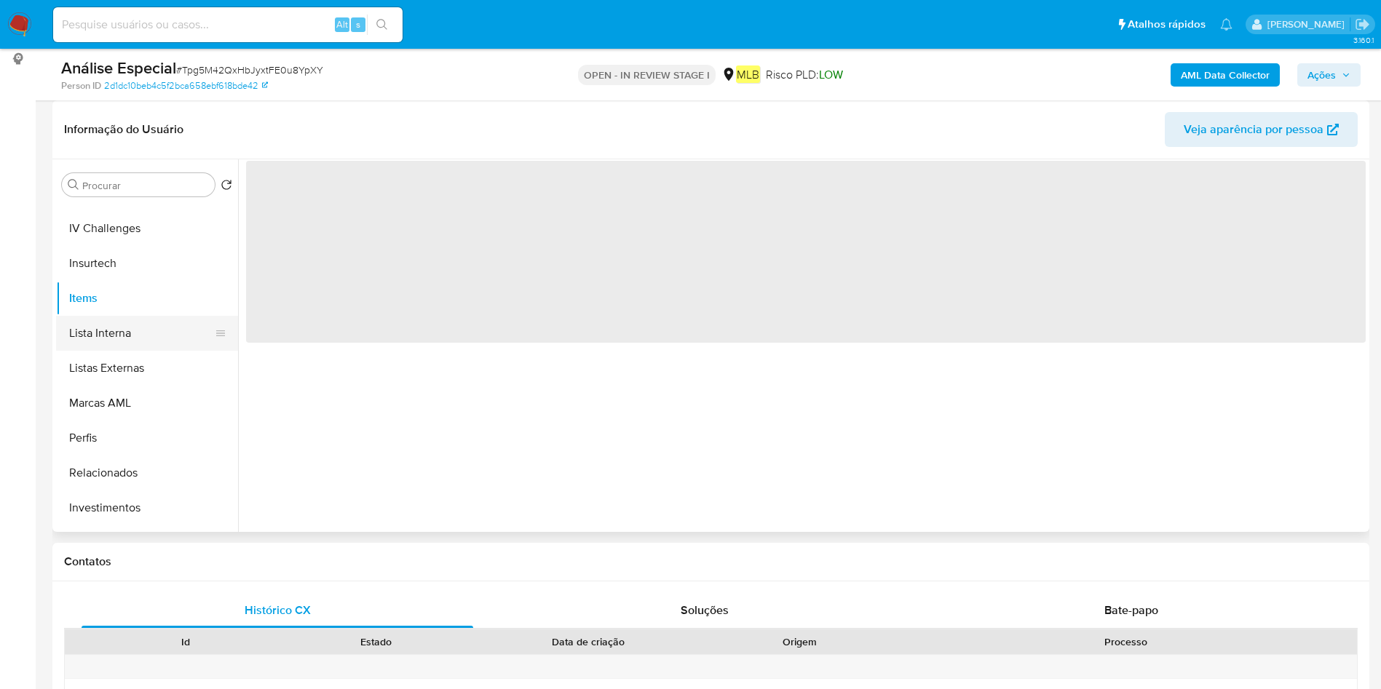
click at [113, 333] on button "Lista Interna" at bounding box center [141, 333] width 170 height 35
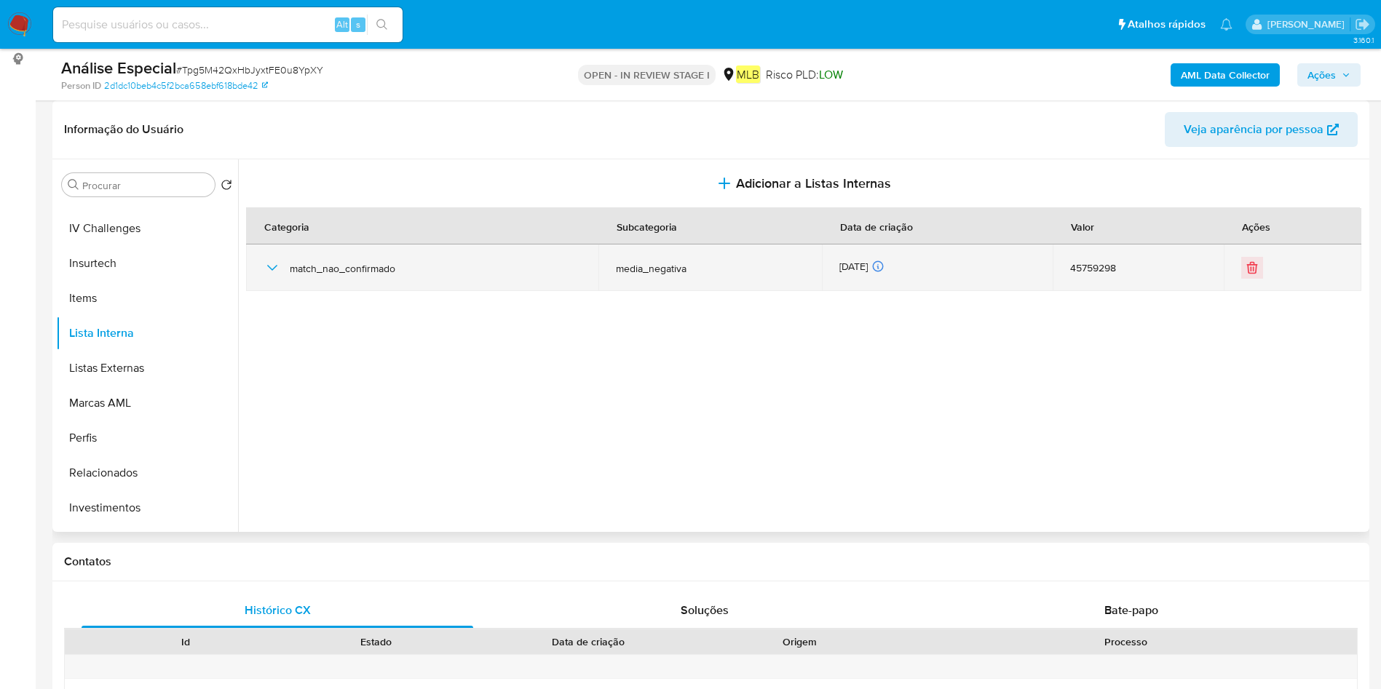
click at [263, 262] on td "match_nao_confirmado" at bounding box center [422, 268] width 352 height 47
click at [288, 264] on div "match_nao_confirmado" at bounding box center [422, 268] width 317 height 47
click at [270, 266] on icon "button" at bounding box center [272, 267] width 17 height 17
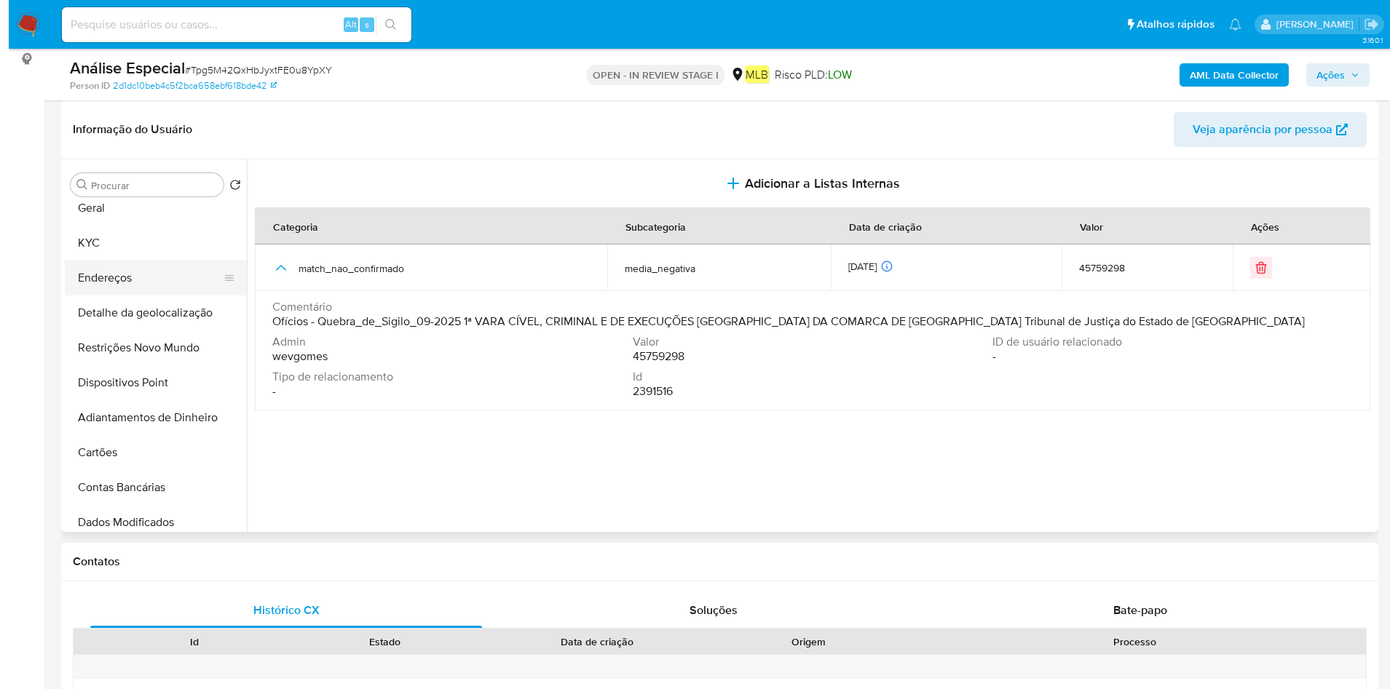
scroll to position [0, 0]
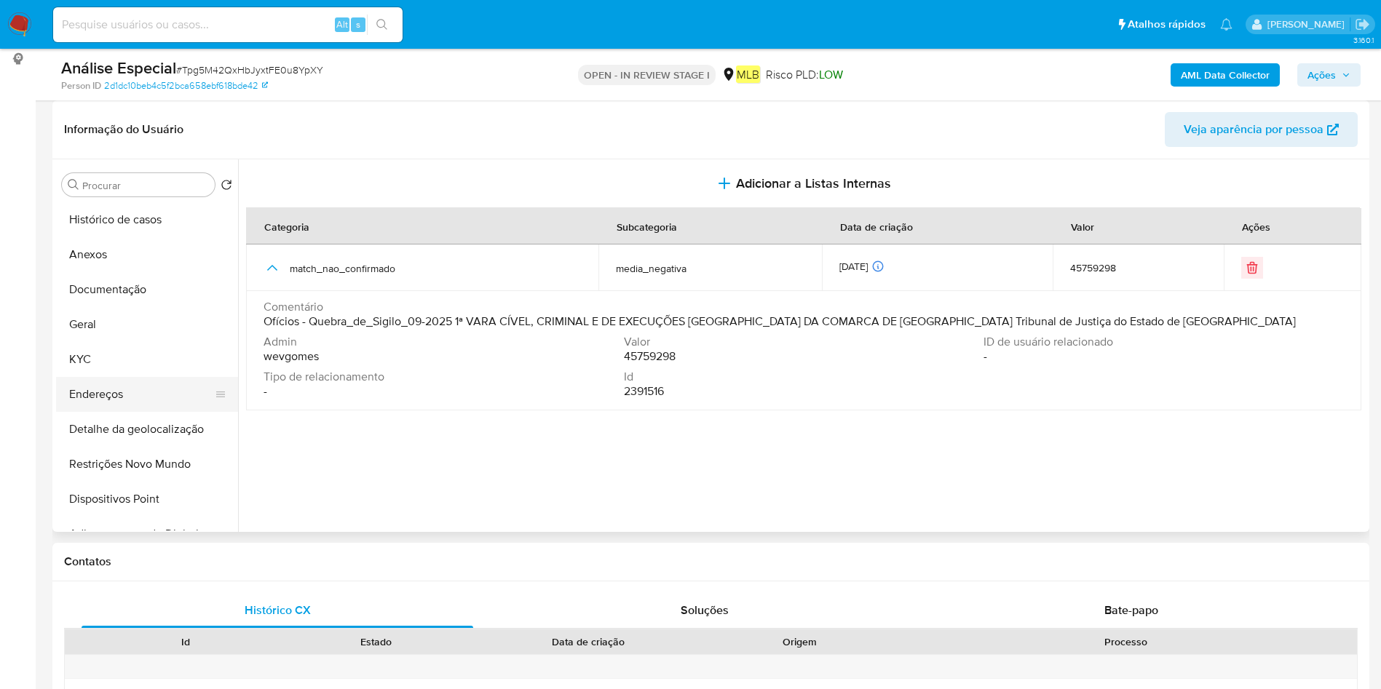
click at [115, 391] on button "Endereços" at bounding box center [141, 394] width 170 height 35
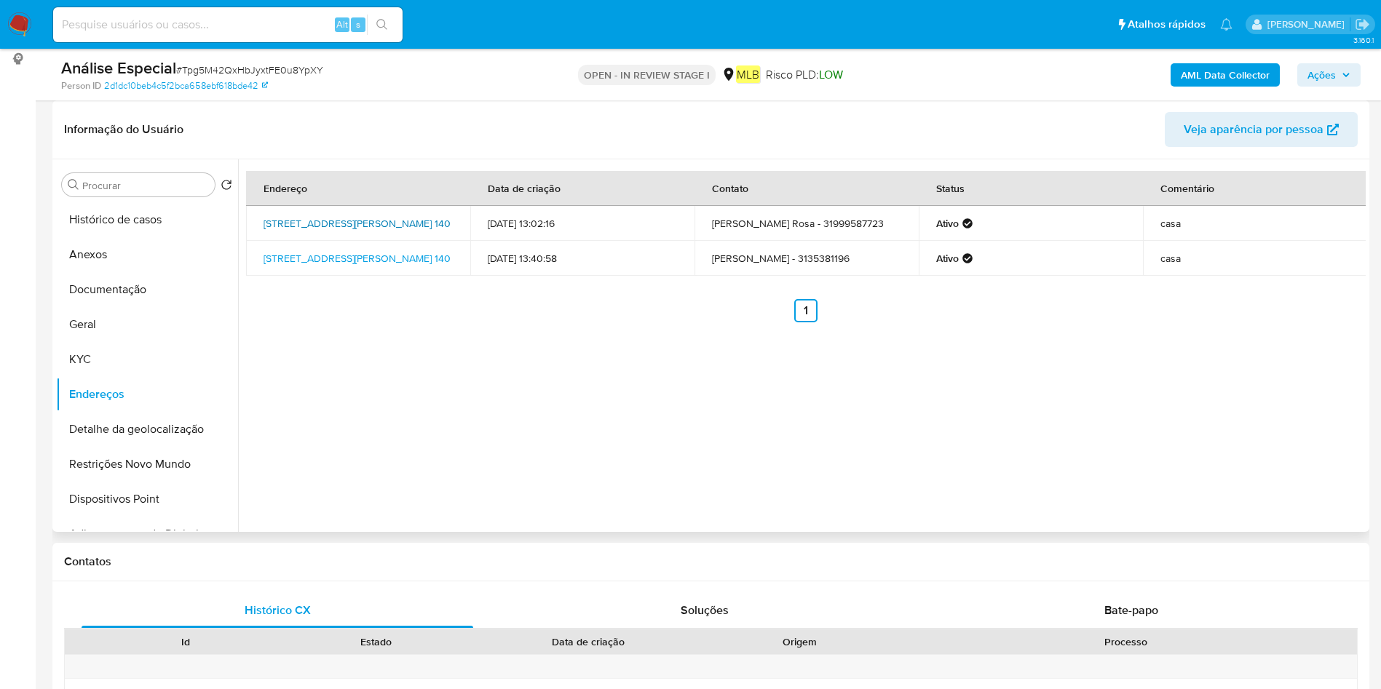
drag, startPoint x: 257, startPoint y: 209, endPoint x: 360, endPoint y: 228, distance: 105.1
click at [360, 228] on td "Rua Farmacêutico Aristides Benevides Diniz 140, Esmeraldas, Minas Gerais, 32800…" at bounding box center [358, 223] width 224 height 35
copy link "Rua Farmacêutico Aristides Benevides Diniz 140, Esmeraldas"
click at [155, 215] on button "Histórico de casos" at bounding box center [147, 219] width 182 height 35
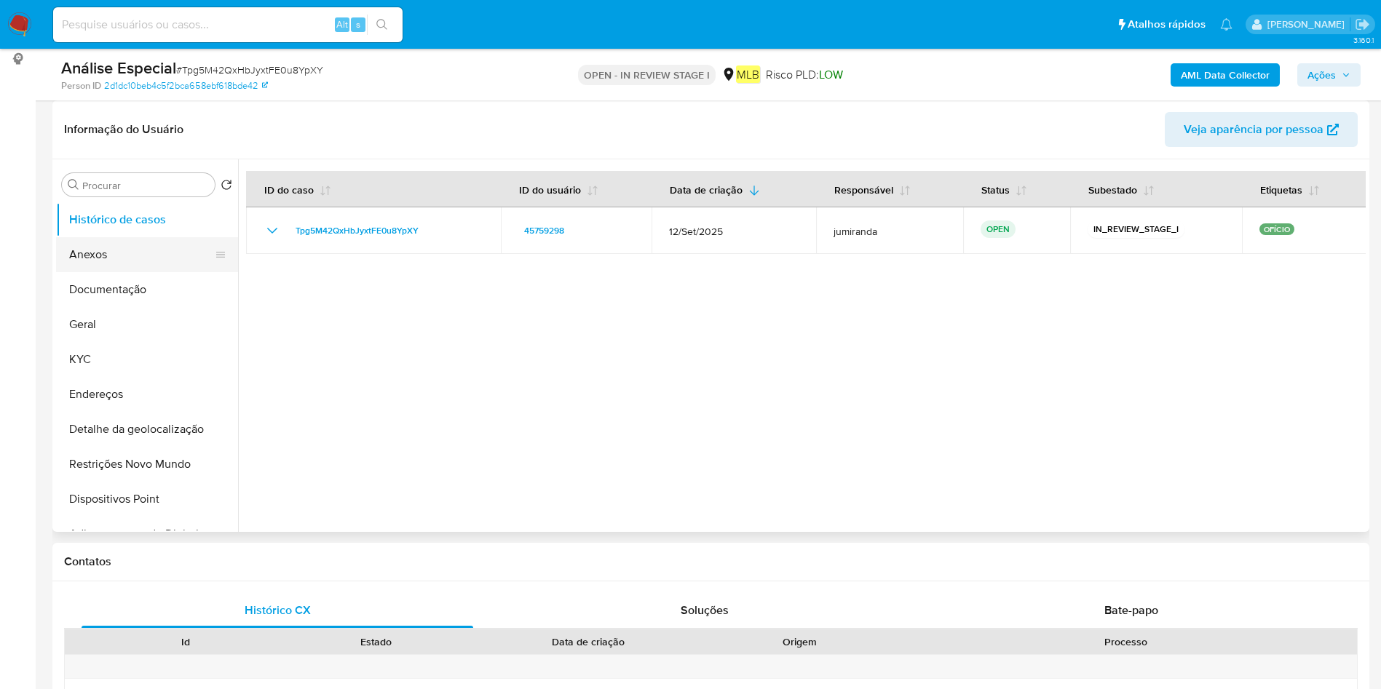
click at [138, 265] on button "Anexos" at bounding box center [141, 254] width 170 height 35
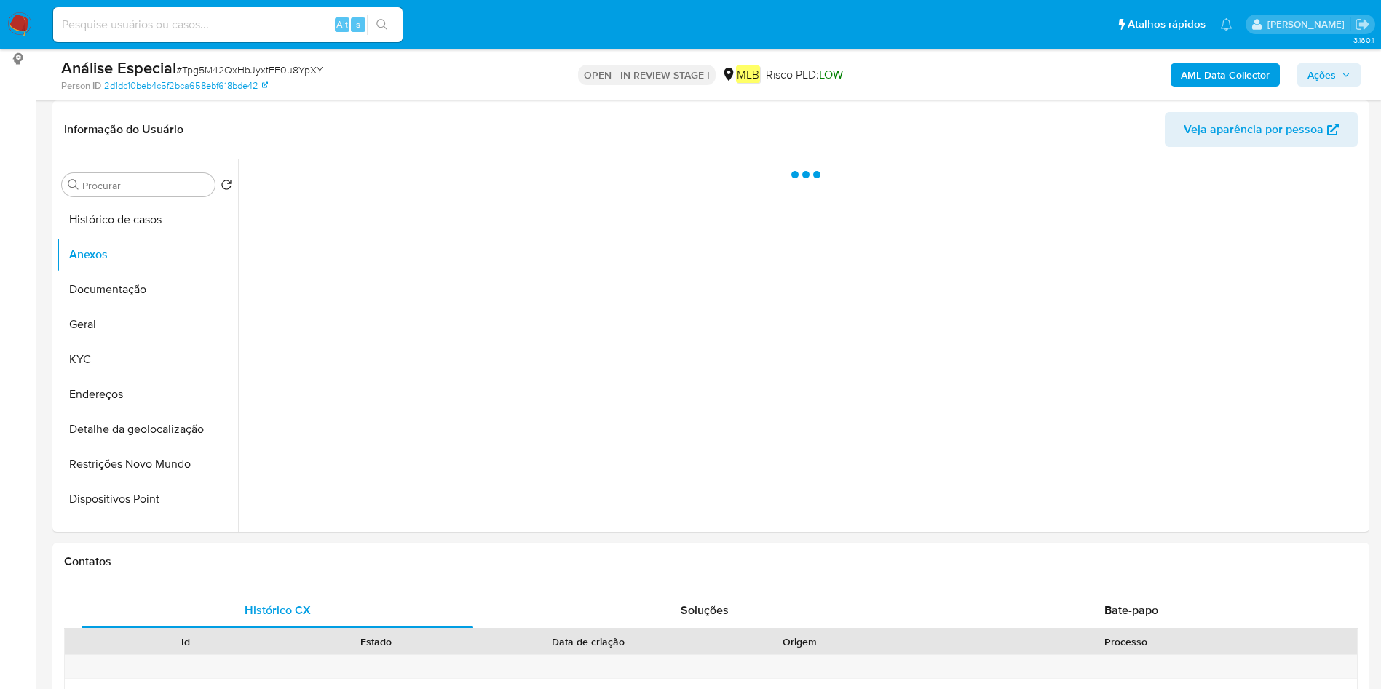
click at [1205, 63] on b "AML Data Collector" at bounding box center [1225, 74] width 89 height 23
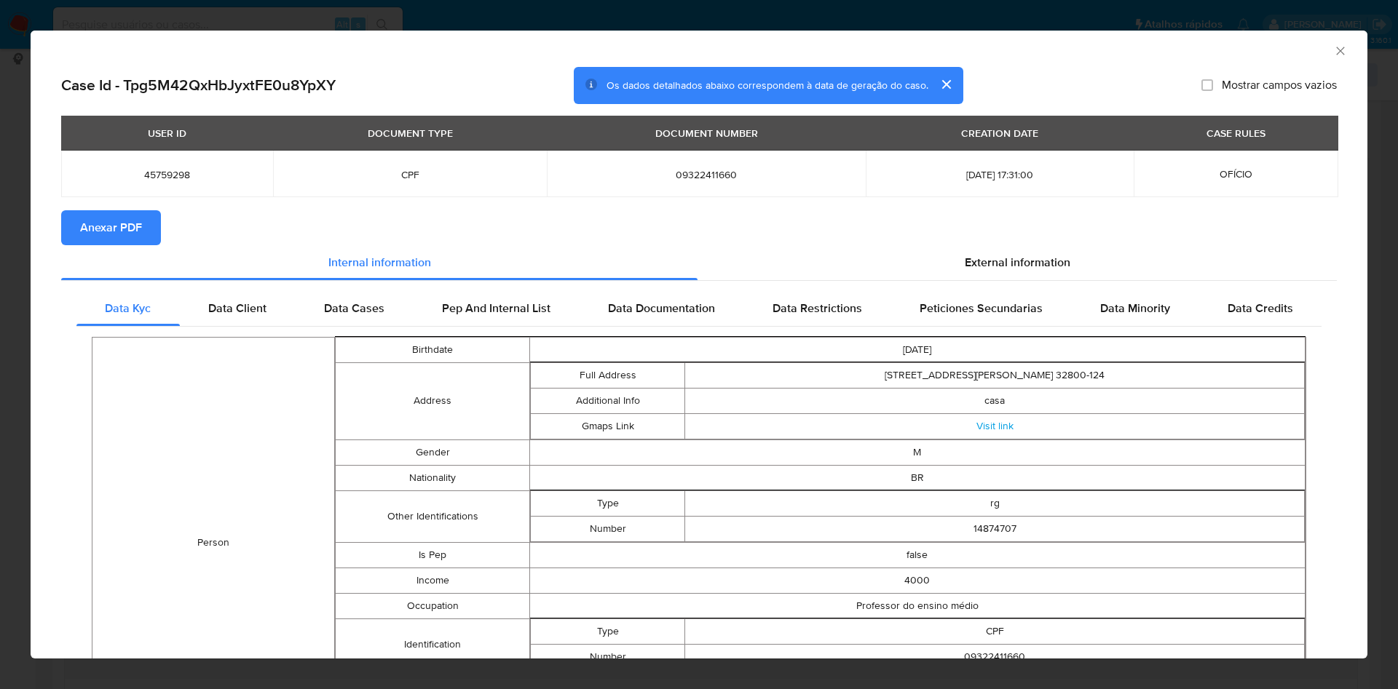
click at [127, 229] on span "Anexar PDF" at bounding box center [111, 228] width 62 height 32
click at [1333, 47] on icon "Fechar a janela" at bounding box center [1340, 51] width 15 height 15
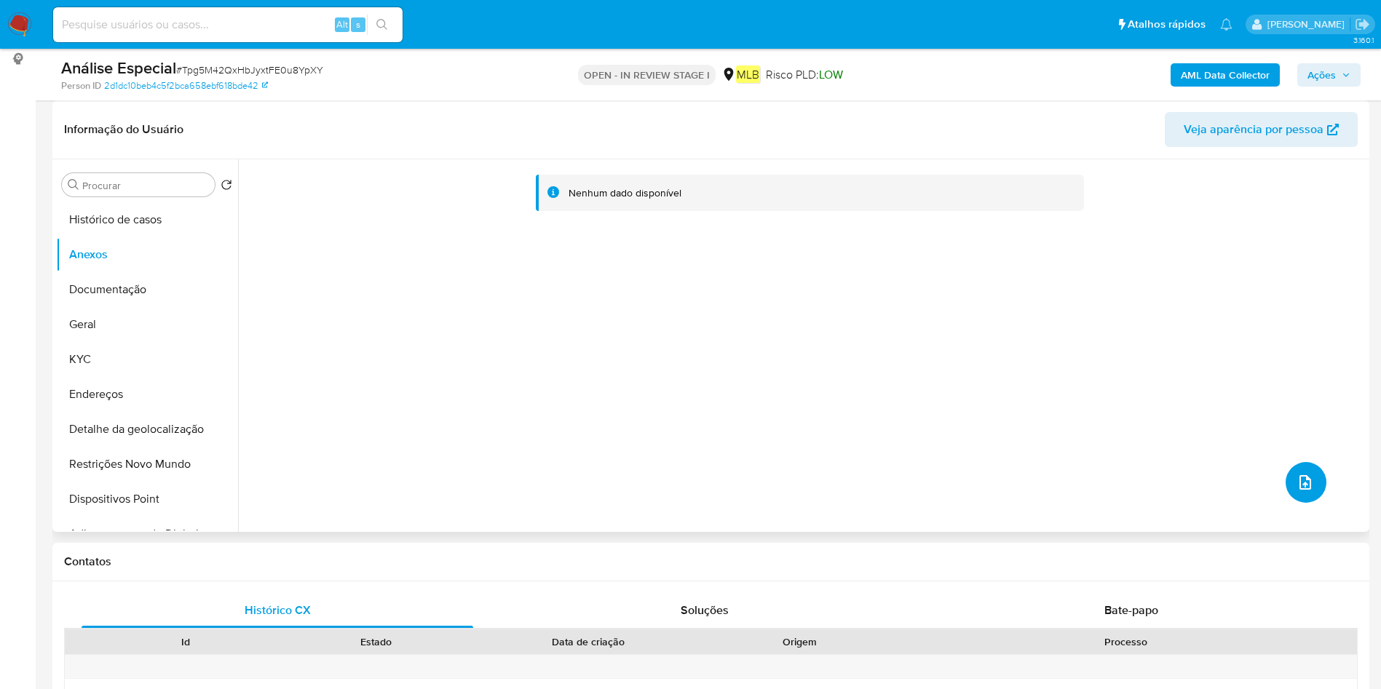
click at [1297, 474] on icon "upload-file" at bounding box center [1305, 482] width 17 height 17
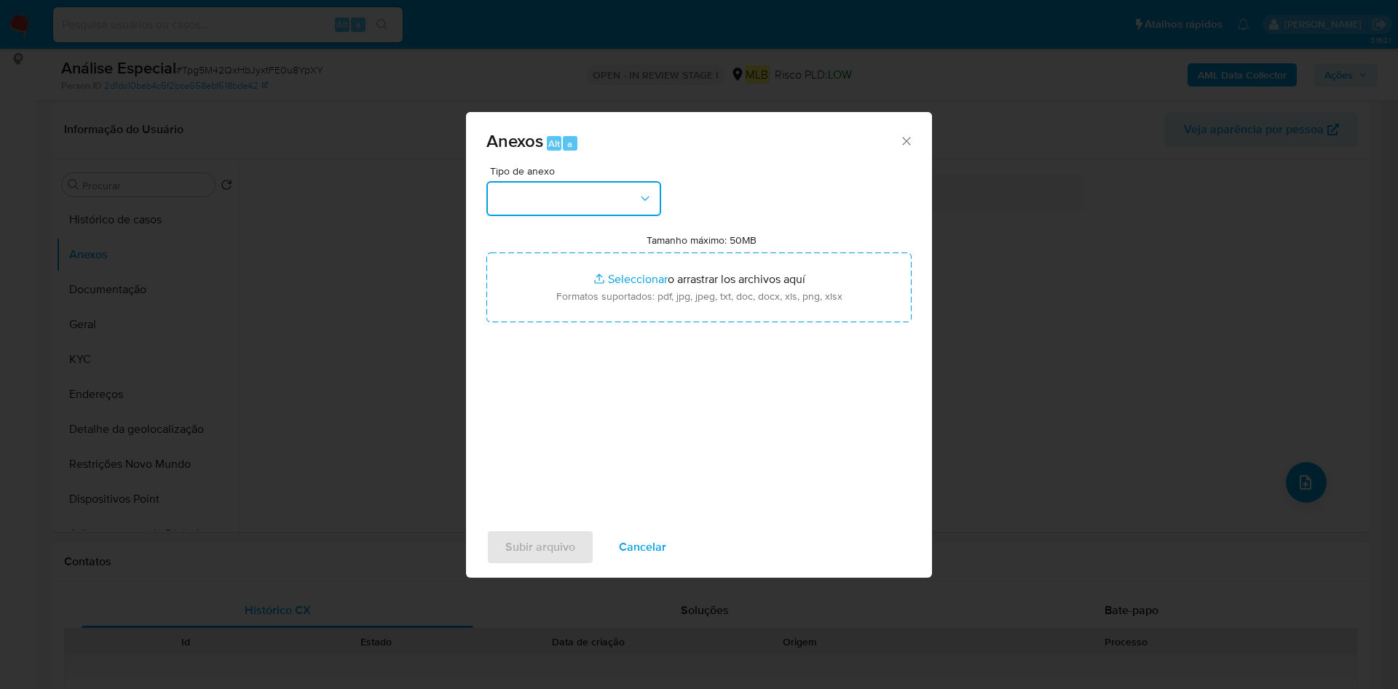
click at [548, 205] on button "button" at bounding box center [573, 198] width 175 height 35
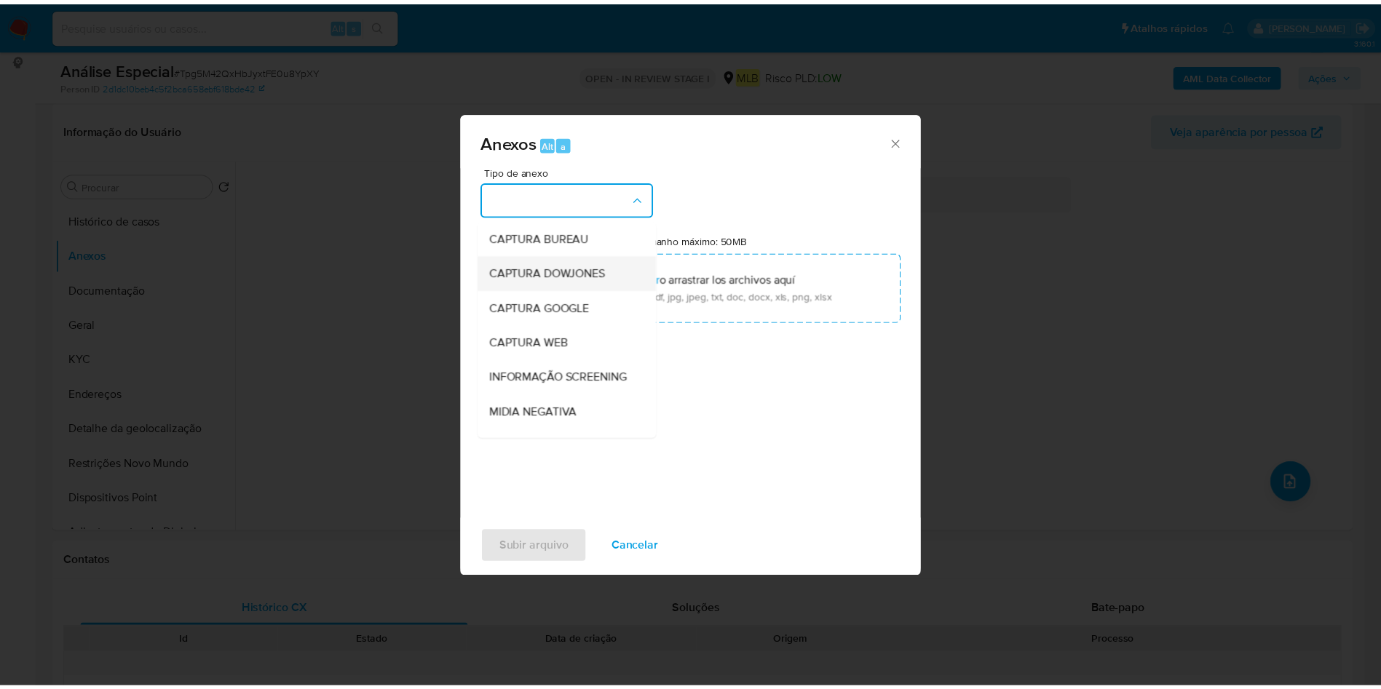
scroll to position [224, 0]
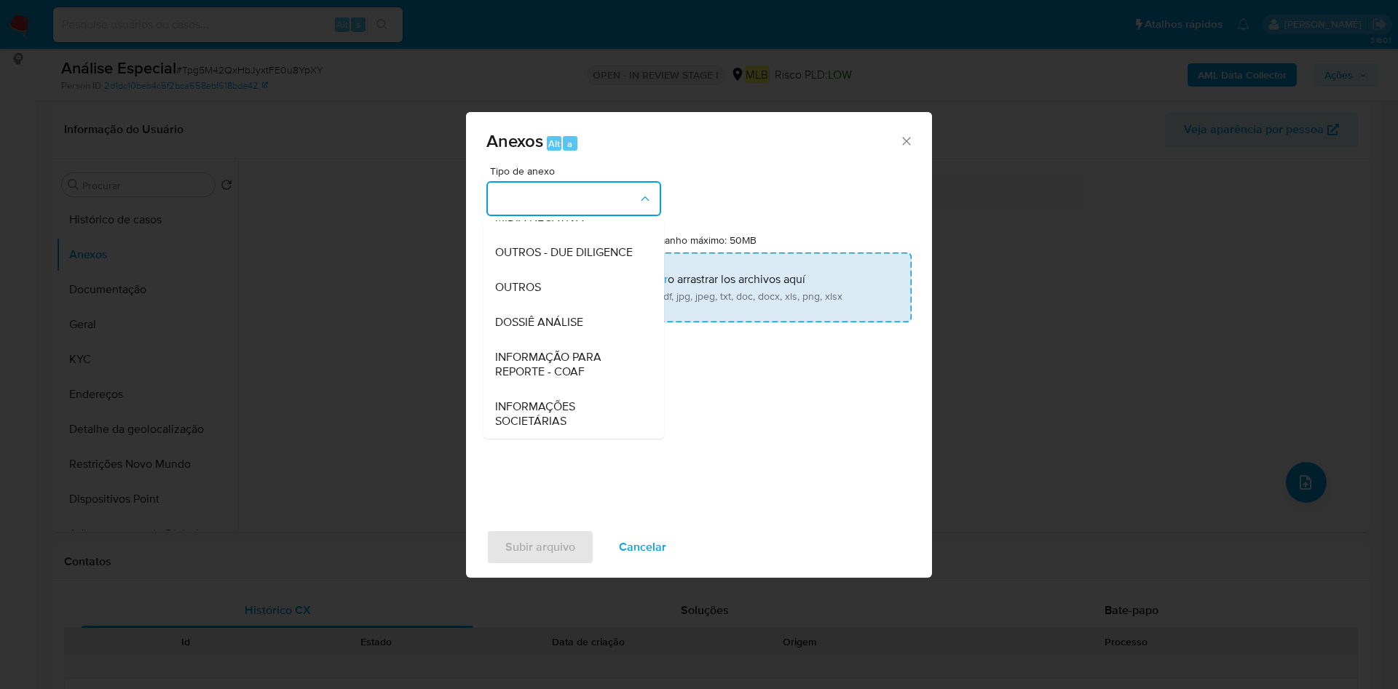
click at [546, 281] on div "OUTROS" at bounding box center [569, 287] width 149 height 35
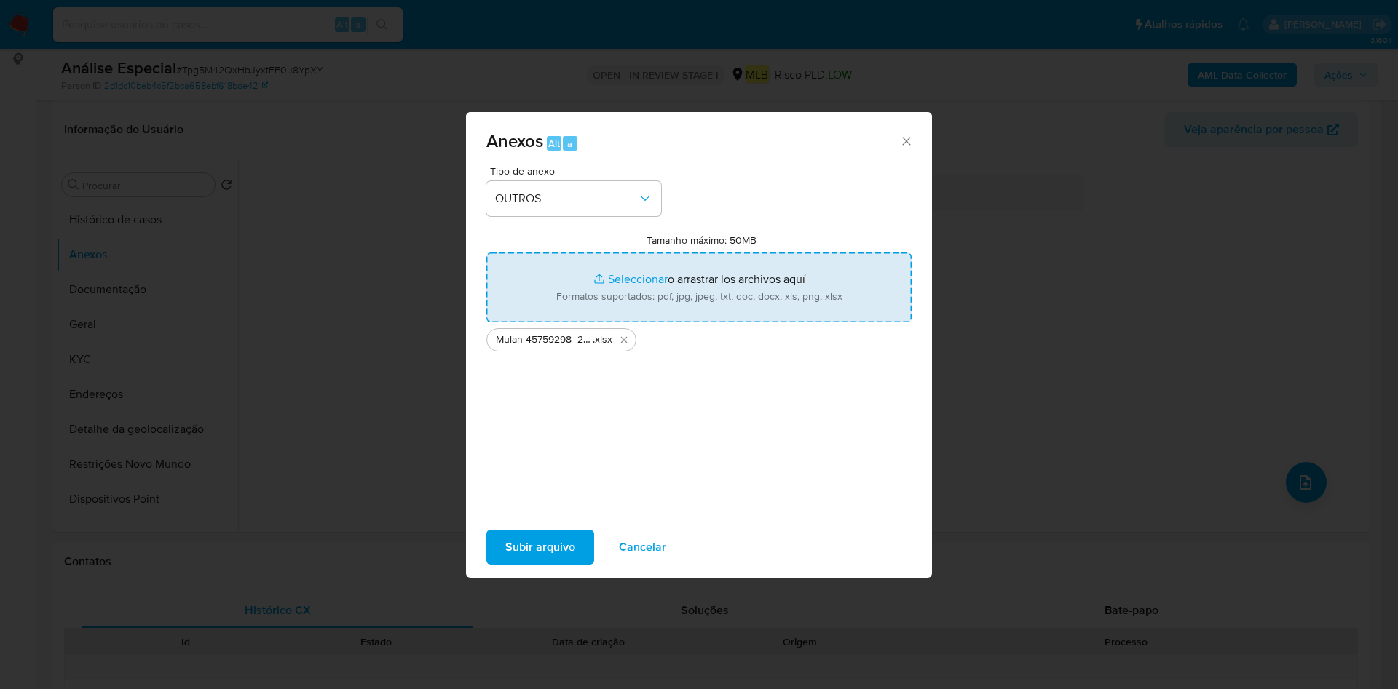
type input "C:\fakepath\SAR - XXX - CPF 09322411660 - KAIO CESAR CAMPOLINA ROSA.pdf"
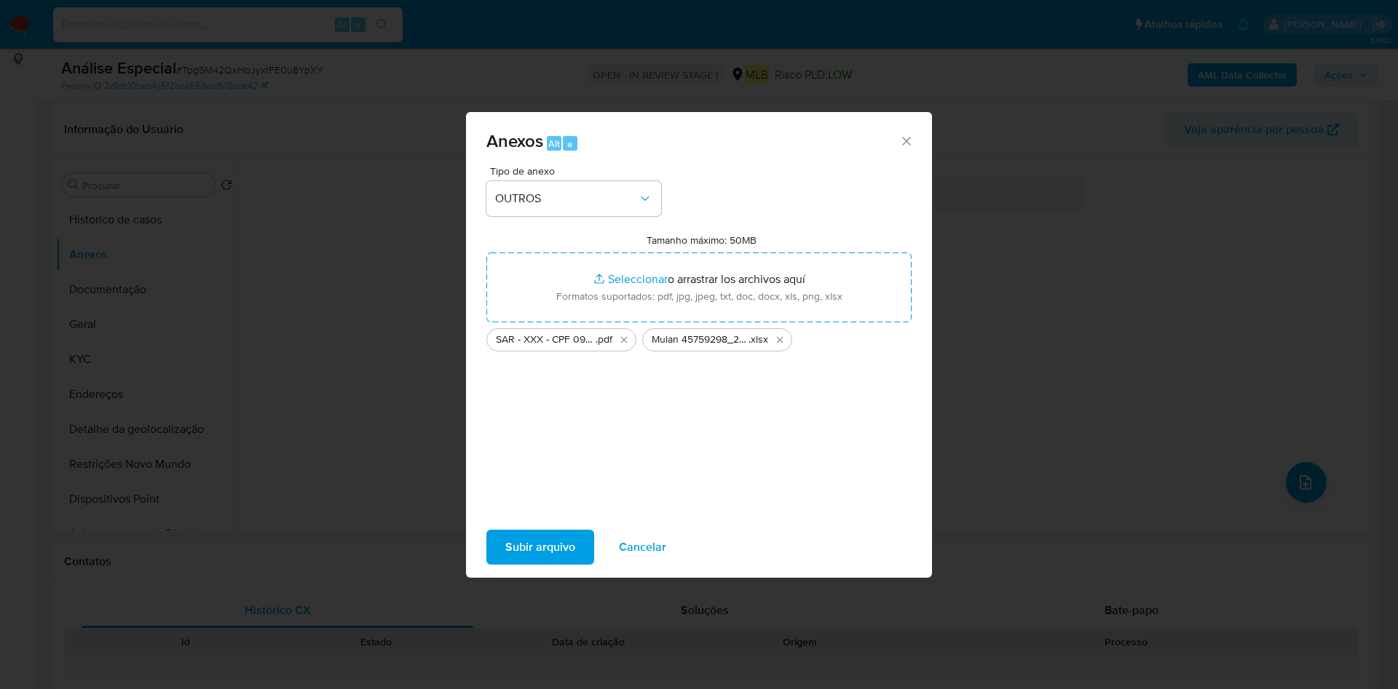
click at [531, 550] on span "Subir arquivo" at bounding box center [540, 548] width 70 height 32
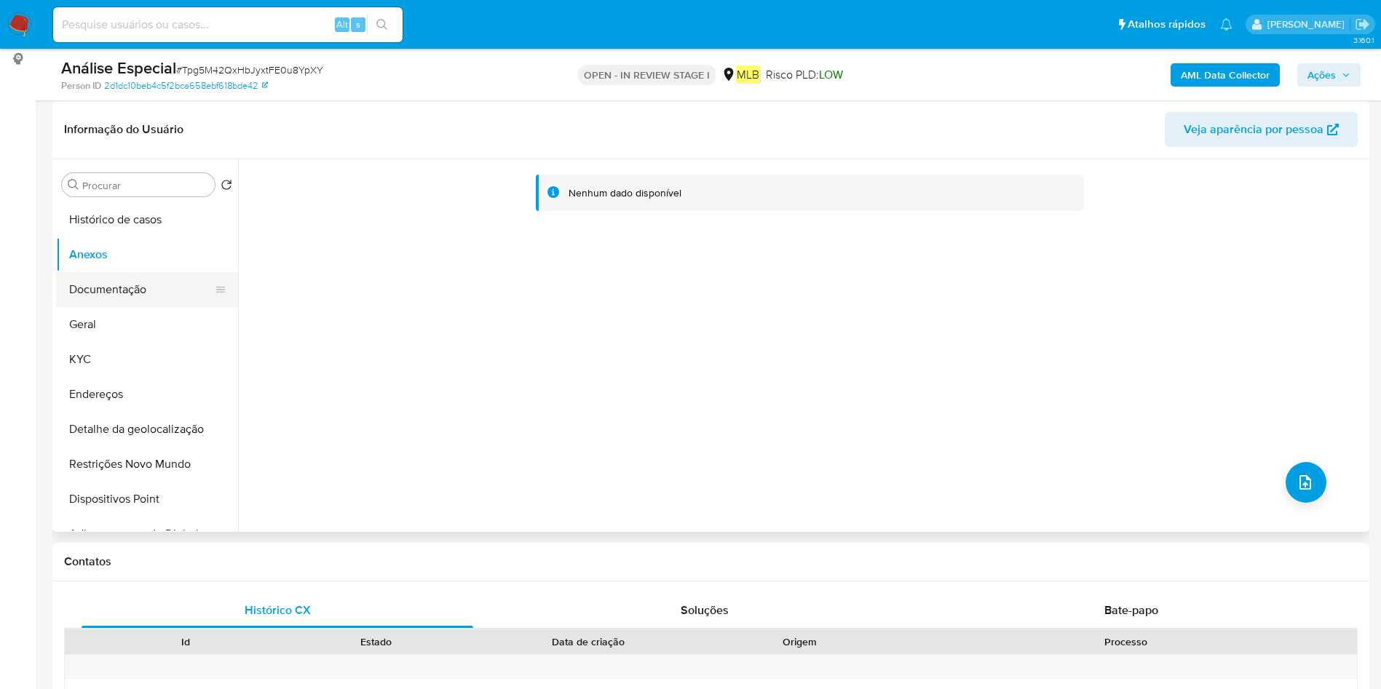
click at [151, 294] on button "Documentação" at bounding box center [141, 289] width 170 height 35
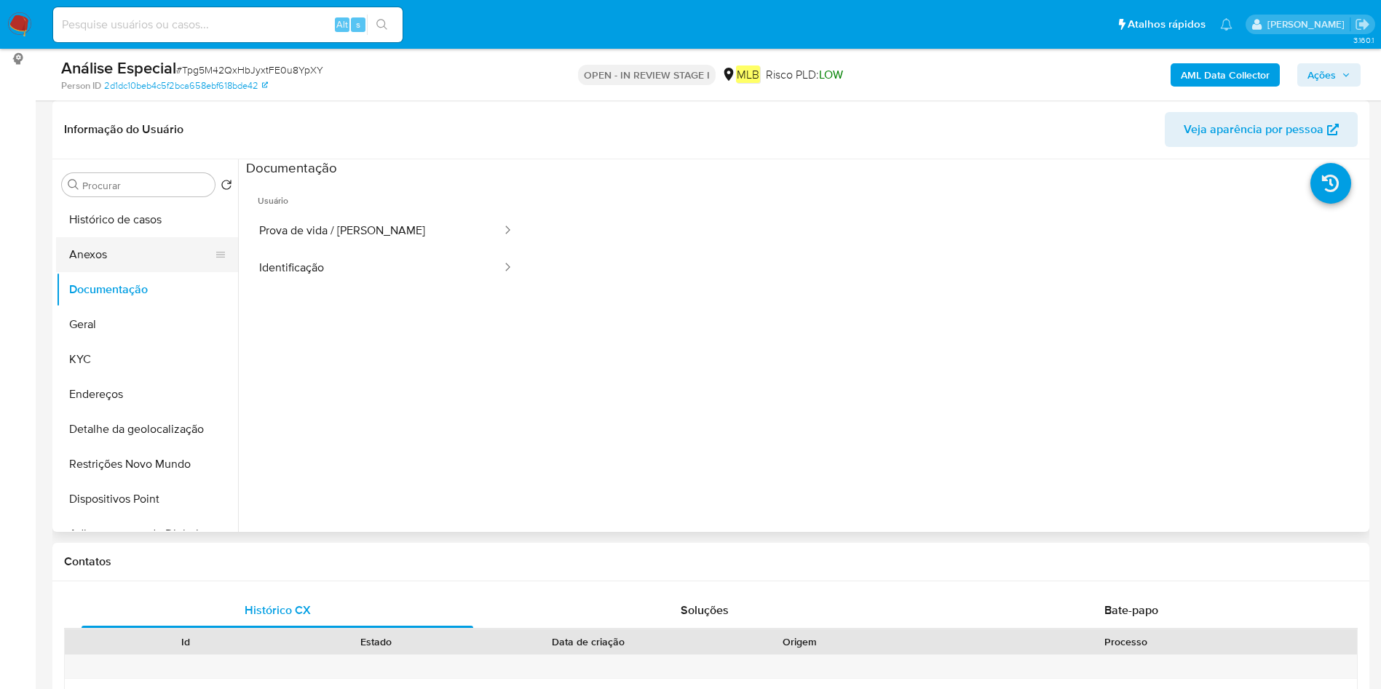
click at [144, 263] on button "Anexos" at bounding box center [141, 254] width 170 height 35
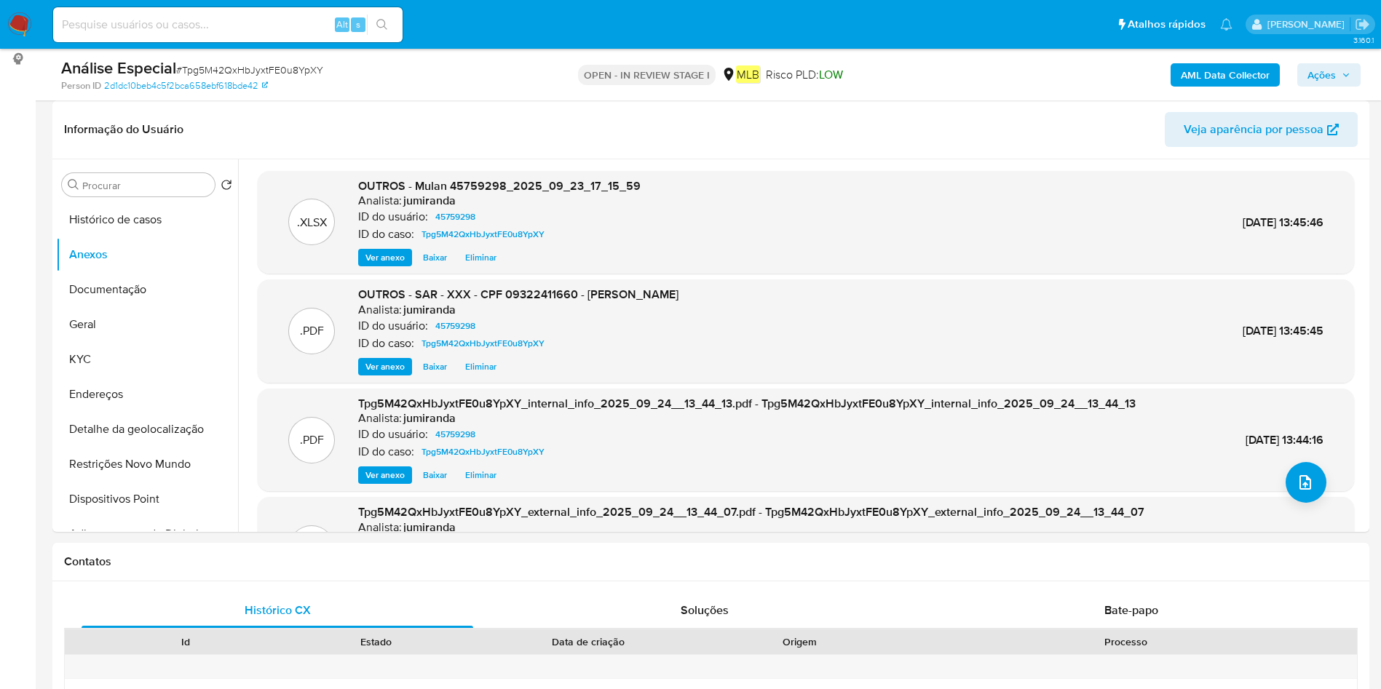
click at [1329, 72] on span "Ações" at bounding box center [1322, 74] width 28 height 23
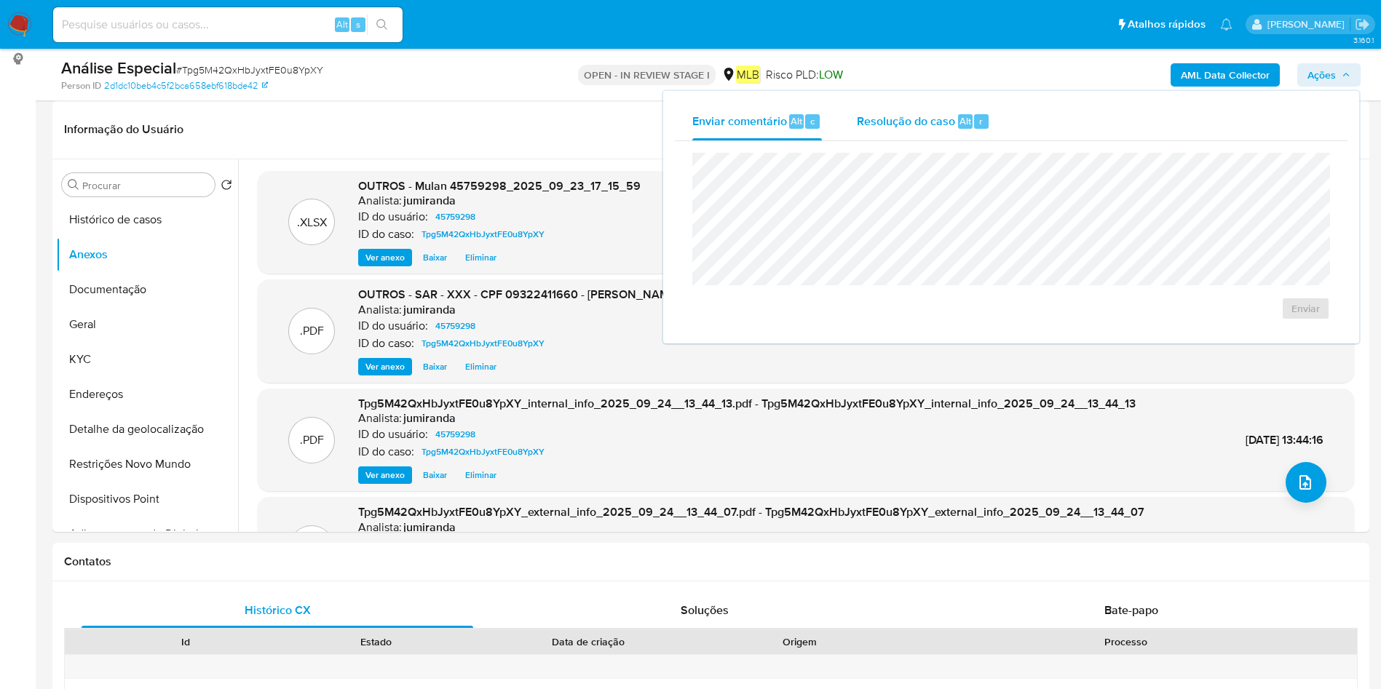
click at [923, 132] on div "Resolução do caso Alt r" at bounding box center [923, 122] width 133 height 38
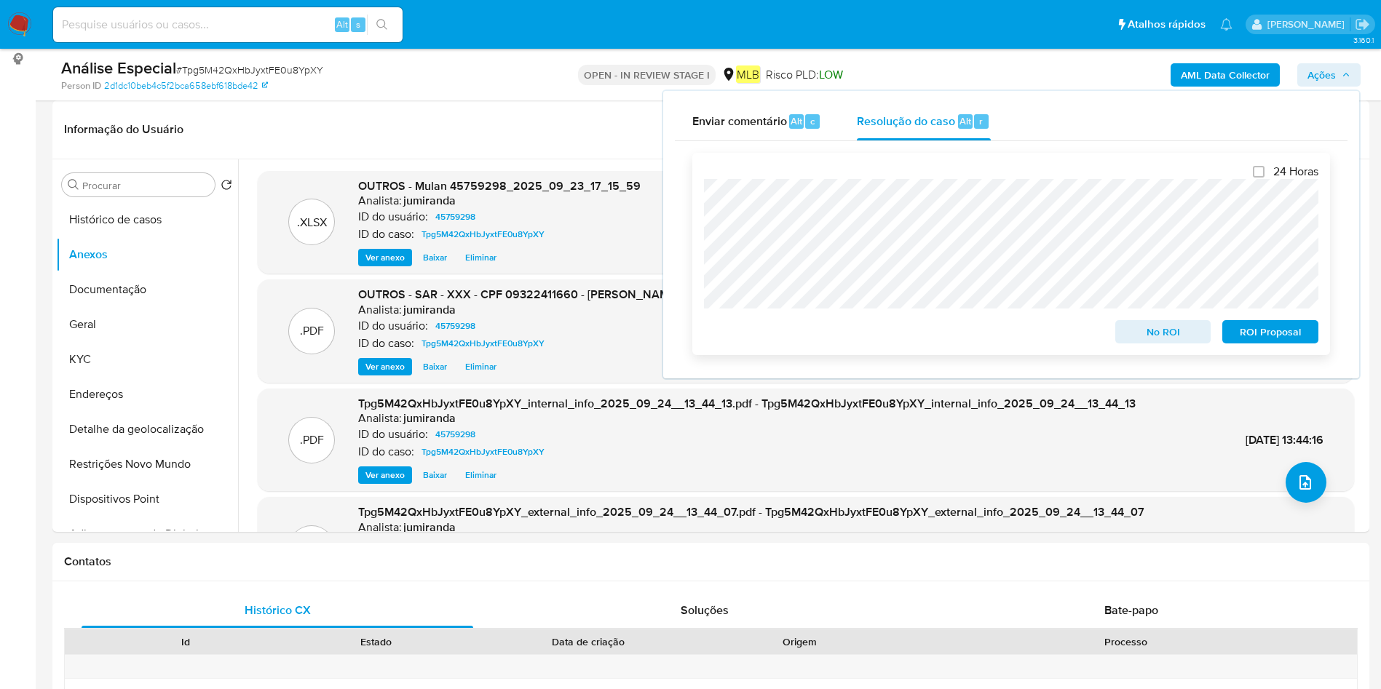
click at [1271, 340] on span "ROI Proposal" at bounding box center [1271, 332] width 76 height 20
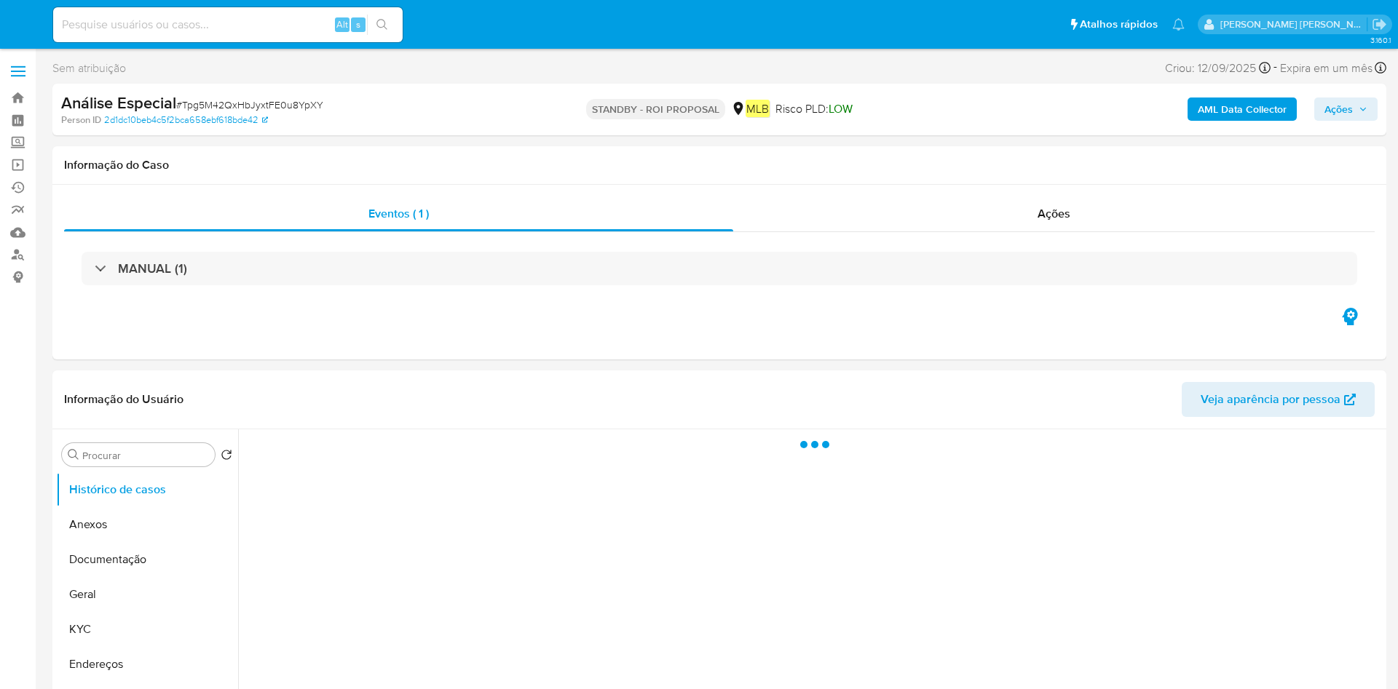
select select "10"
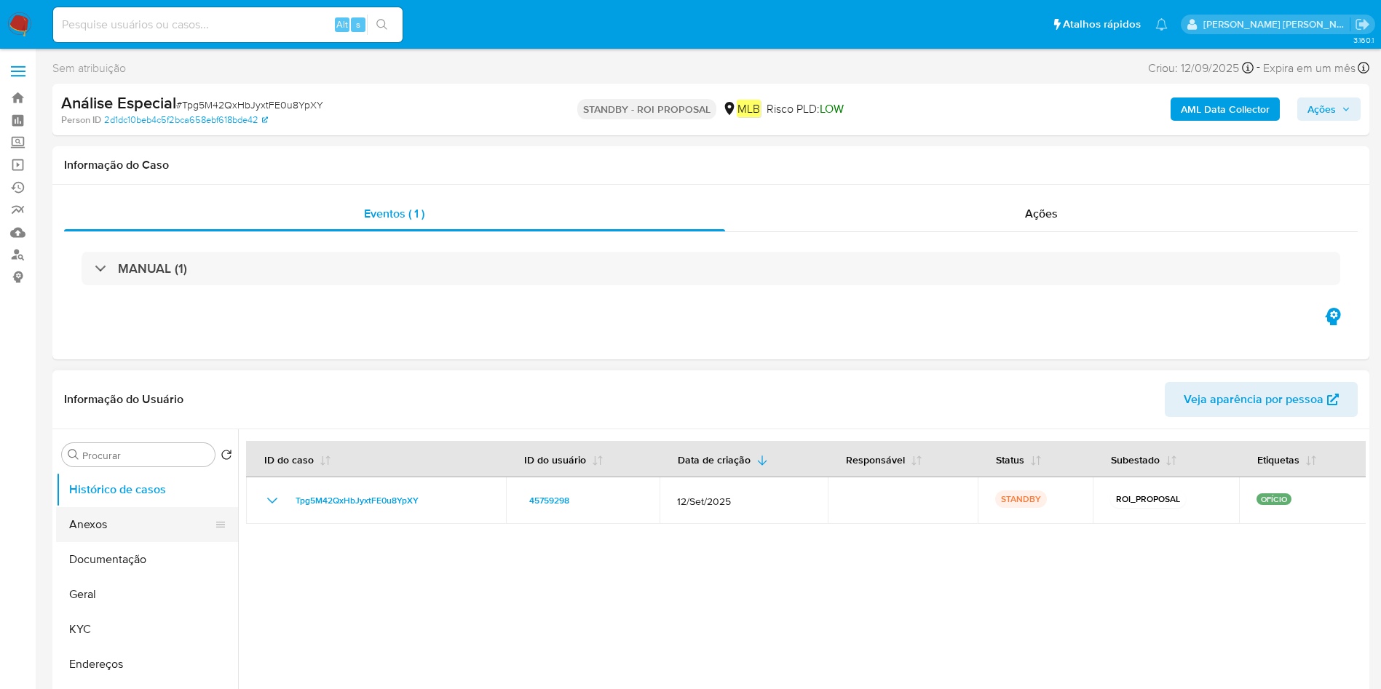
click at [140, 529] on button "Anexos" at bounding box center [141, 524] width 170 height 35
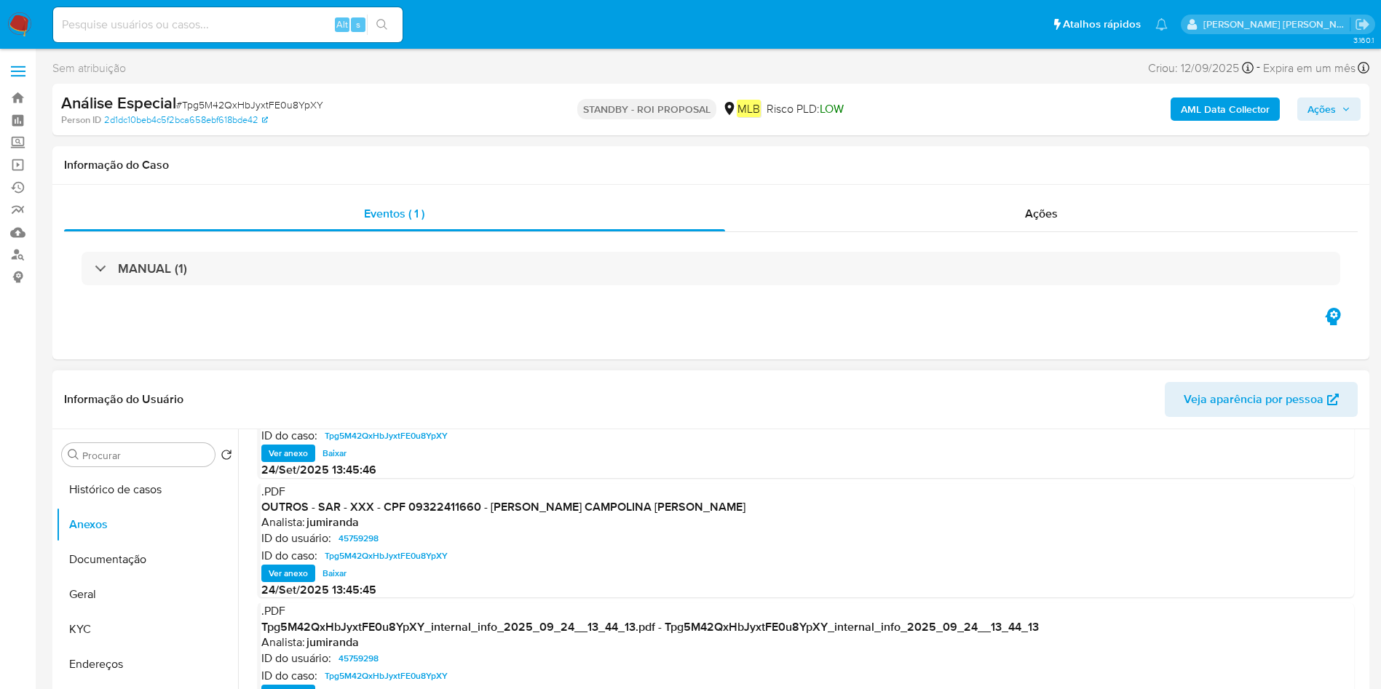
scroll to position [82, 0]
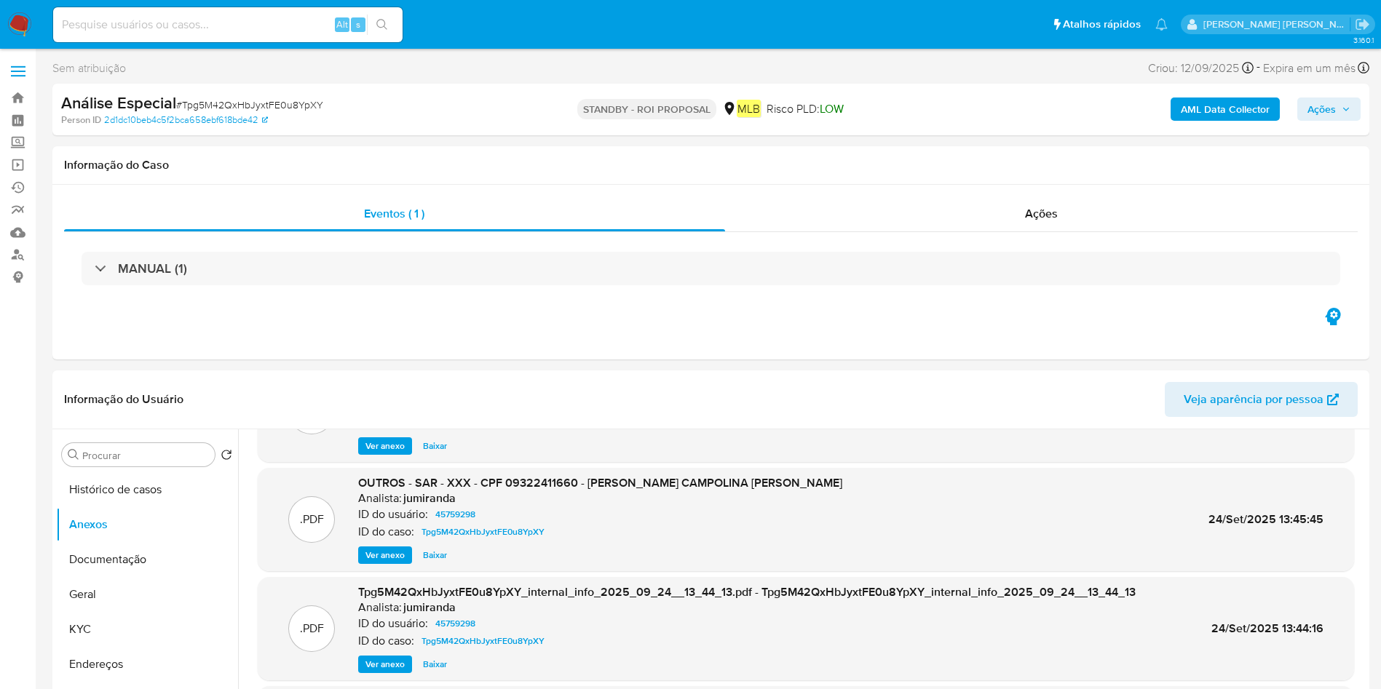
click at [1316, 95] on div "AML Data Collector Ações" at bounding box center [1146, 109] width 430 height 34
click at [1320, 104] on span "Ações" at bounding box center [1322, 109] width 28 height 23
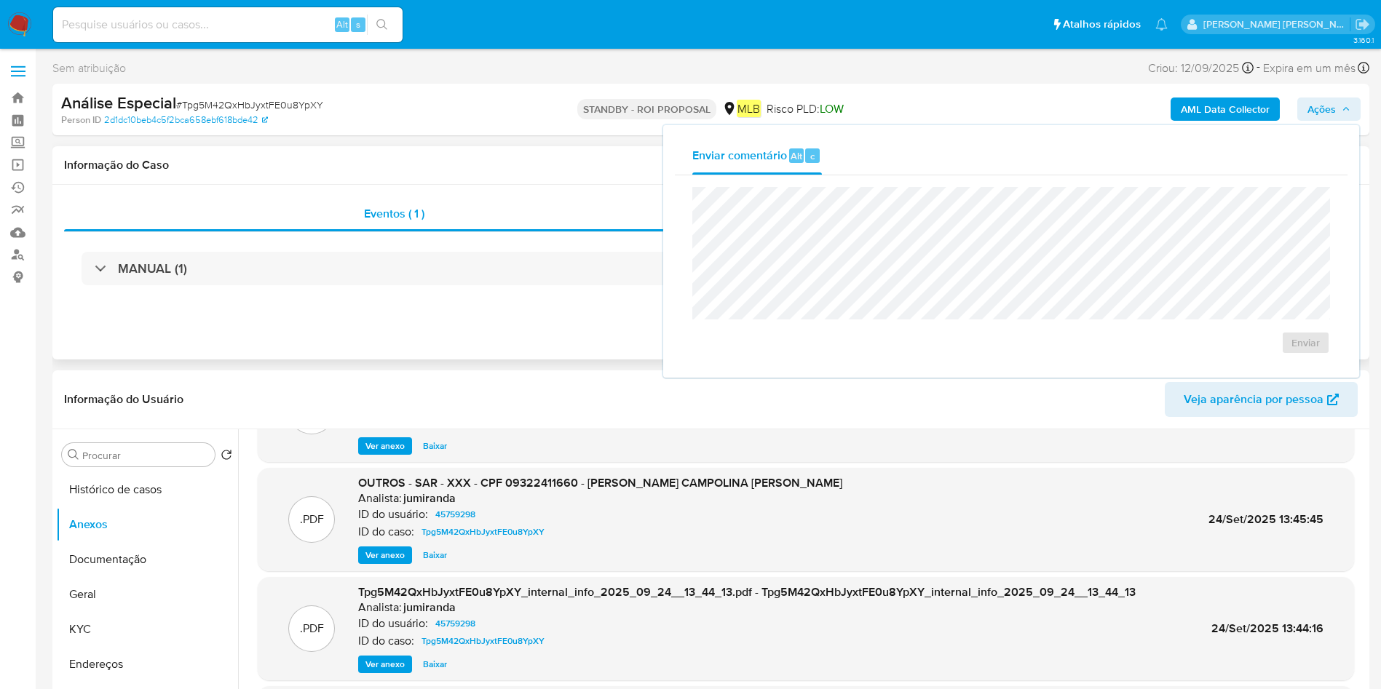
drag, startPoint x: 567, startPoint y: 196, endPoint x: 575, endPoint y: 186, distance: 13.0
click at [569, 192] on div "Eventos ( 1 ) Ações MANUAL (1)" at bounding box center [710, 272] width 1317 height 175
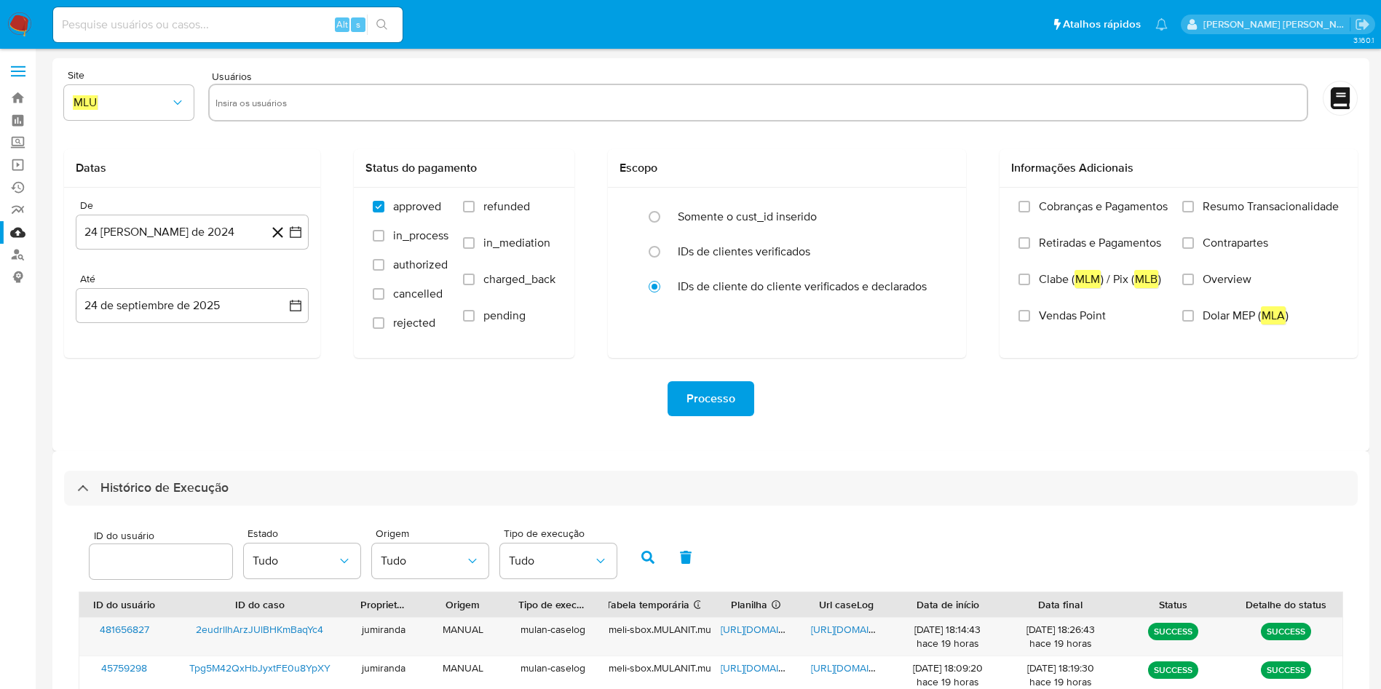
select select "10"
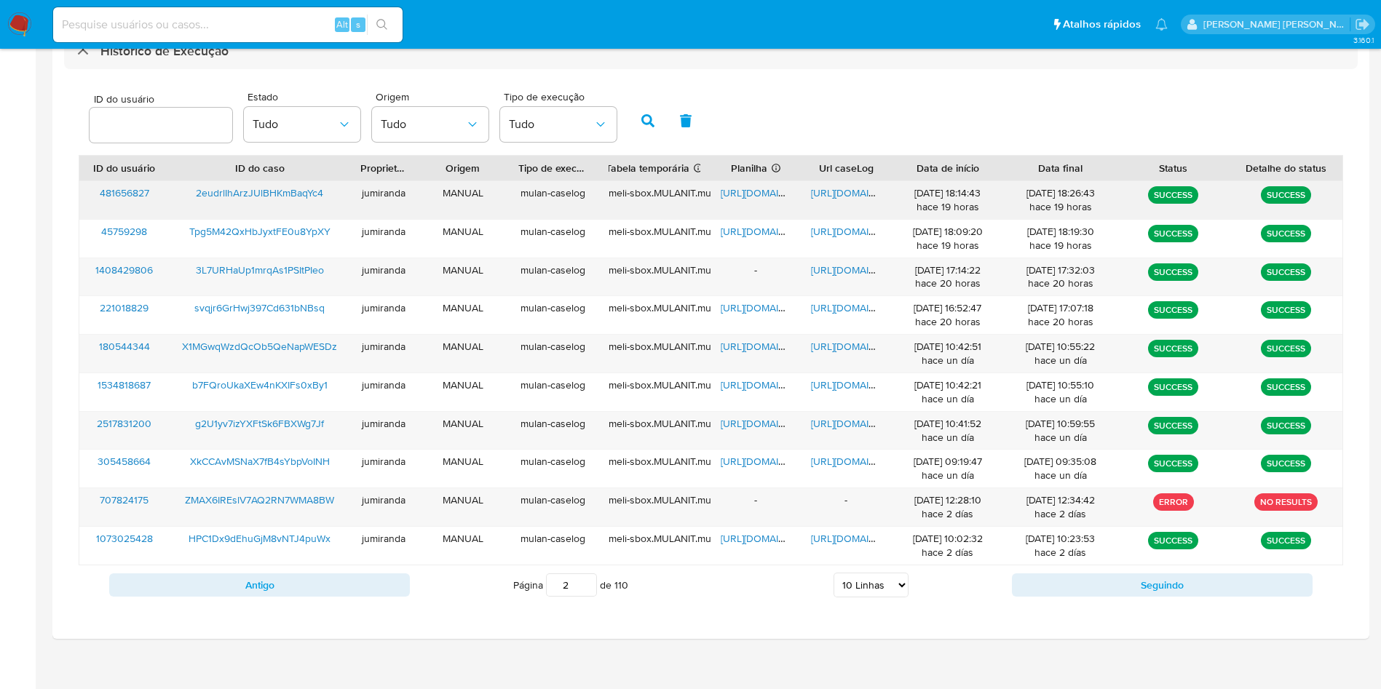
drag, startPoint x: 755, startPoint y: 189, endPoint x: 796, endPoint y: 188, distance: 40.8
click at [755, 188] on span "https://docs.google.com/spreadsheets/d/19ix94XDseDJa04SdkxOebAugIe3d-6JhQ8fyAcN…" at bounding box center [771, 193] width 100 height 15
click at [841, 191] on span "https://docs.google.com/document/d/1tsMSVTGGRrlqWkIiI0B_BHkTWodJqZmEyXkzl0YfW-A…" at bounding box center [861, 193] width 100 height 15
click at [308, 191] on span "2eudrlIhArzJUlBHKmBaqYc4" at bounding box center [259, 193] width 127 height 15
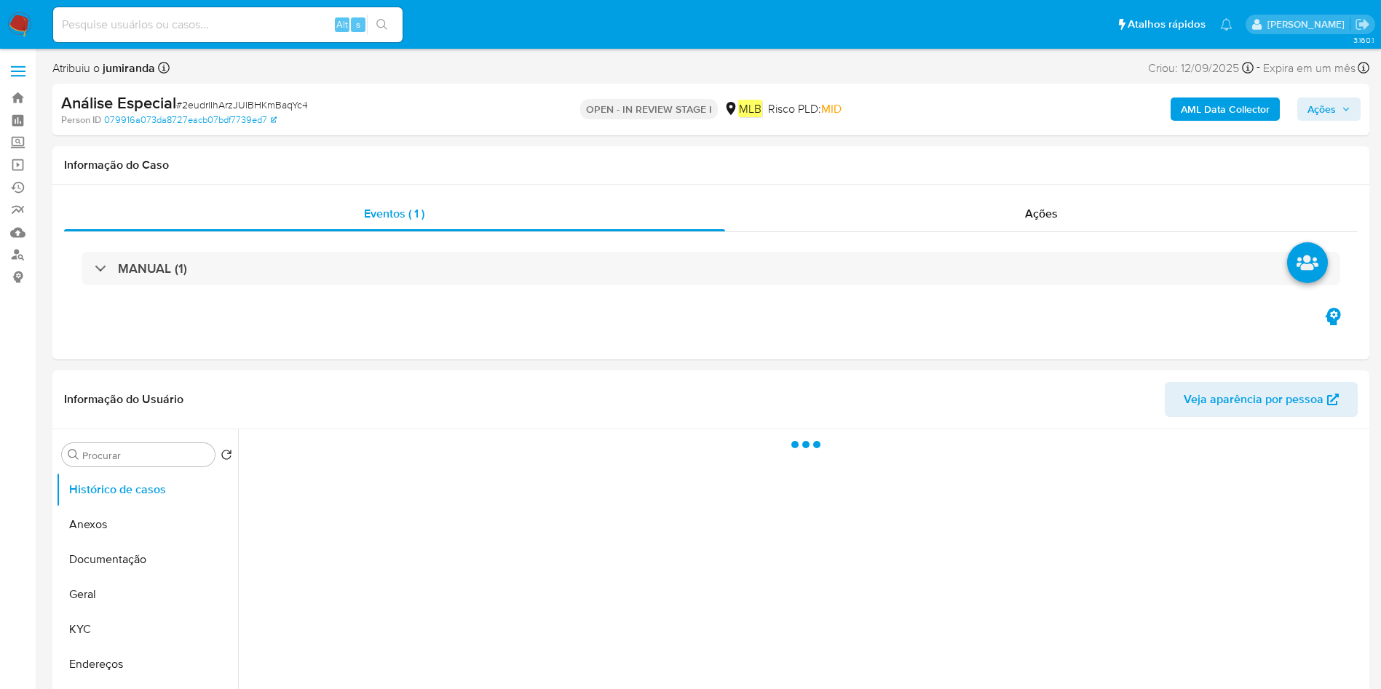
select select "10"
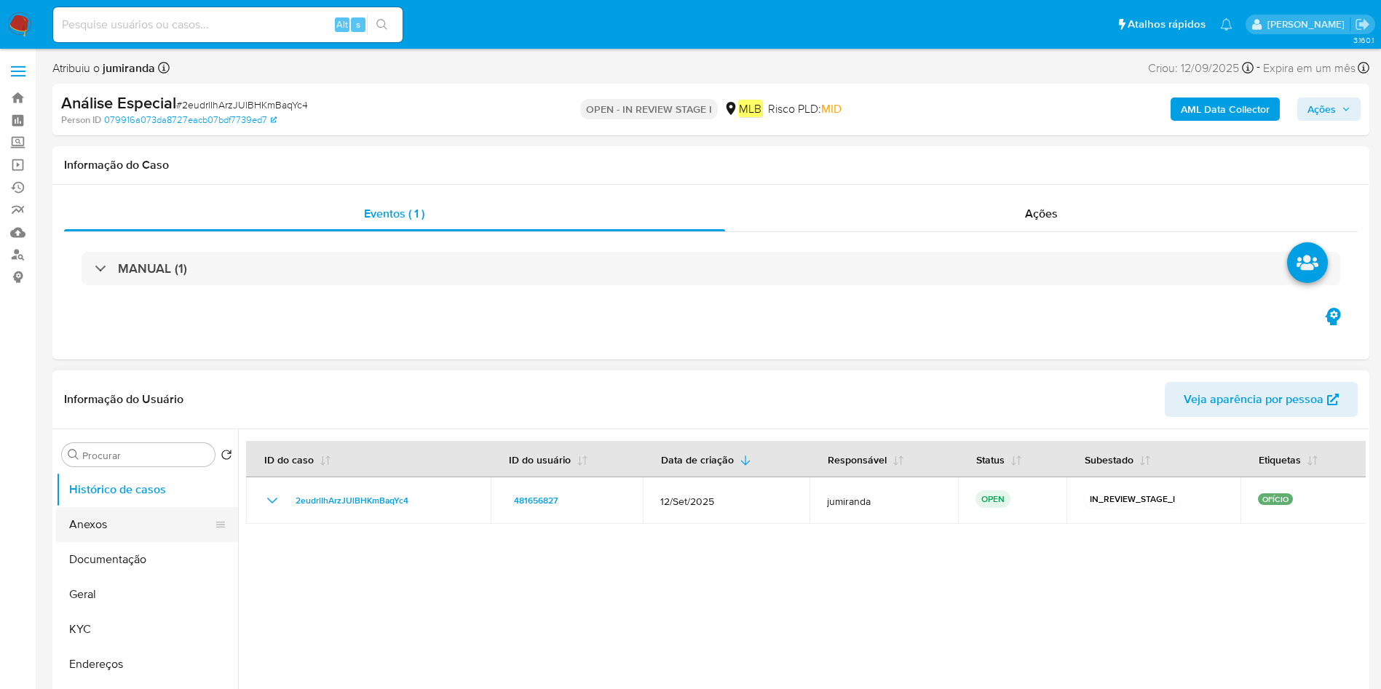
click at [108, 526] on button "Anexos" at bounding box center [141, 524] width 170 height 35
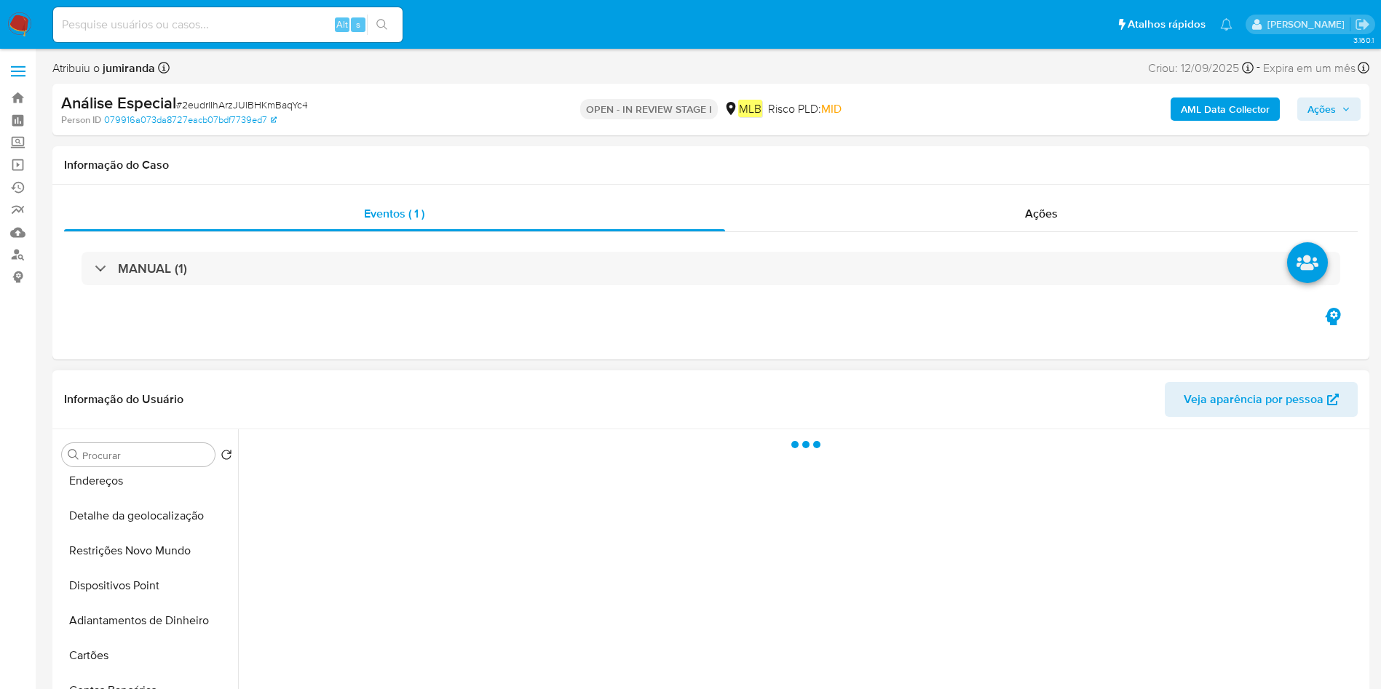
scroll to position [218, 0]
click at [1219, 107] on b "AML Data Collector" at bounding box center [1225, 109] width 89 height 23
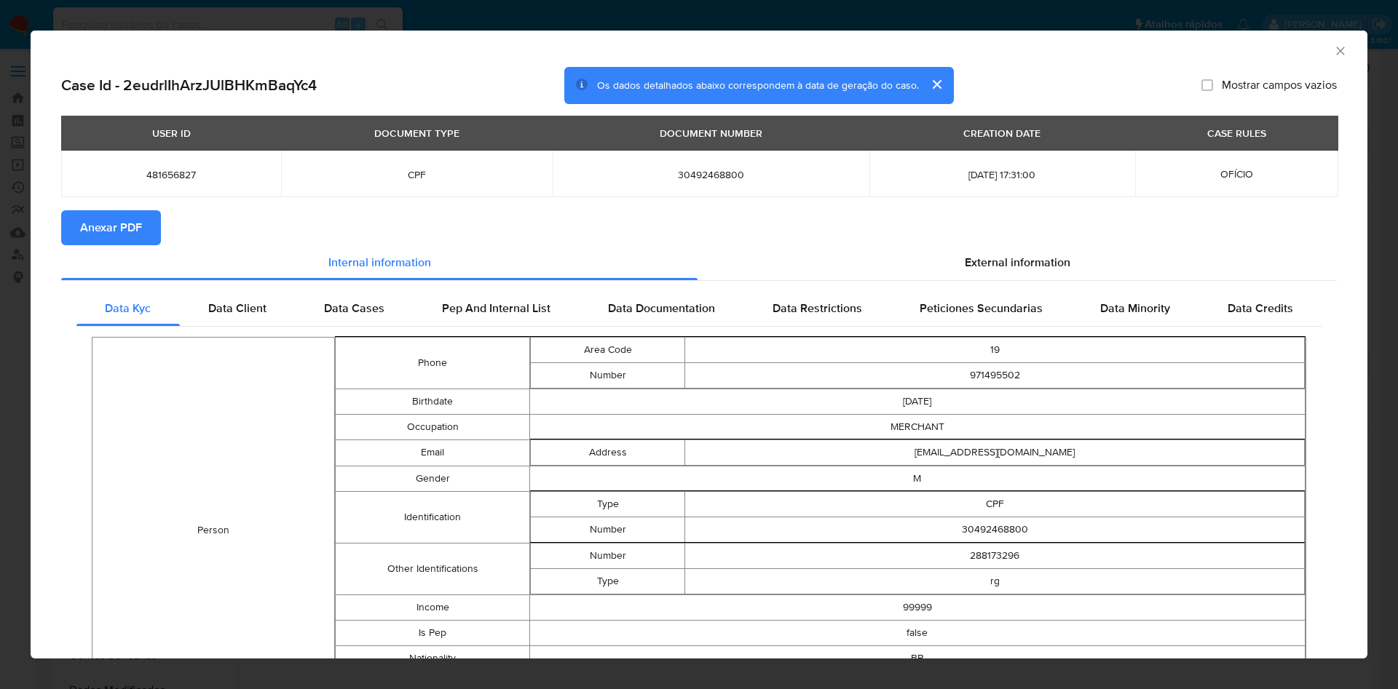
click at [146, 226] on button "Anexar PDF" at bounding box center [111, 227] width 100 height 35
click at [1333, 48] on icon "Fechar a janela" at bounding box center [1340, 51] width 15 height 15
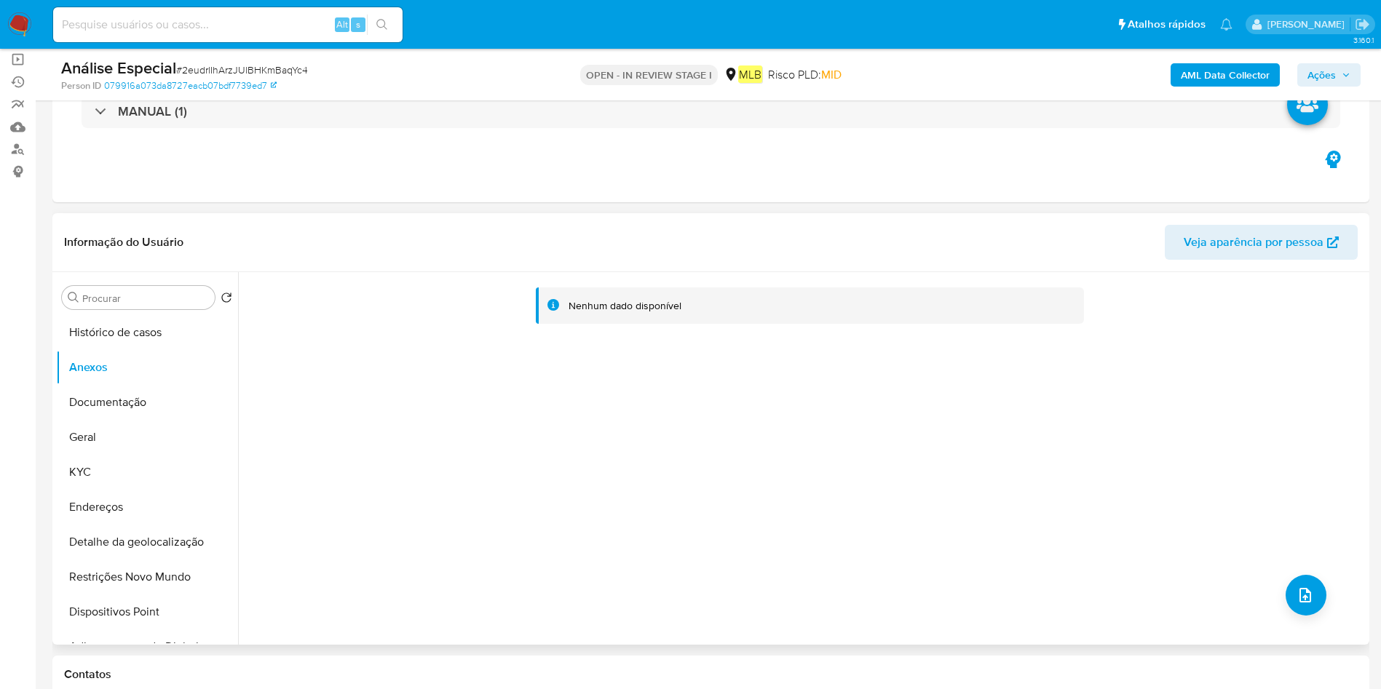
scroll to position [109, 0]
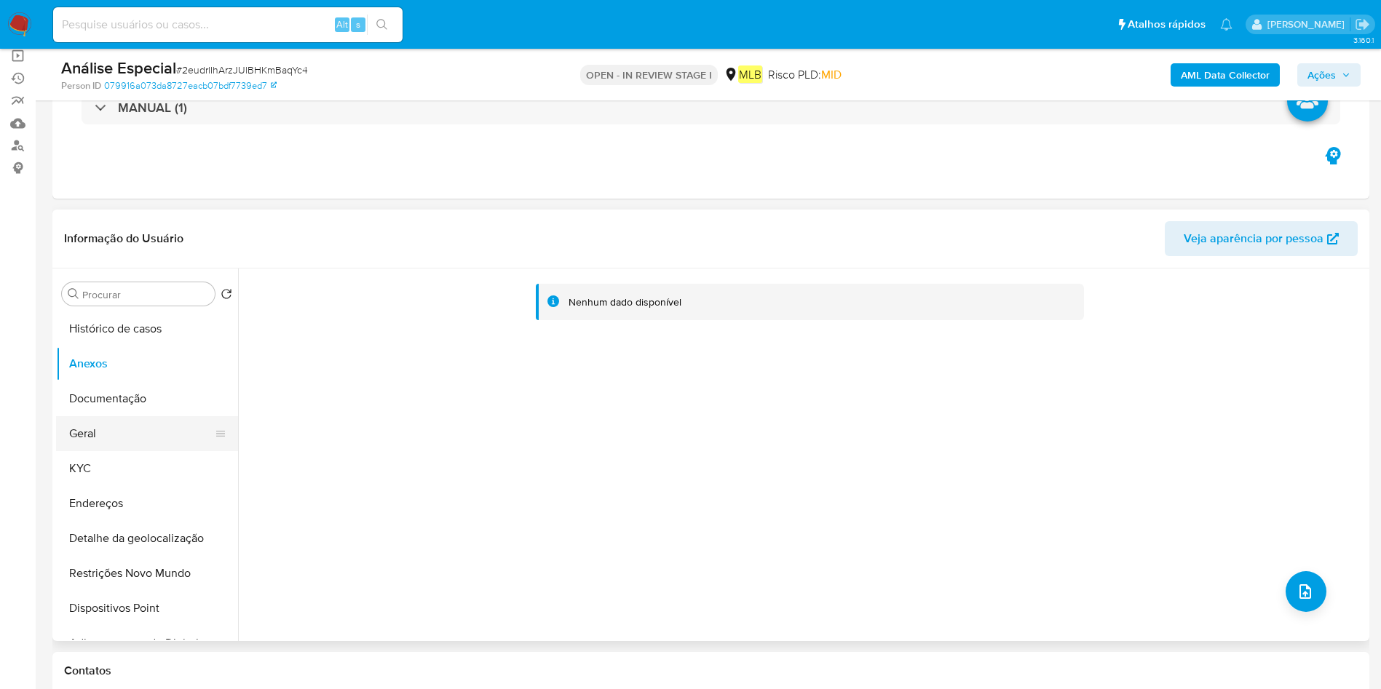
click at [129, 427] on button "Geral" at bounding box center [141, 433] width 170 height 35
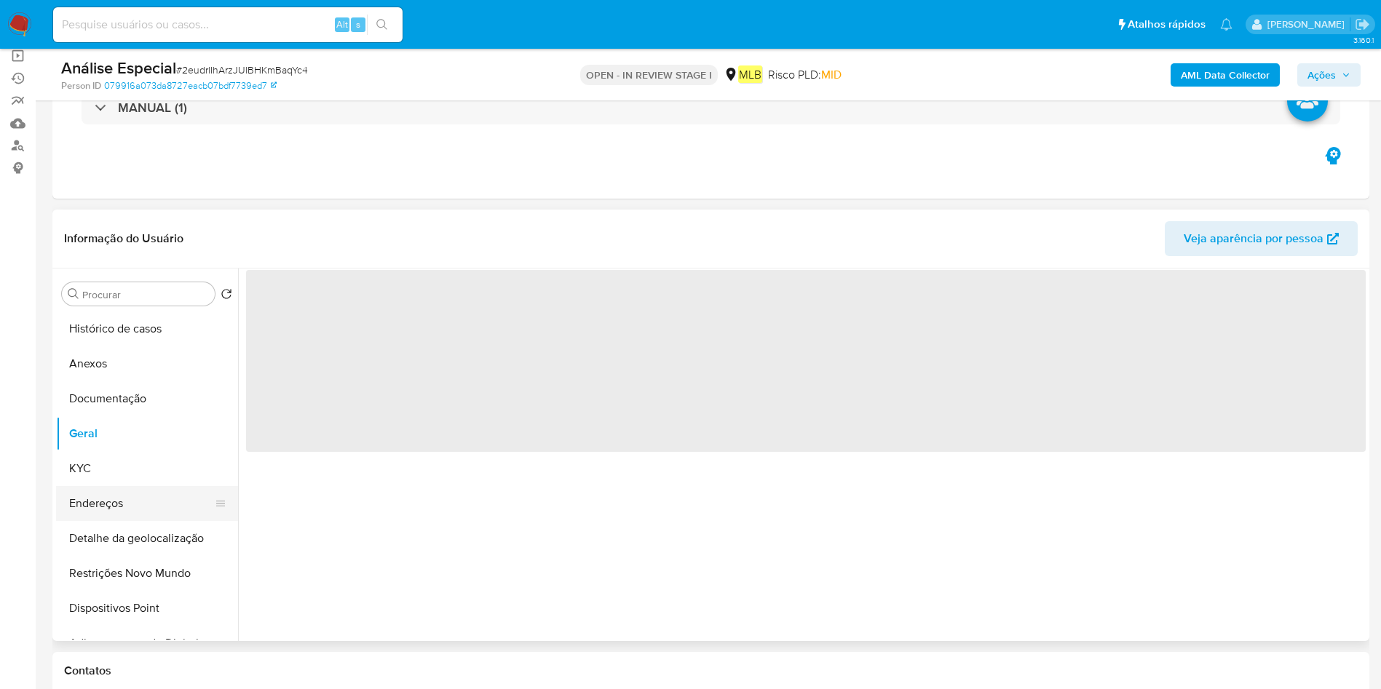
click at [111, 486] on button "Endereços" at bounding box center [141, 503] width 170 height 35
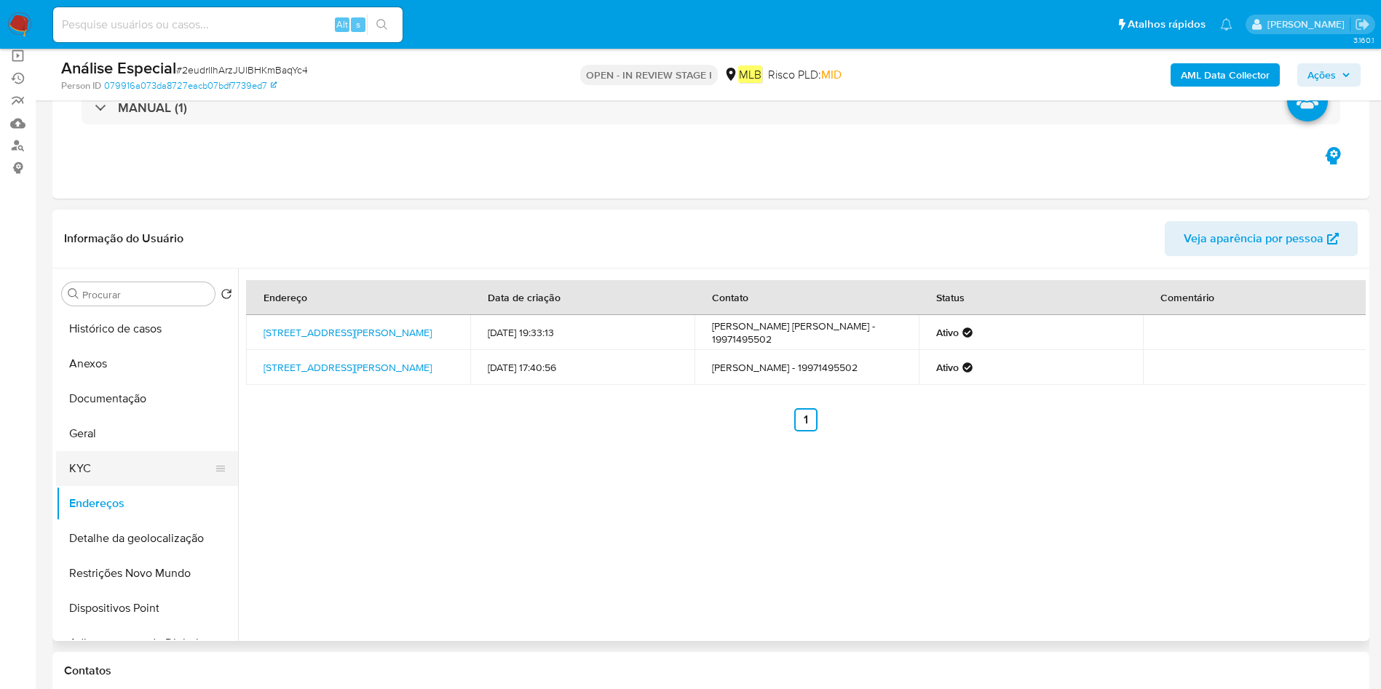
click at [93, 466] on button "KYC" at bounding box center [141, 468] width 170 height 35
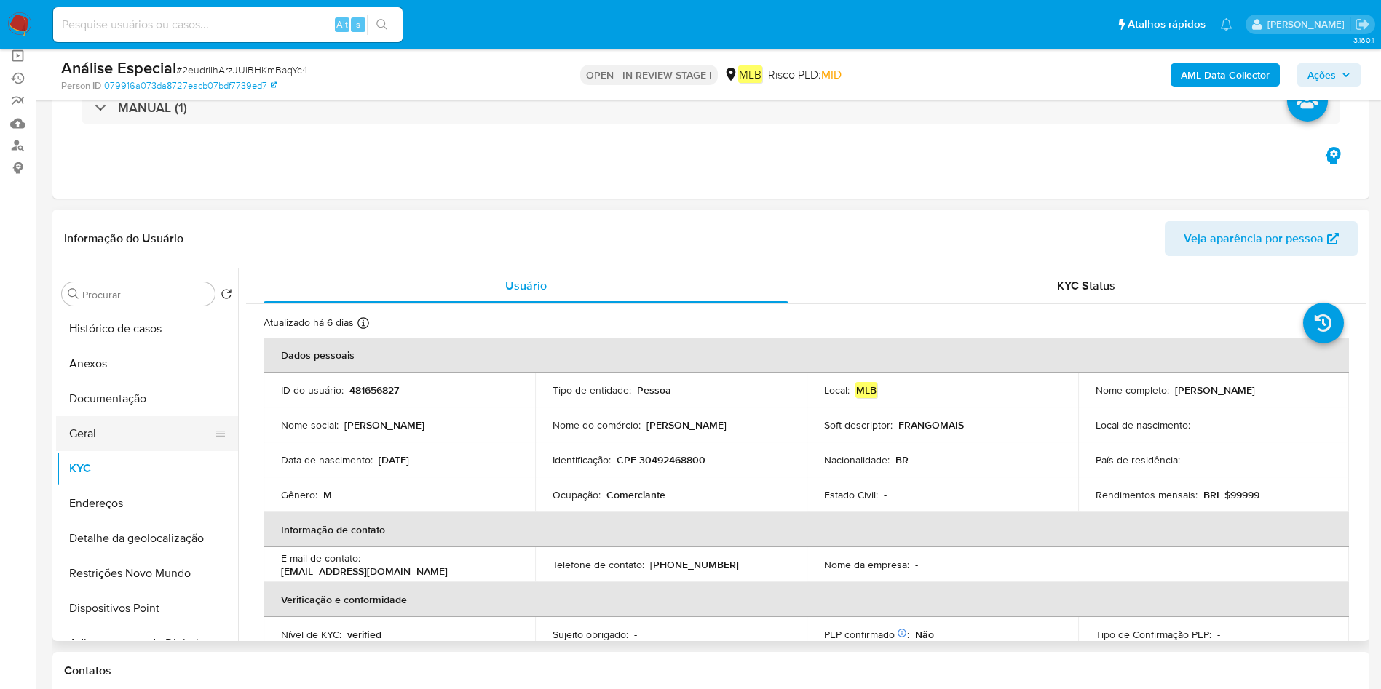
click at [132, 443] on button "Geral" at bounding box center [141, 433] width 170 height 35
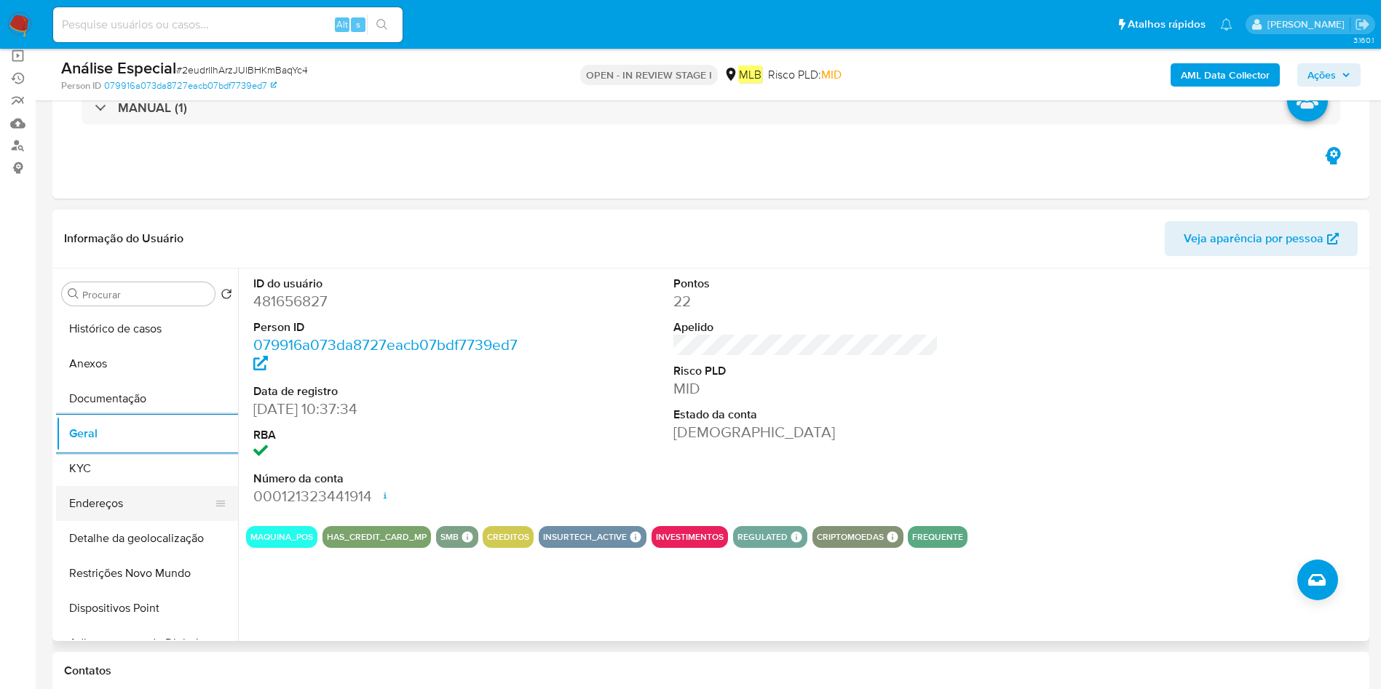
drag, startPoint x: 118, startPoint y: 526, endPoint x: 135, endPoint y: 506, distance: 25.8
click at [118, 524] on button "Detalhe da geolocalização" at bounding box center [147, 538] width 182 height 35
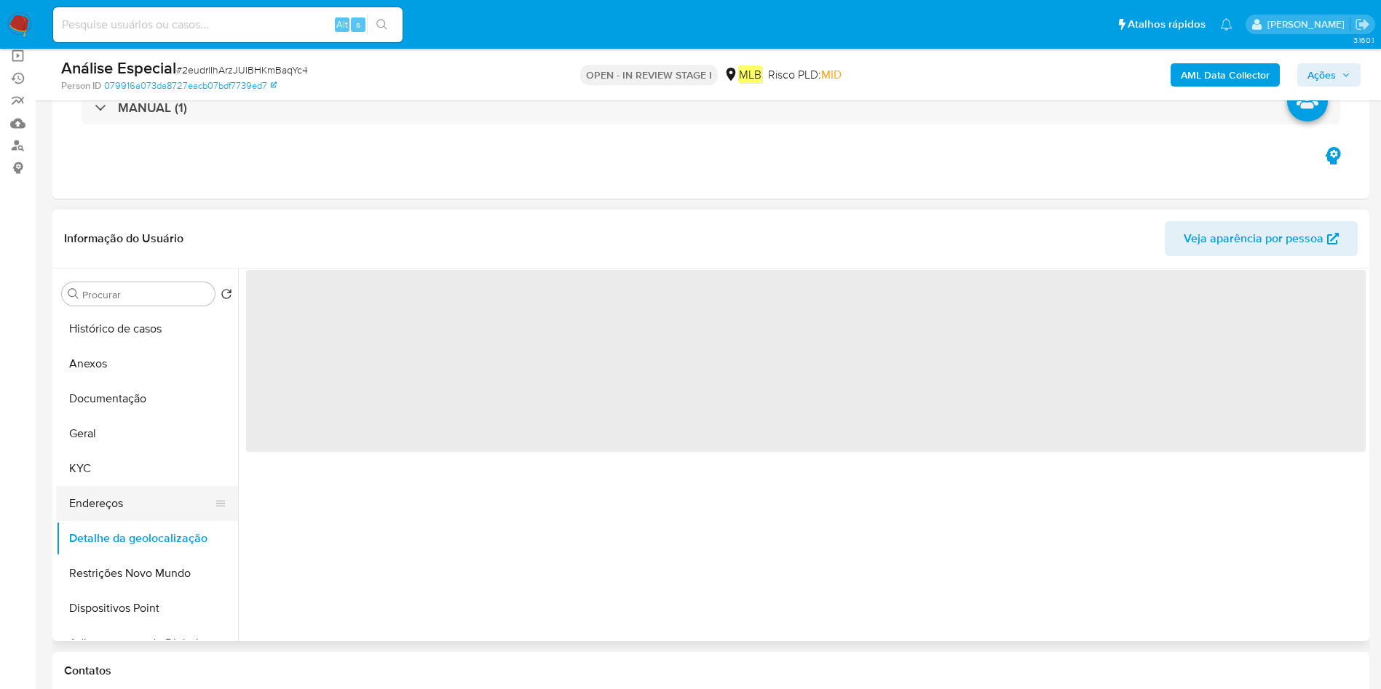
click at [145, 495] on button "Endereços" at bounding box center [141, 503] width 170 height 35
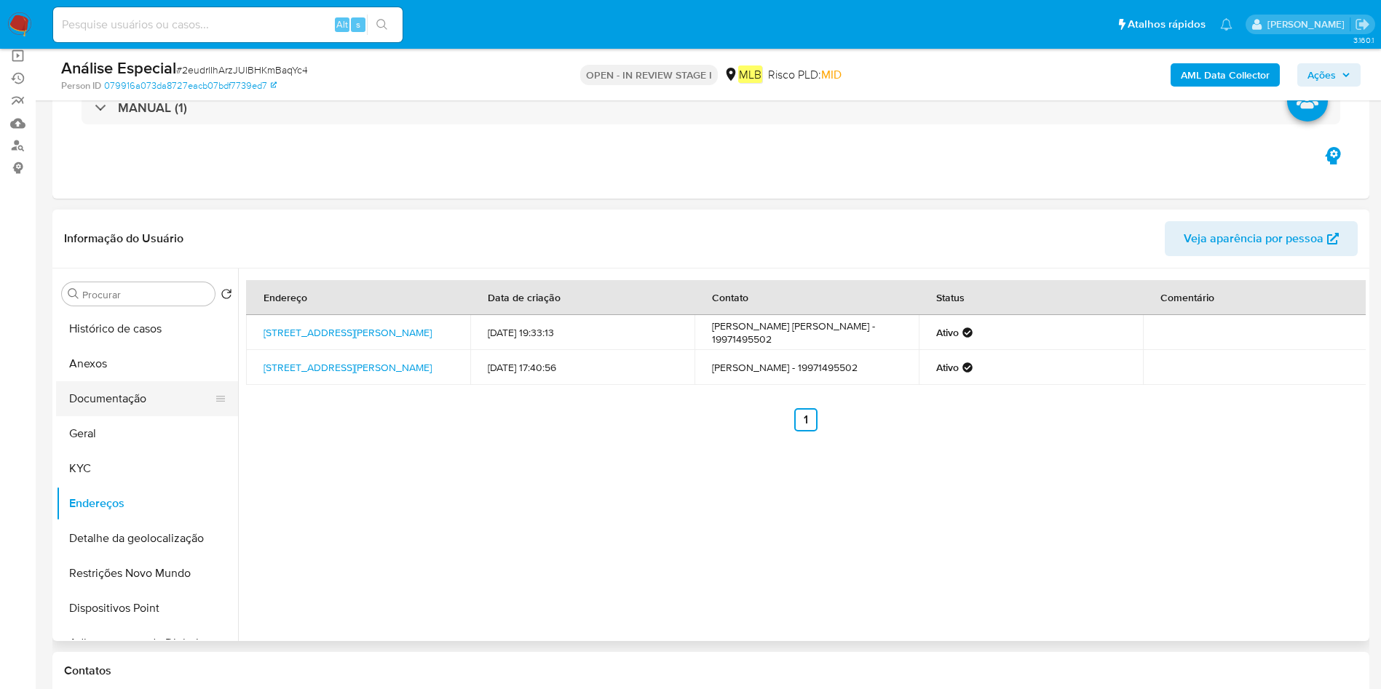
click at [153, 403] on button "Documentação" at bounding box center [141, 399] width 170 height 35
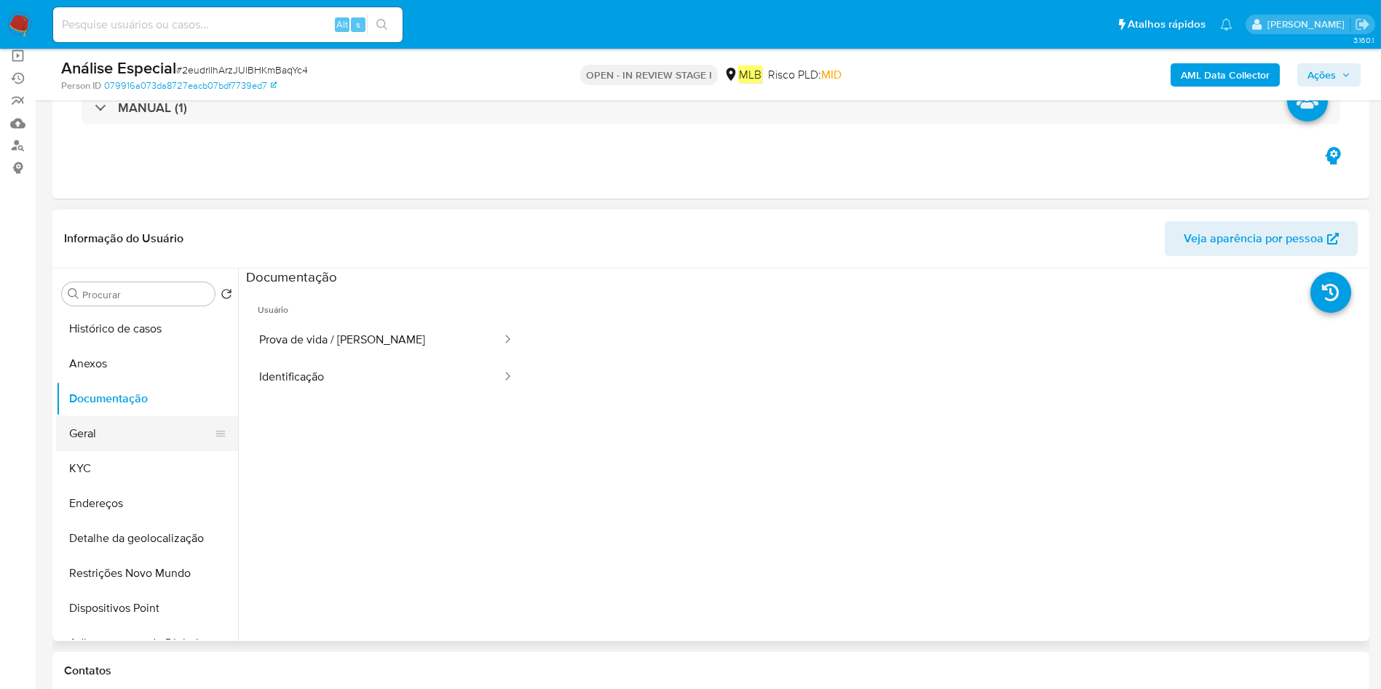
click at [124, 444] on button "Geral" at bounding box center [141, 433] width 170 height 35
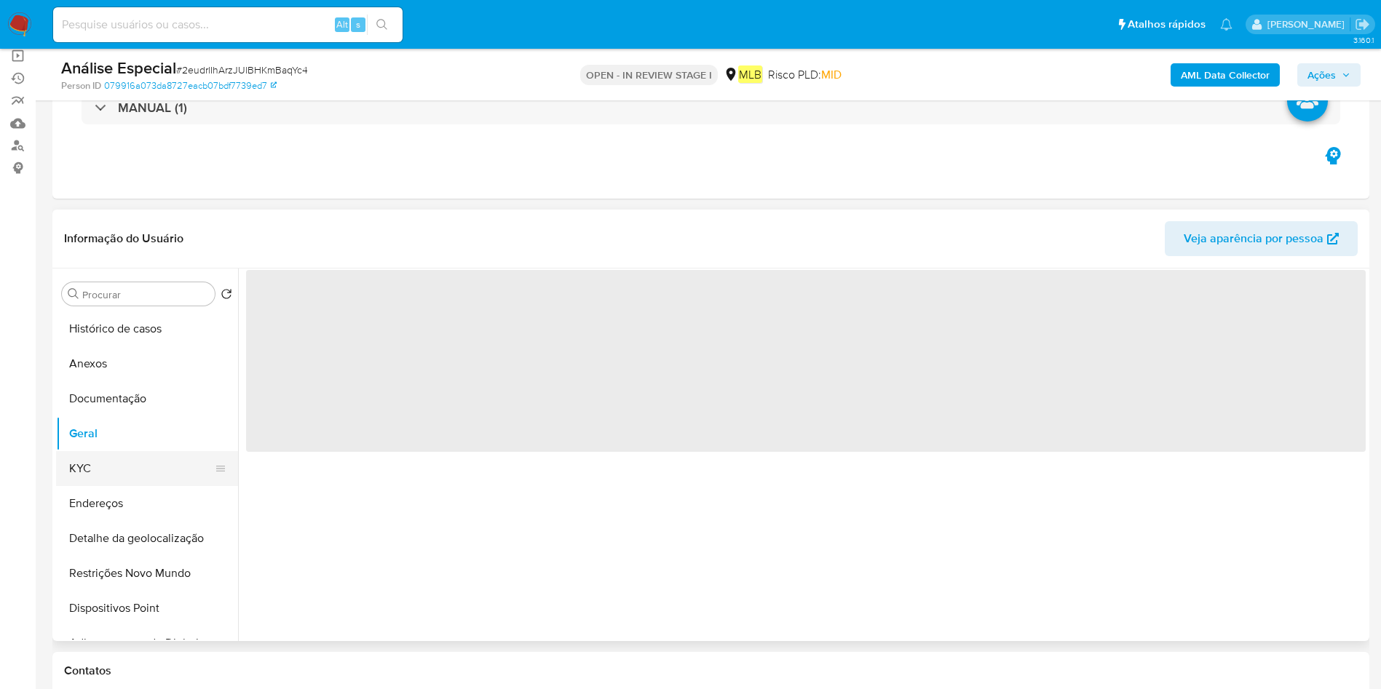
click at [126, 473] on button "KYC" at bounding box center [141, 468] width 170 height 35
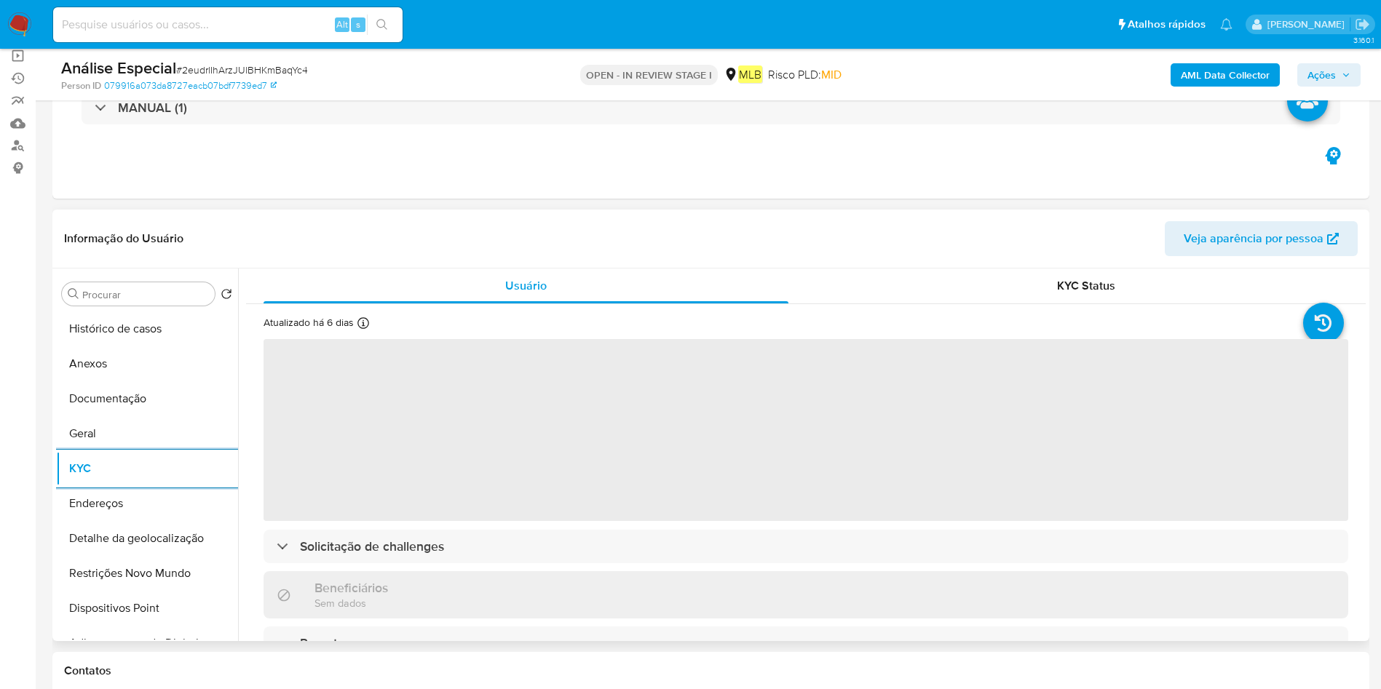
click at [659, 497] on span "‌" at bounding box center [806, 430] width 1085 height 182
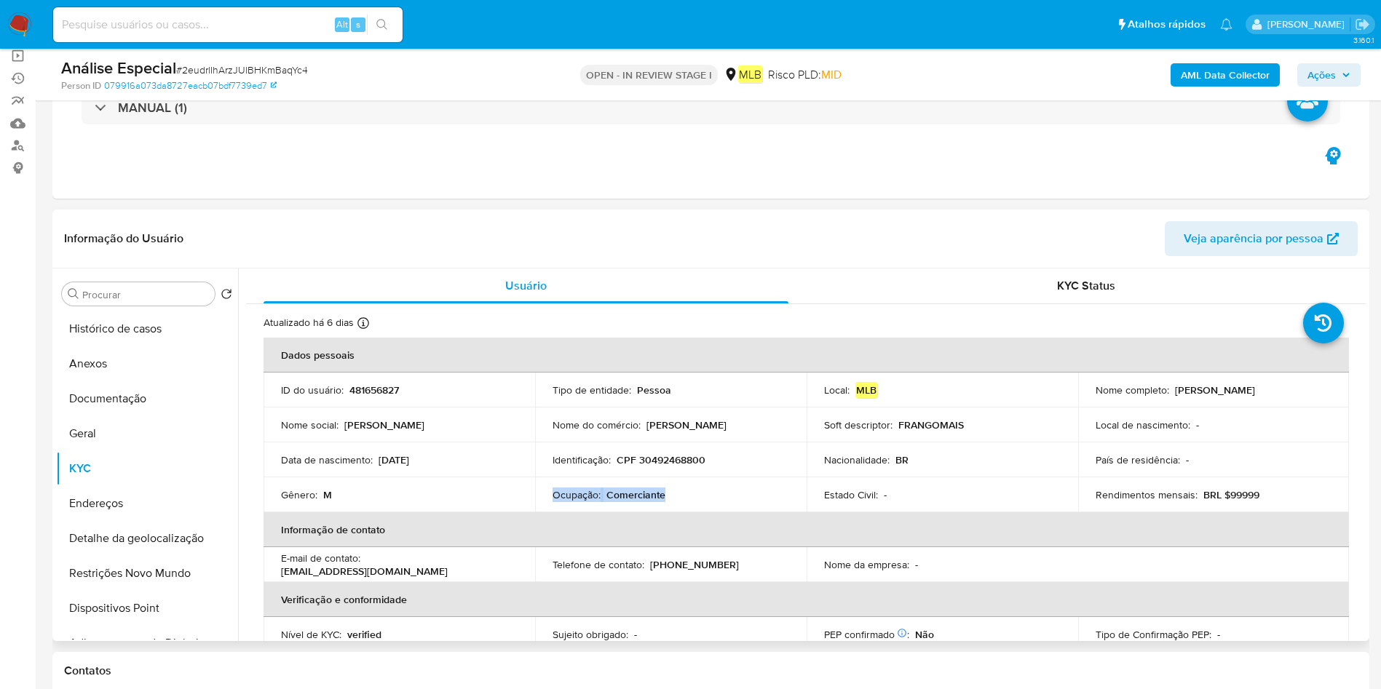
copy div "Ocupação : Comerciante"
click at [175, 508] on button "Endereços" at bounding box center [141, 503] width 170 height 35
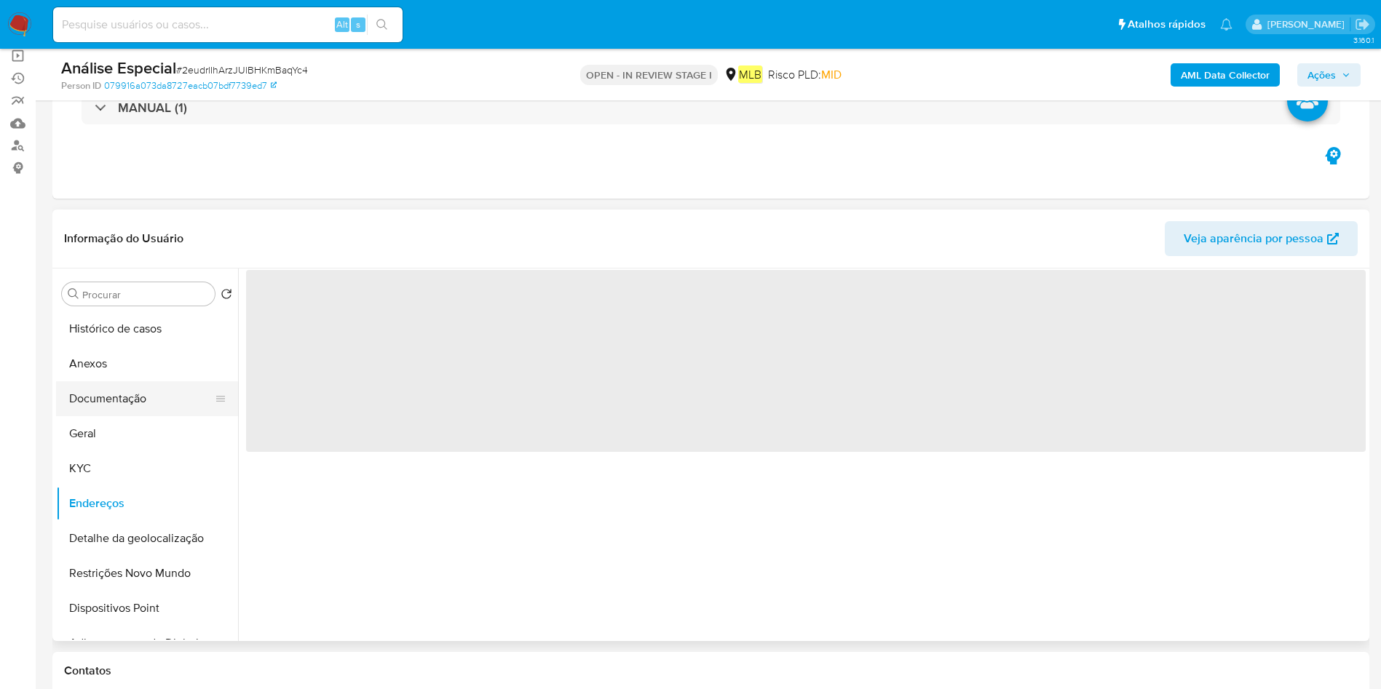
click at [139, 398] on button "Documentação" at bounding box center [141, 399] width 170 height 35
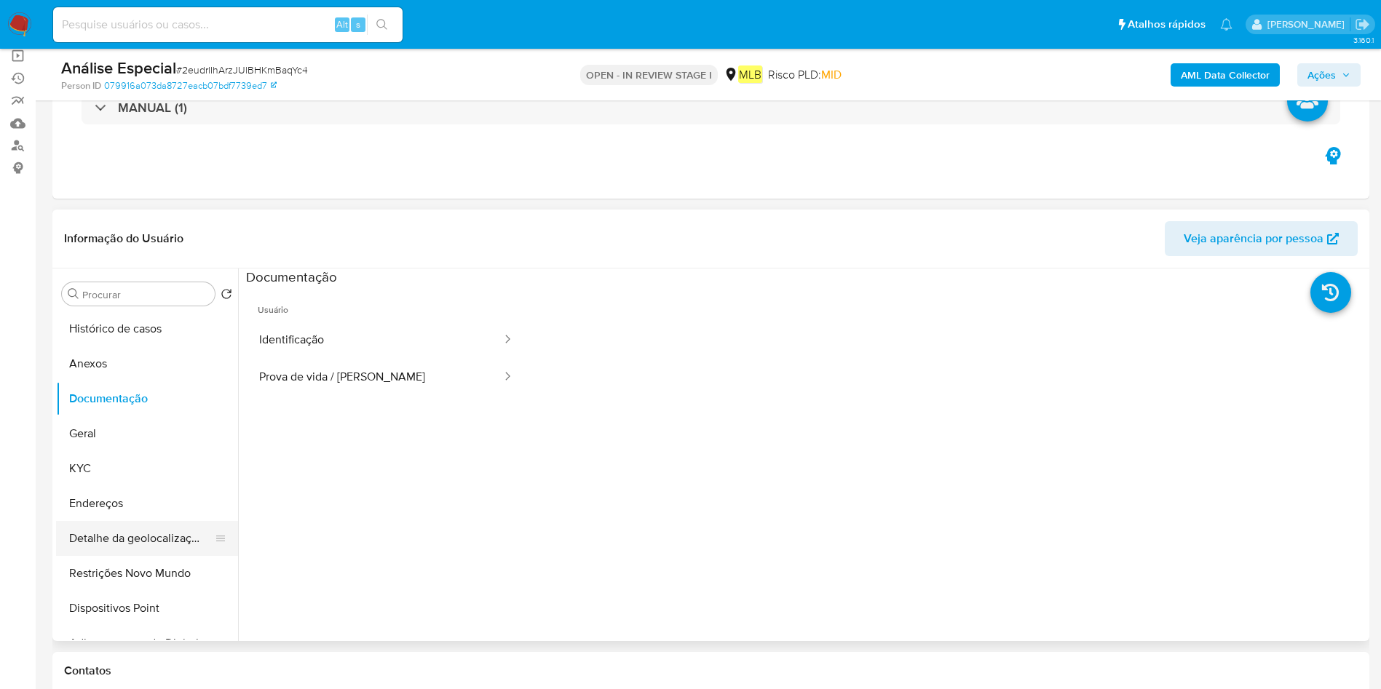
click at [127, 537] on button "Detalhe da geolocalização" at bounding box center [141, 538] width 170 height 35
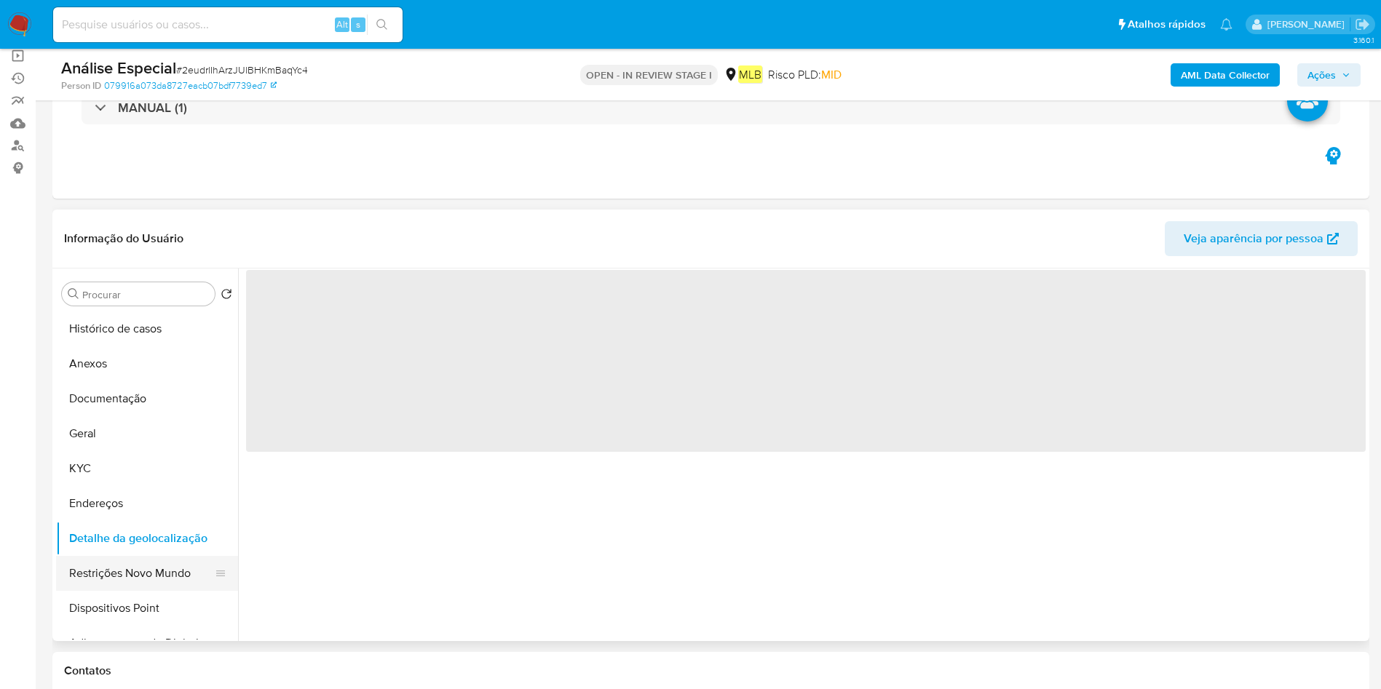
click at [130, 587] on button "Restrições Novo Mundo" at bounding box center [141, 573] width 170 height 35
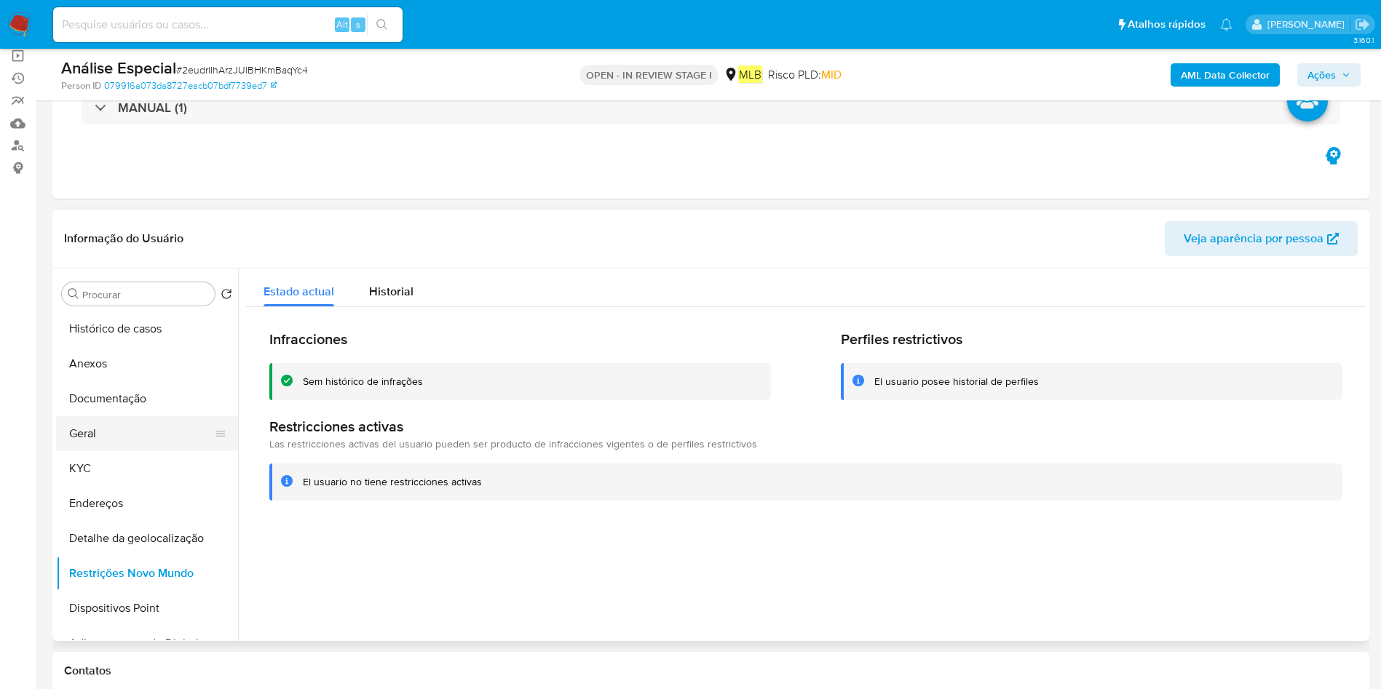
click at [114, 441] on button "Geral" at bounding box center [141, 433] width 170 height 35
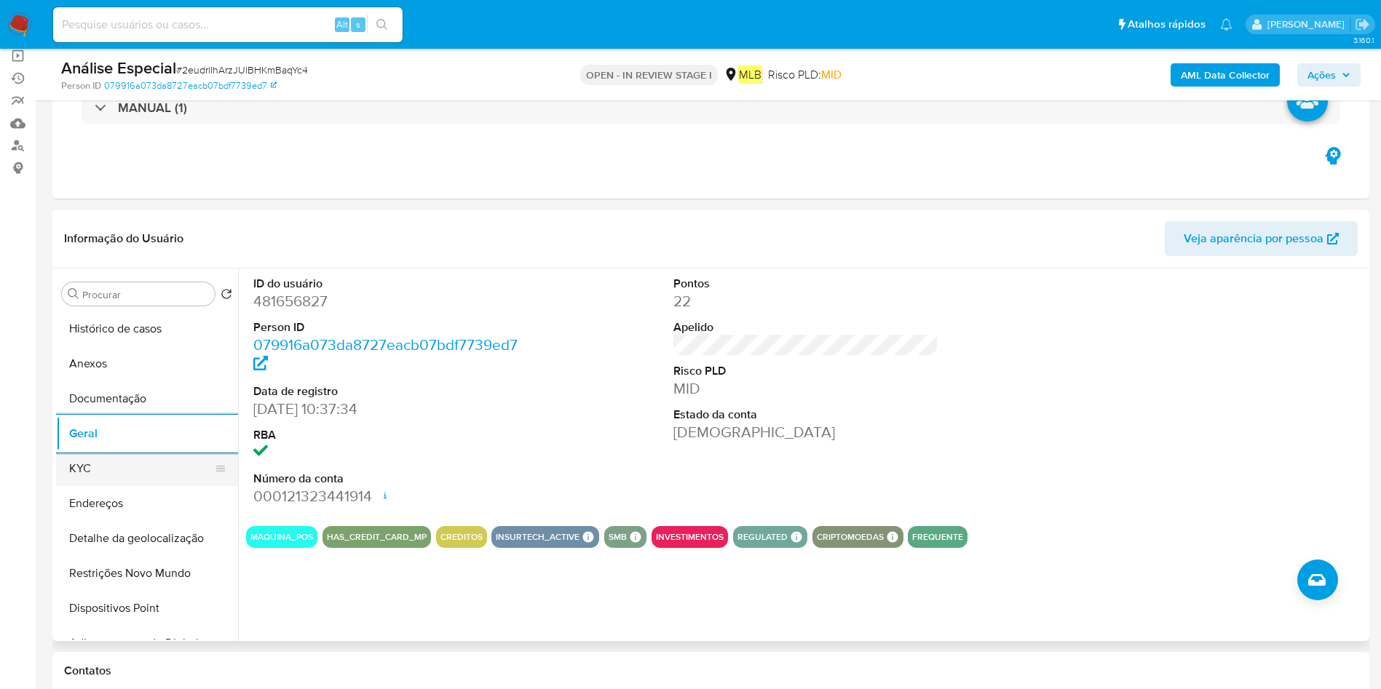
click at [106, 478] on button "KYC" at bounding box center [141, 468] width 170 height 35
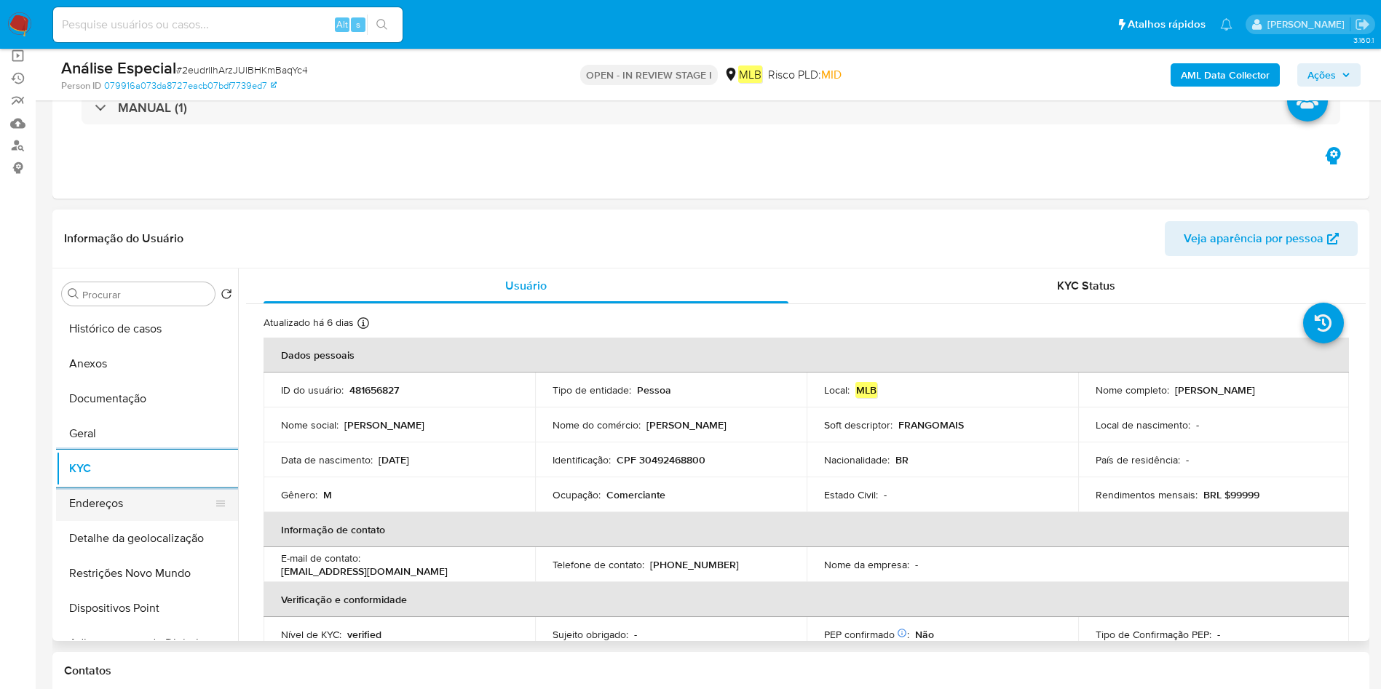
click at [109, 515] on button "Endereços" at bounding box center [141, 503] width 170 height 35
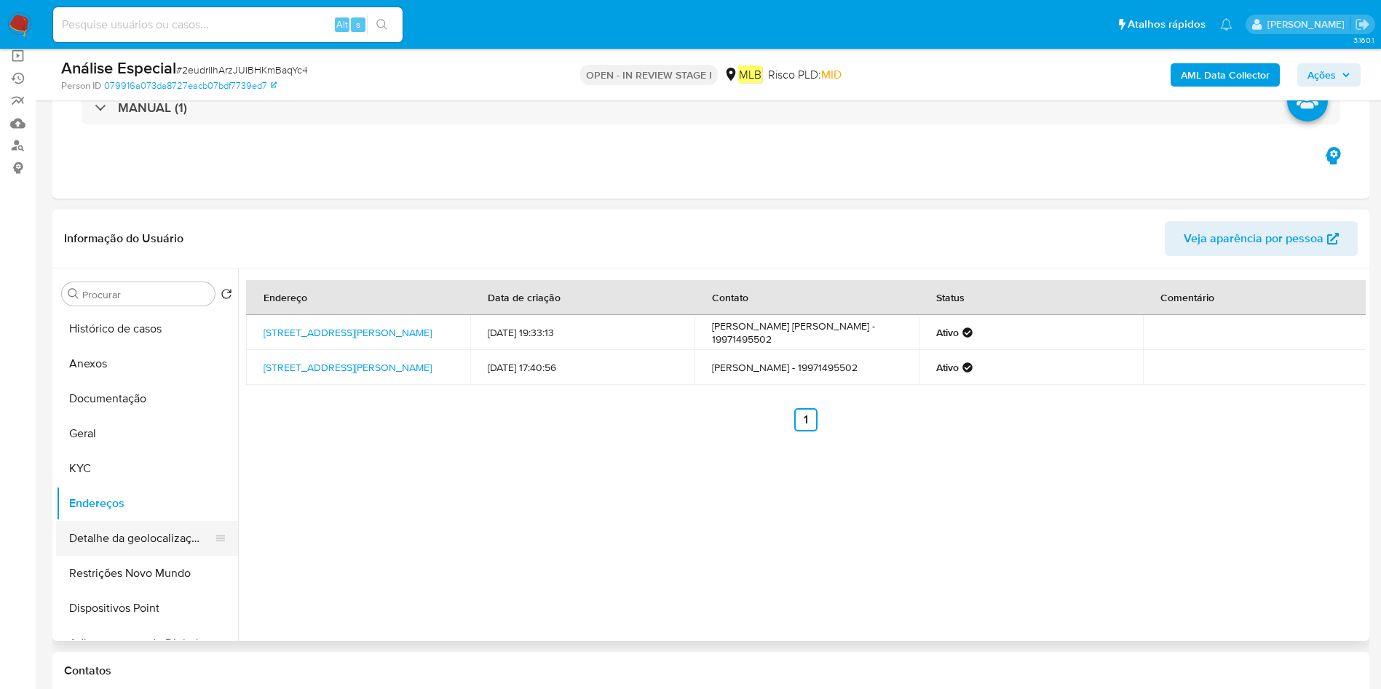
click at [103, 544] on button "Detalhe da geolocalização" at bounding box center [141, 538] width 170 height 35
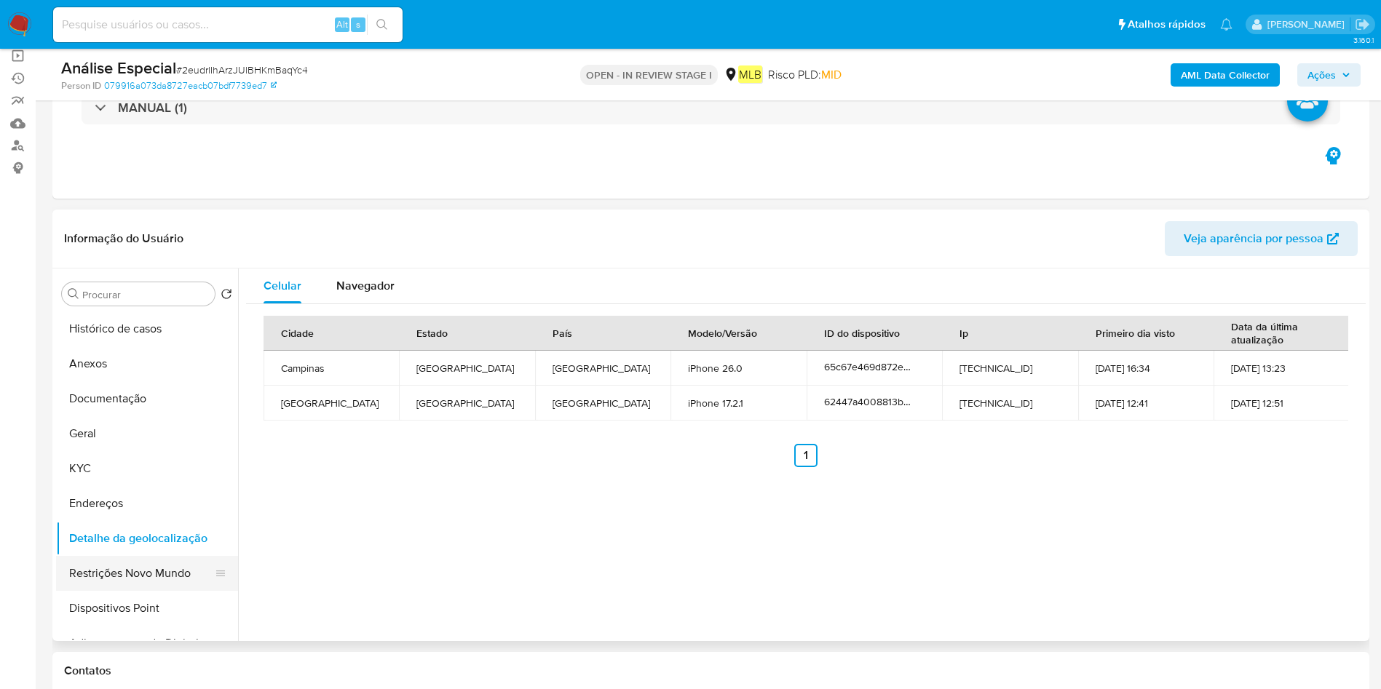
click at [94, 565] on button "Restrições Novo Mundo" at bounding box center [141, 573] width 170 height 35
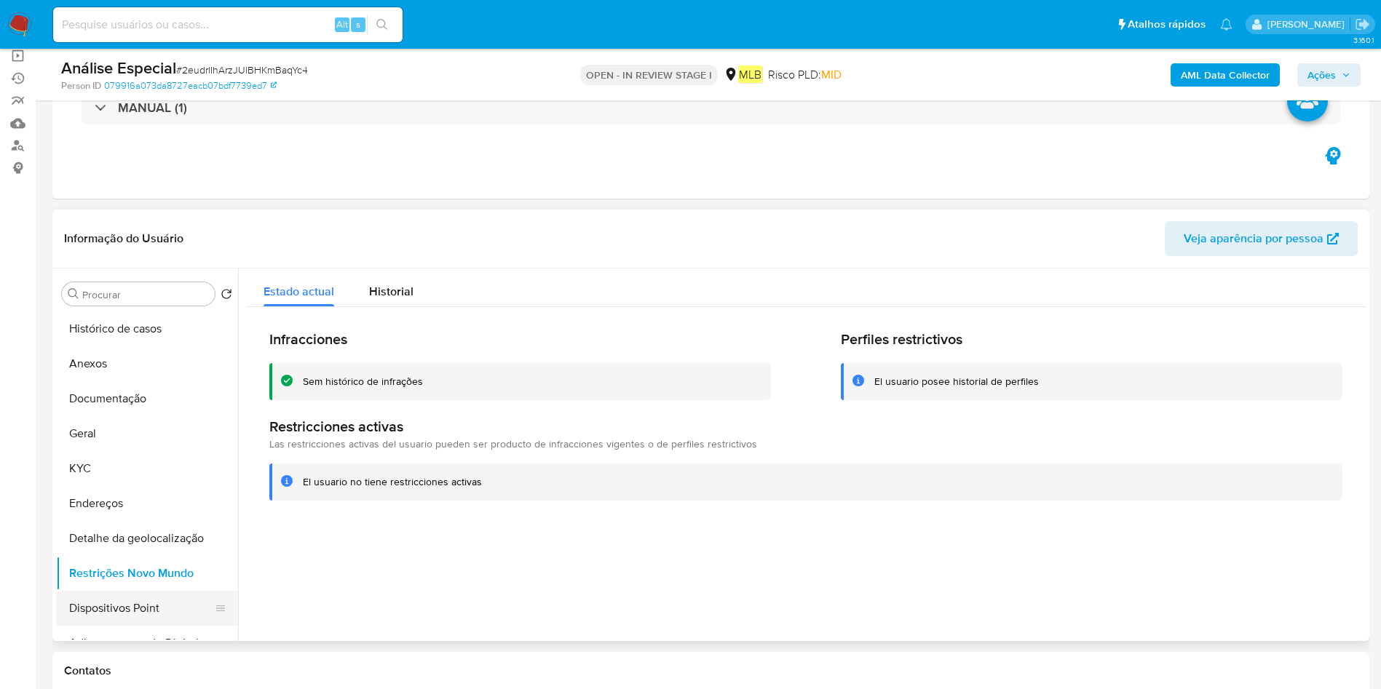
click at [93, 601] on button "Dispositivos Point" at bounding box center [141, 608] width 170 height 35
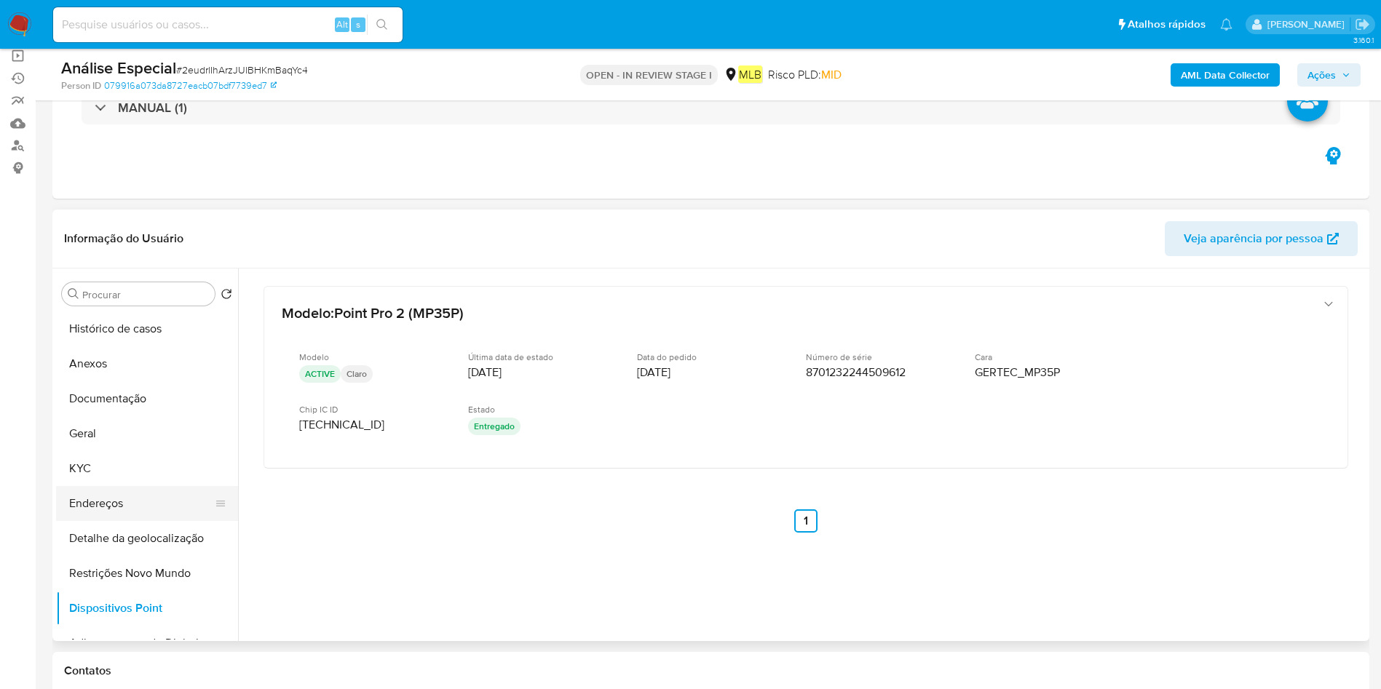
click at [98, 503] on button "Endereços" at bounding box center [141, 503] width 170 height 35
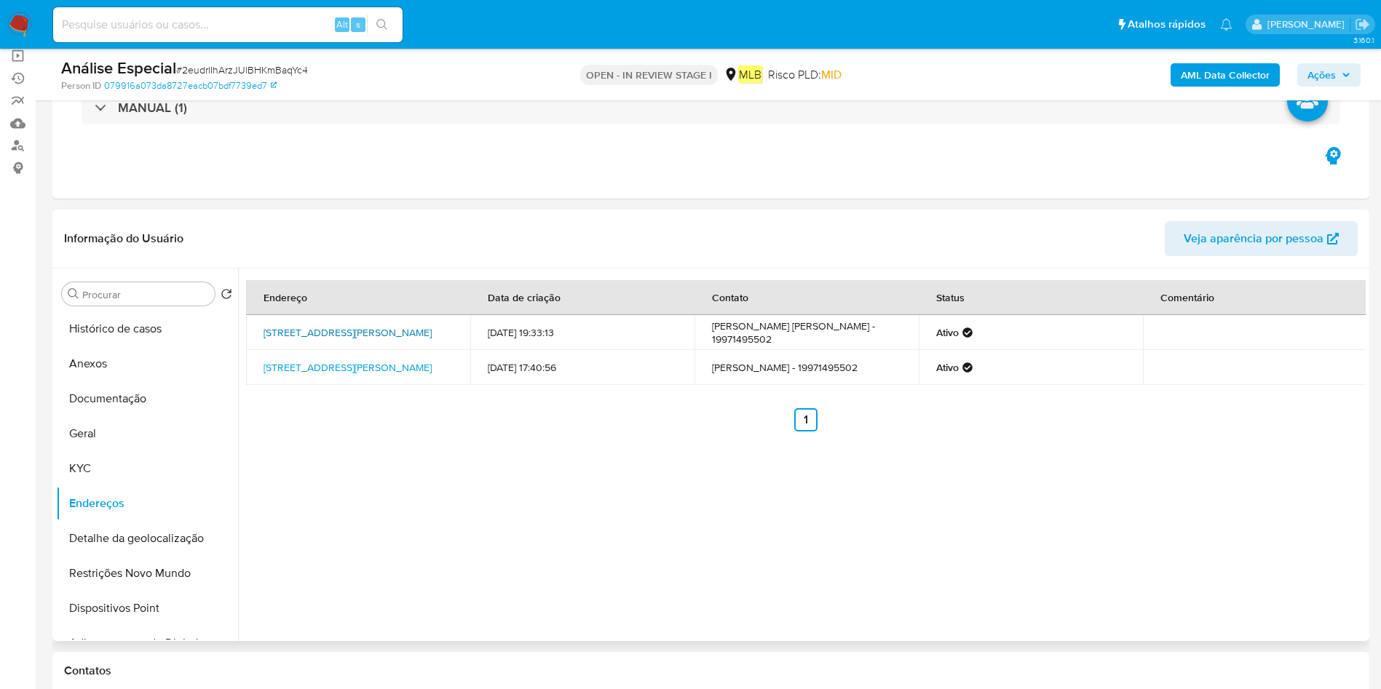
drag, startPoint x: 256, startPoint y: 322, endPoint x: 447, endPoint y: 323, distance: 190.8
click at [447, 323] on td "[STREET_ADDRESS][PERSON_NAME]" at bounding box center [358, 332] width 224 height 35
click at [168, 396] on button "Documentação" at bounding box center [141, 399] width 170 height 35
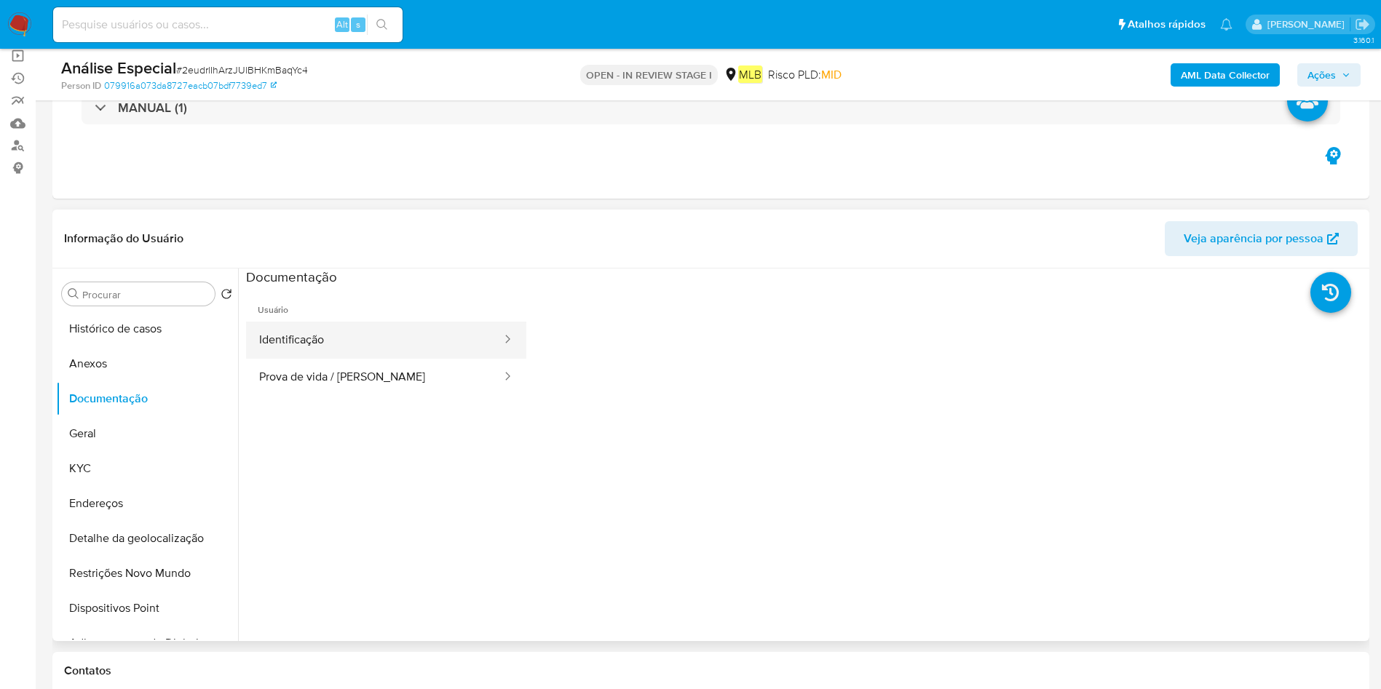
click at [348, 357] on button "Identificação" at bounding box center [374, 340] width 257 height 37
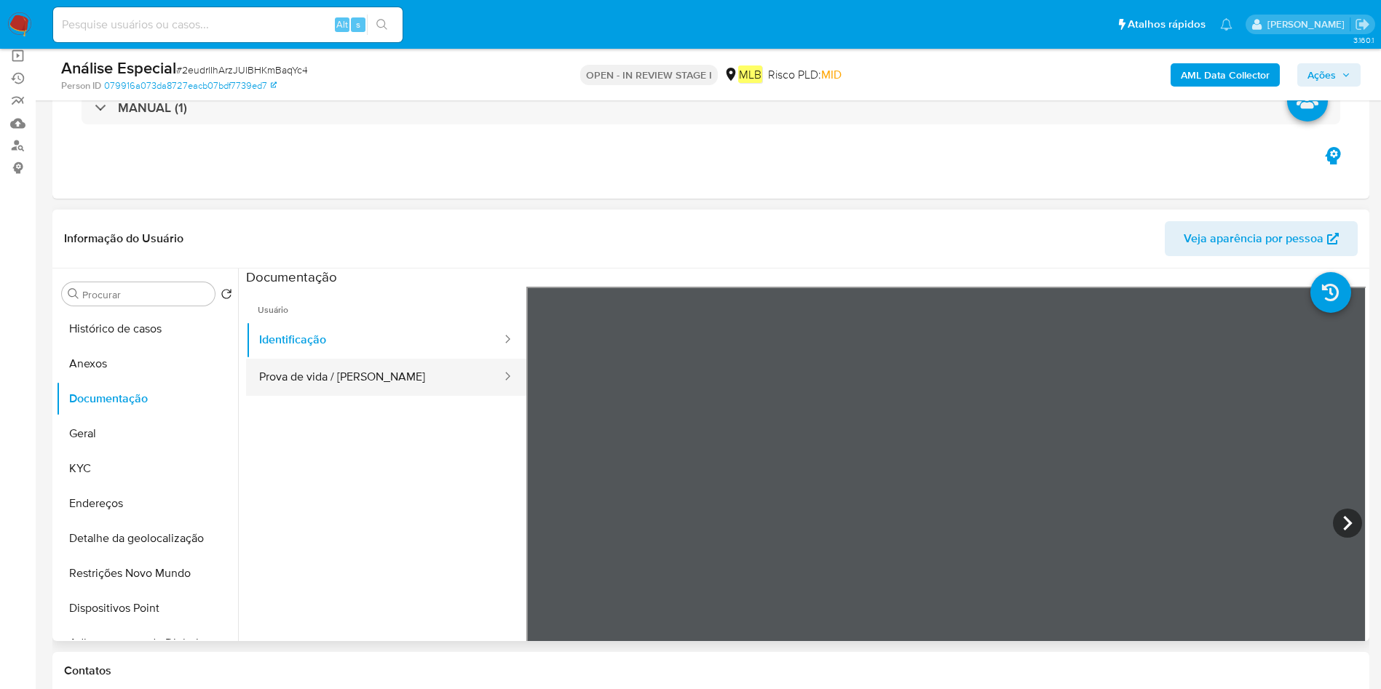
click at [382, 382] on button "Prova de vida / [PERSON_NAME]" at bounding box center [374, 377] width 257 height 37
